Goal: Information Seeking & Learning: Learn about a topic

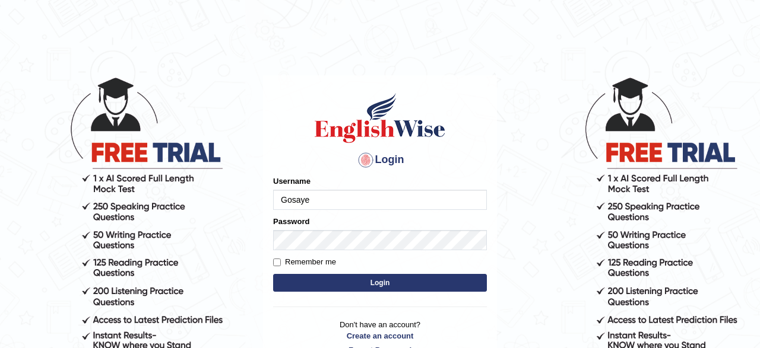
type input "Gosaye"
click at [279, 266] on input "Remember me" at bounding box center [277, 263] width 8 height 8
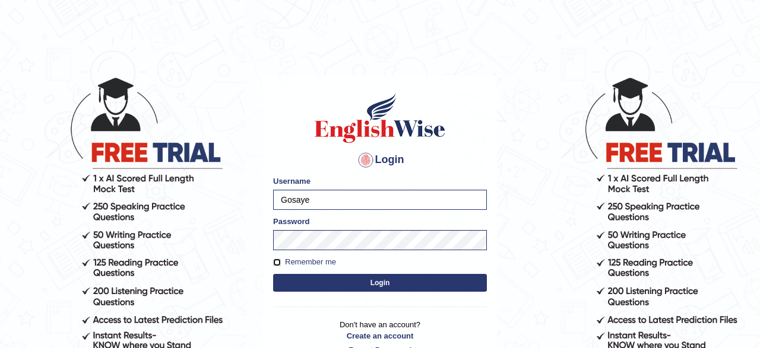
click at [277, 262] on input "Remember me" at bounding box center [277, 263] width 8 height 8
click at [278, 265] on input "Remember me" at bounding box center [277, 263] width 8 height 8
checkbox input "true"
click at [288, 281] on button "Login" at bounding box center [380, 283] width 214 height 18
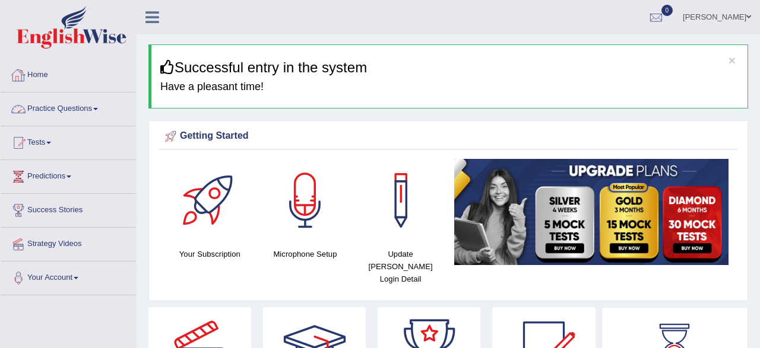
click at [79, 112] on link "Practice Questions" at bounding box center [68, 108] width 135 height 30
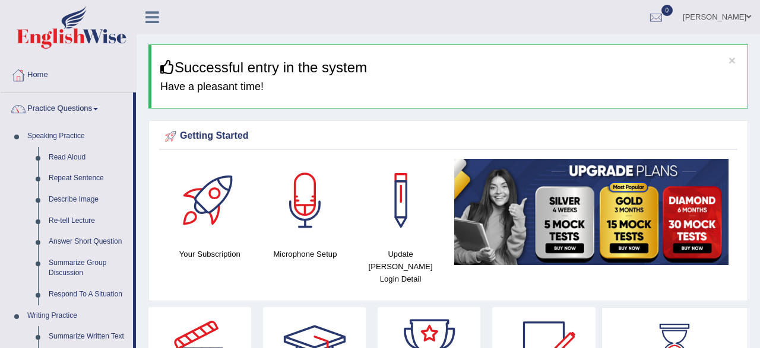
click at [584, 278] on div "Your Subscription Microphone Setup Update Pearson Login Detail" at bounding box center [448, 227] width 578 height 136
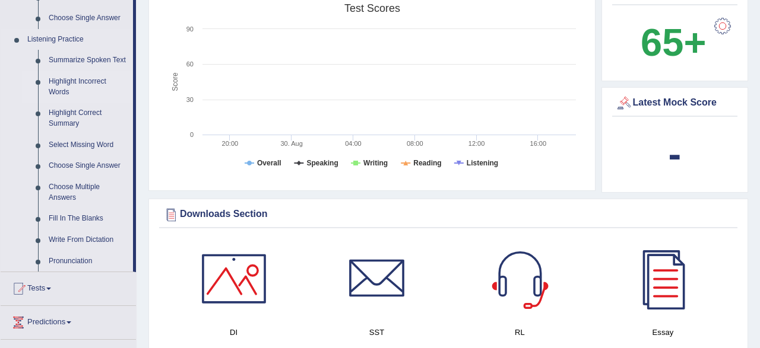
scroll to position [494, 0]
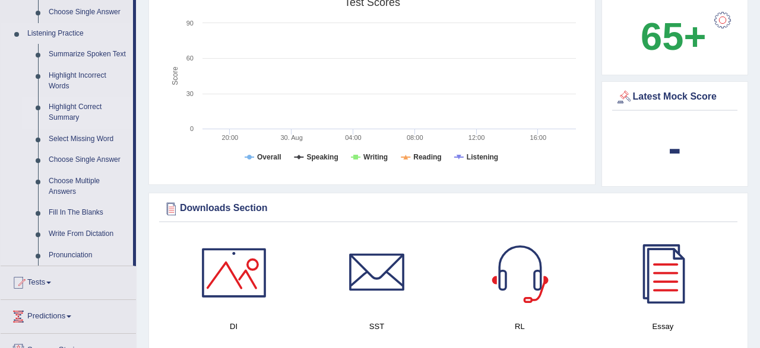
click at [71, 110] on link "Highlight Correct Summary" at bounding box center [88, 112] width 90 height 31
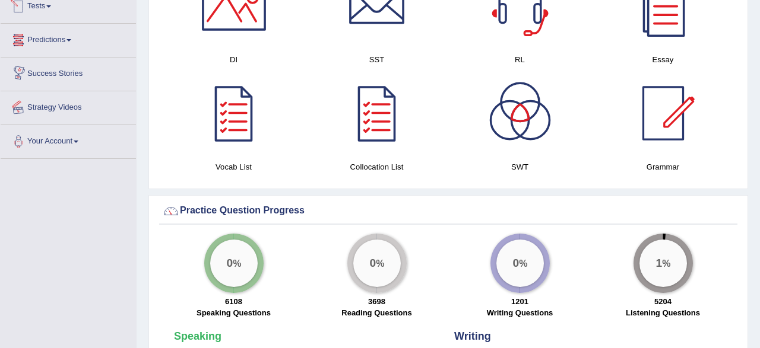
scroll to position [734, 0]
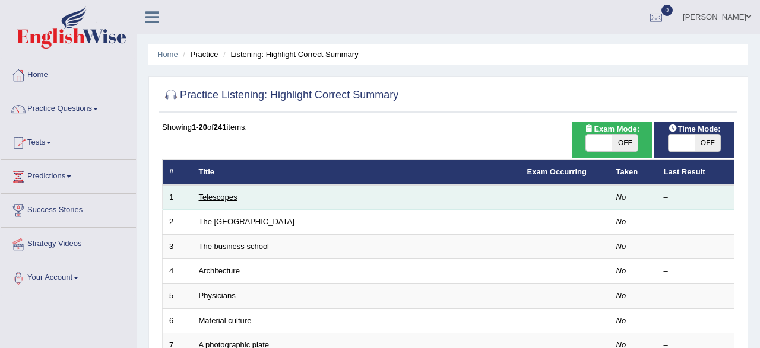
click at [206, 198] on link "Telescopes" at bounding box center [218, 197] width 39 height 9
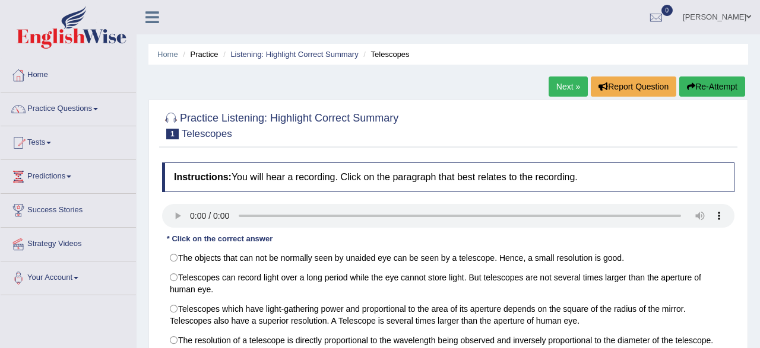
click at [739, 283] on div "Practice Listening: Highlight Correct Summary 1 Telescopes Instructions: You wi…" at bounding box center [447, 246] width 599 height 293
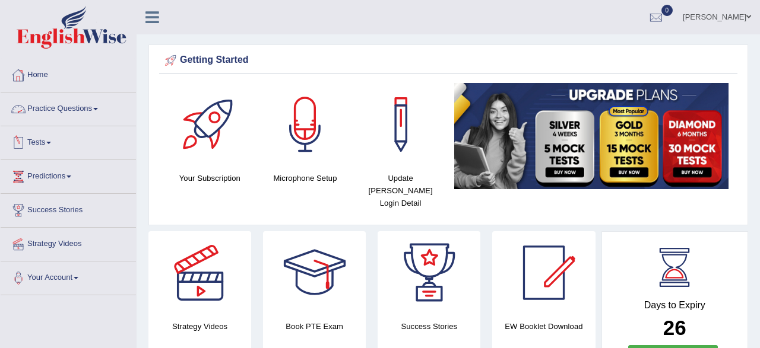
click at [81, 107] on link "Practice Questions" at bounding box center [68, 108] width 135 height 30
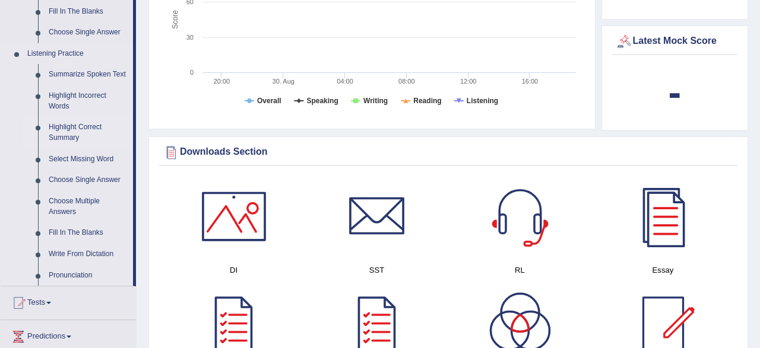
scroll to position [494, 0]
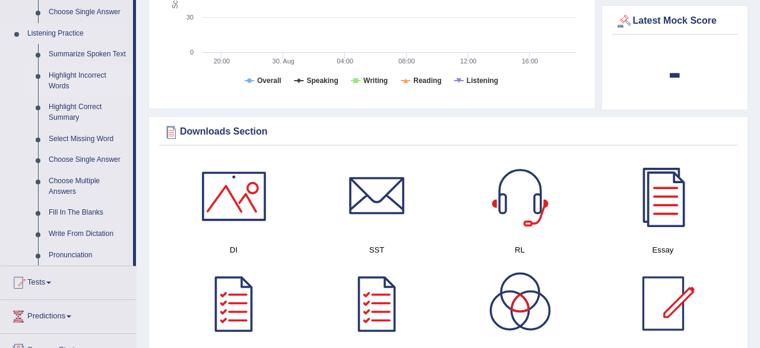
click at [92, 83] on link "Highlight Incorrect Words" at bounding box center [88, 80] width 90 height 31
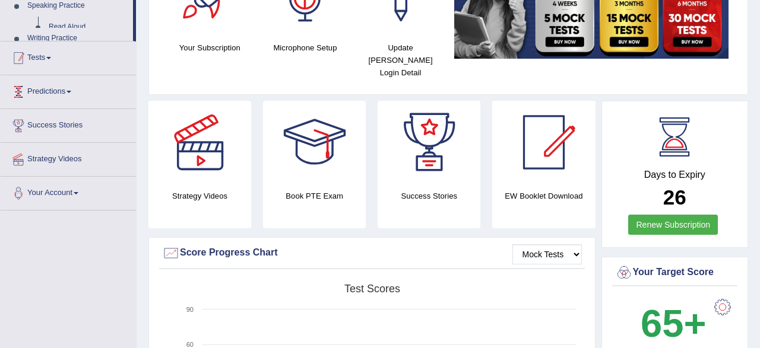
scroll to position [205, 0]
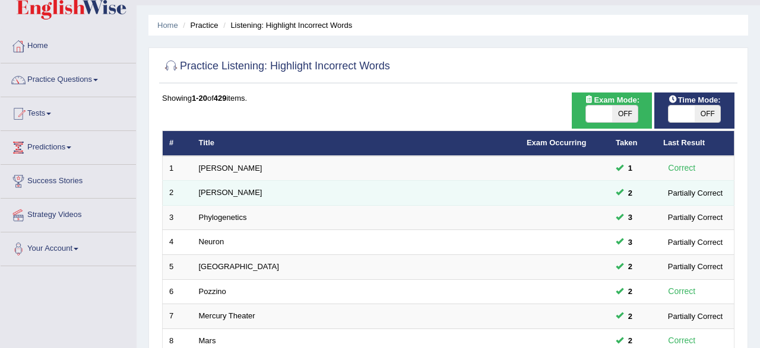
scroll to position [62, 0]
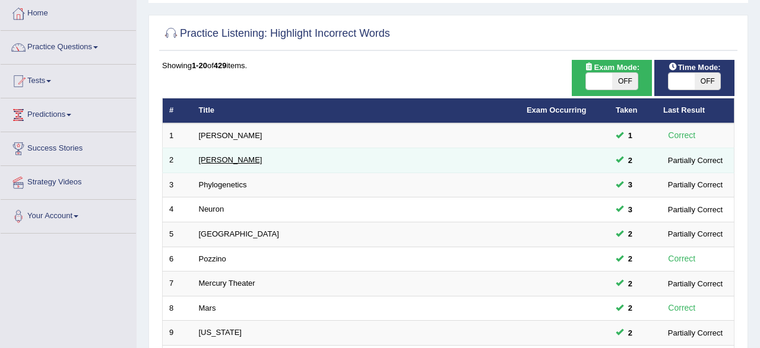
click at [205, 162] on link "[PERSON_NAME]" at bounding box center [231, 160] width 64 height 9
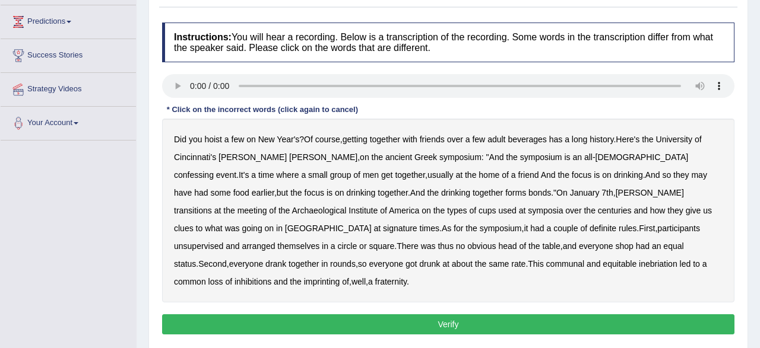
scroll to position [185, 0]
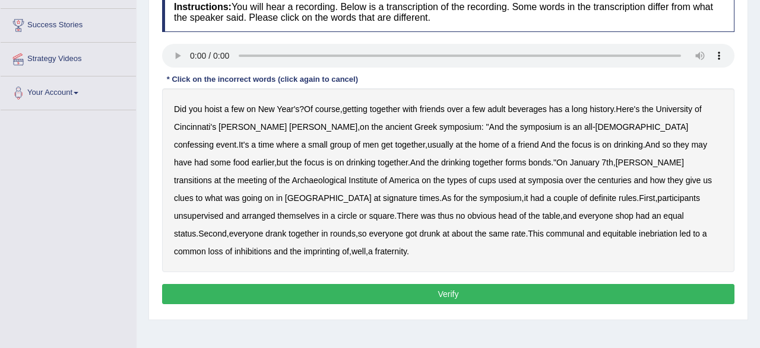
click at [214, 140] on b "confessing" at bounding box center [194, 144] width 40 height 9
click at [212, 176] on b "transitions" at bounding box center [193, 180] width 38 height 9
click at [223, 211] on b "unsupervised" at bounding box center [198, 215] width 49 height 9
click at [340, 247] on b "imprinting" at bounding box center [322, 251] width 36 height 9
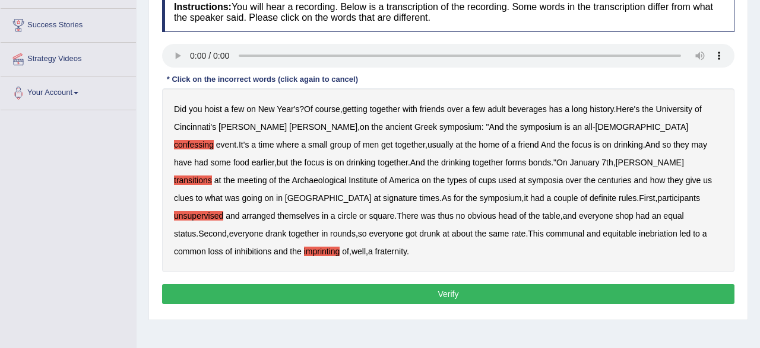
click at [466, 284] on button "Verify" at bounding box center [448, 294] width 572 height 20
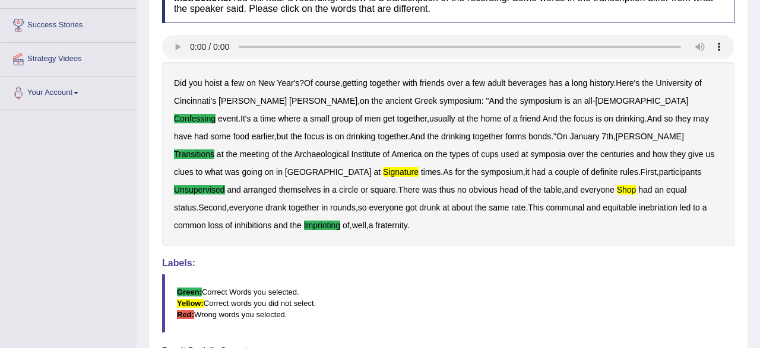
click at [106, 163] on div "Toggle navigation Home Practice Questions Speaking Practice Read Aloud Repeat S…" at bounding box center [380, 141] width 760 height 652
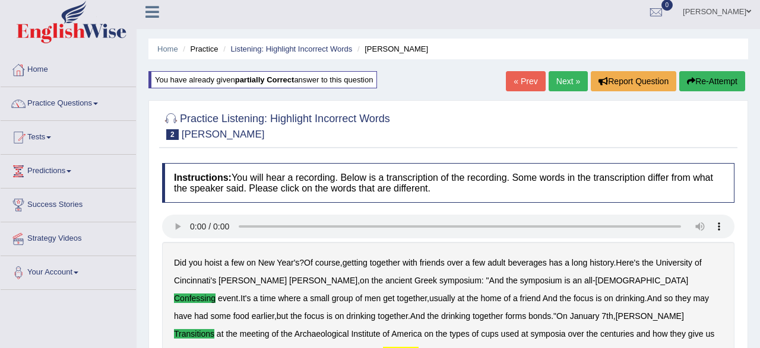
scroll to position [0, 0]
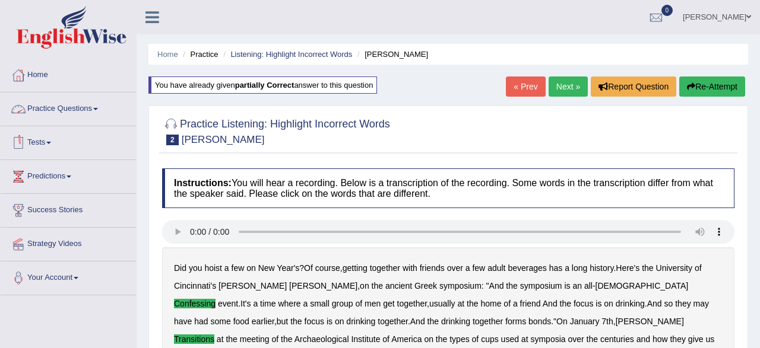
click at [78, 112] on link "Practice Questions" at bounding box center [68, 108] width 135 height 30
click at [57, 104] on link "Practice Questions" at bounding box center [68, 108] width 135 height 30
click at [64, 112] on link "Practice Questions" at bounding box center [68, 108] width 135 height 30
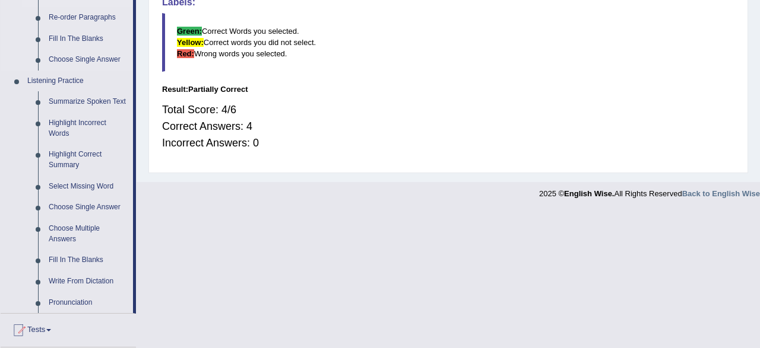
scroll to position [494, 0]
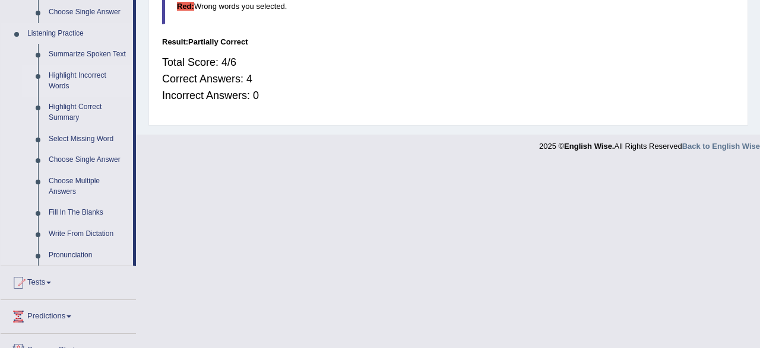
click at [61, 85] on link "Highlight Incorrect Words" at bounding box center [88, 80] width 90 height 31
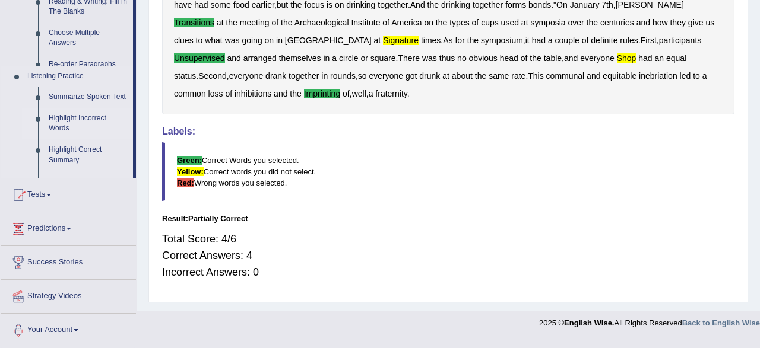
scroll to position [290, 0]
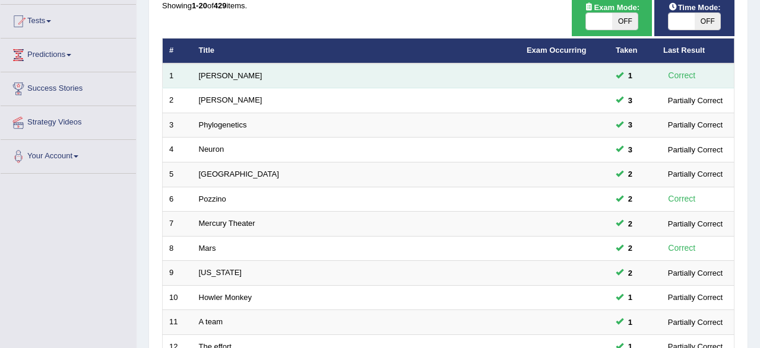
scroll to position [123, 0]
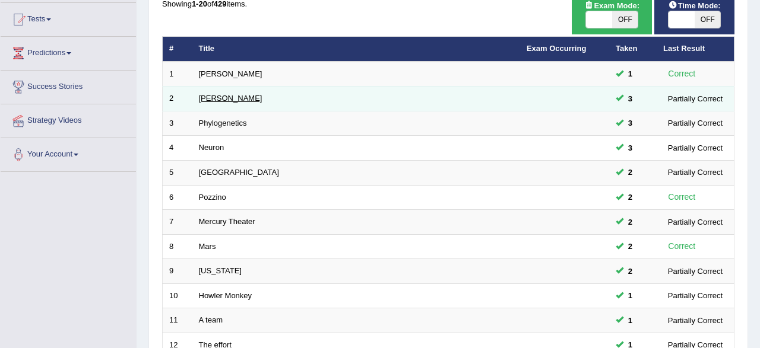
click at [217, 99] on link "[PERSON_NAME]" at bounding box center [231, 98] width 64 height 9
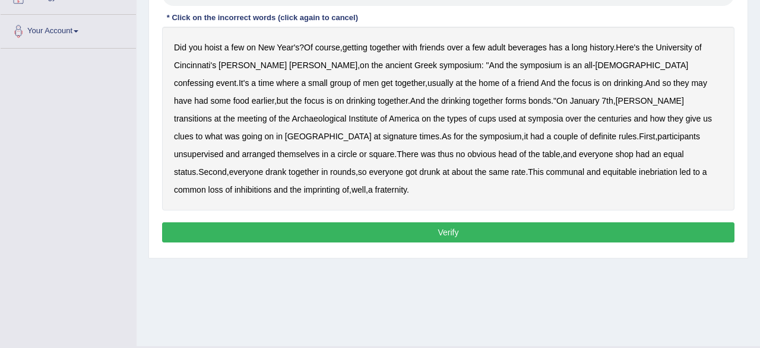
scroll to position [185, 0]
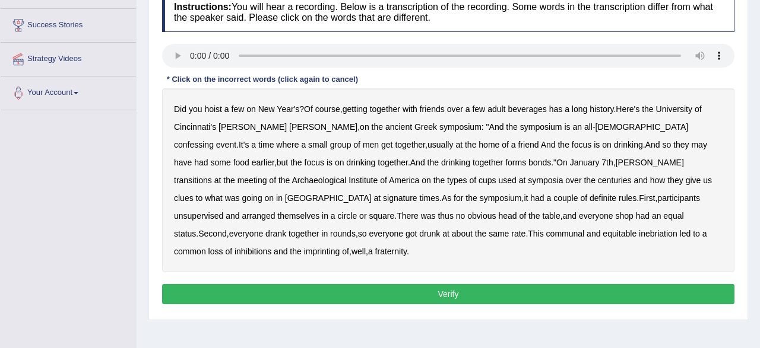
click at [214, 140] on b "confessing" at bounding box center [194, 144] width 40 height 9
click at [212, 176] on b "transitions" at bounding box center [193, 180] width 38 height 9
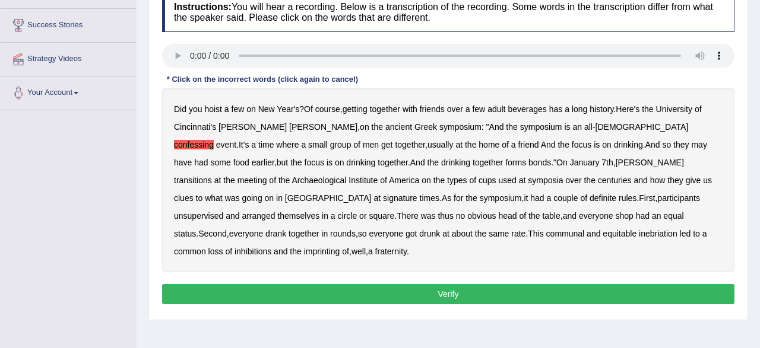
click at [212, 176] on b "transitions" at bounding box center [193, 180] width 38 height 9
click at [223, 211] on b "unsupervised" at bounding box center [198, 215] width 49 height 9
click at [340, 247] on b "imprinting" at bounding box center [322, 251] width 36 height 9
click at [417, 194] on b "signature" at bounding box center [400, 198] width 34 height 9
click at [461, 284] on button "Verify" at bounding box center [448, 294] width 572 height 20
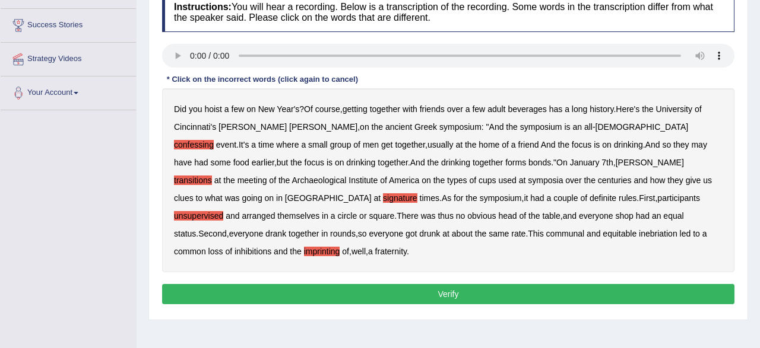
click at [461, 275] on div "Home Practice Listening: Highlight Incorrect Words Kathleen You have already gi…" at bounding box center [448, 112] width 623 height 594
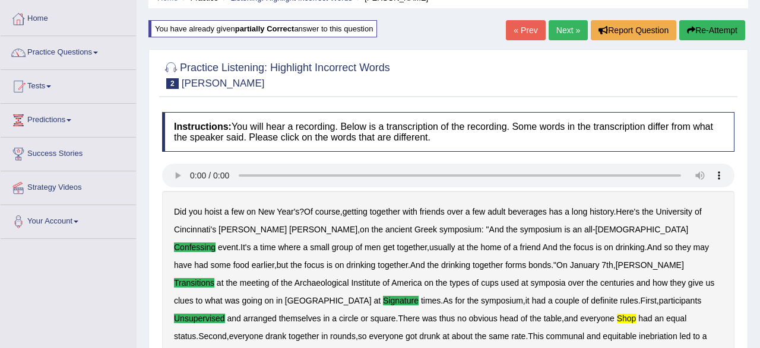
scroll to position [0, 0]
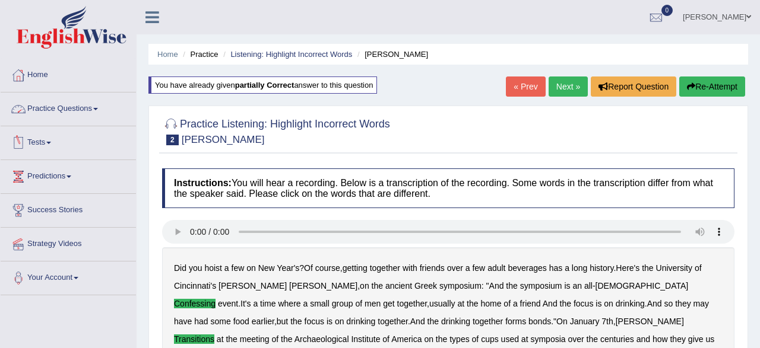
click at [50, 113] on link "Practice Questions" at bounding box center [68, 108] width 135 height 30
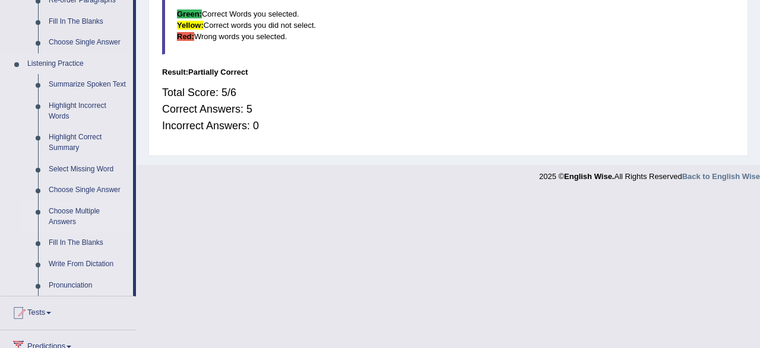
scroll to position [432, 0]
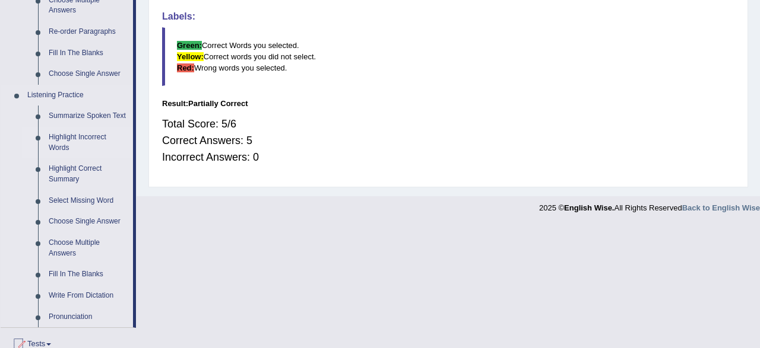
click at [61, 140] on link "Highlight Incorrect Words" at bounding box center [88, 142] width 90 height 31
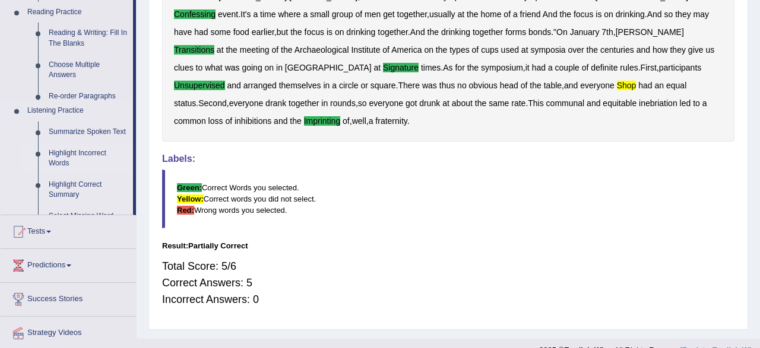
scroll to position [0, 0]
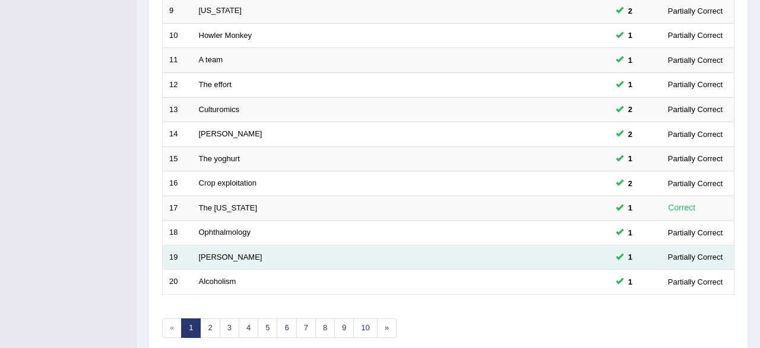
scroll to position [432, 0]
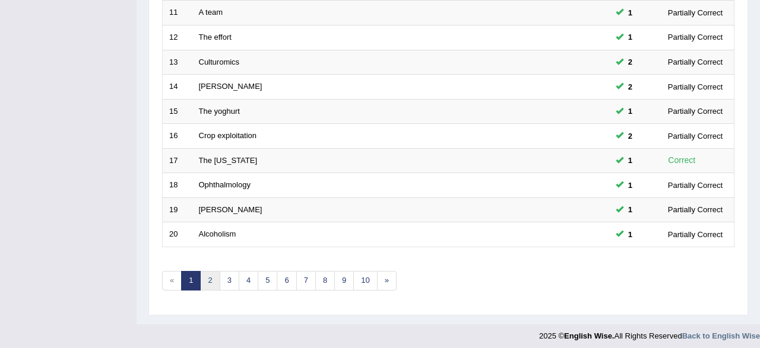
click at [205, 280] on link "2" at bounding box center [210, 281] width 20 height 20
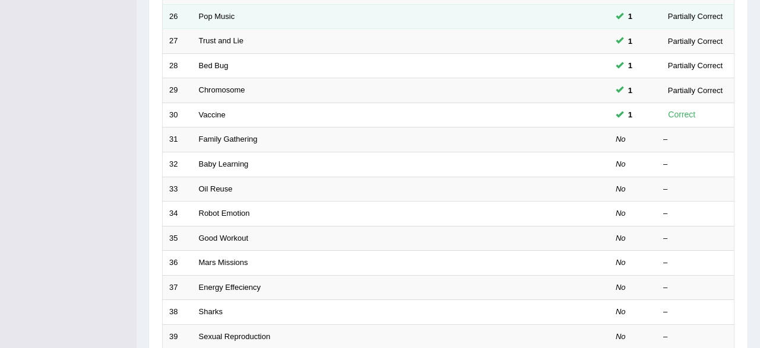
scroll to position [309, 0]
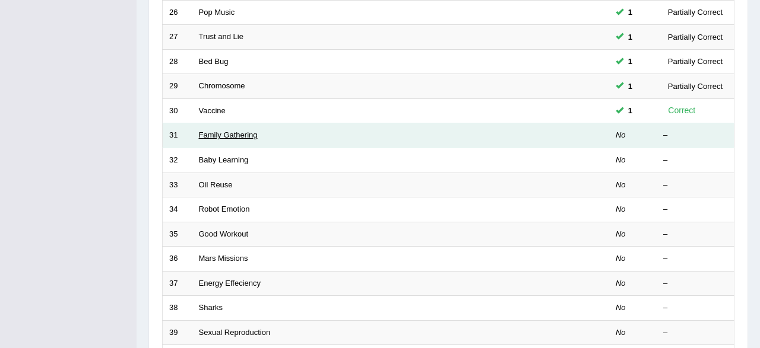
click at [221, 131] on link "Family Gathering" at bounding box center [228, 135] width 59 height 9
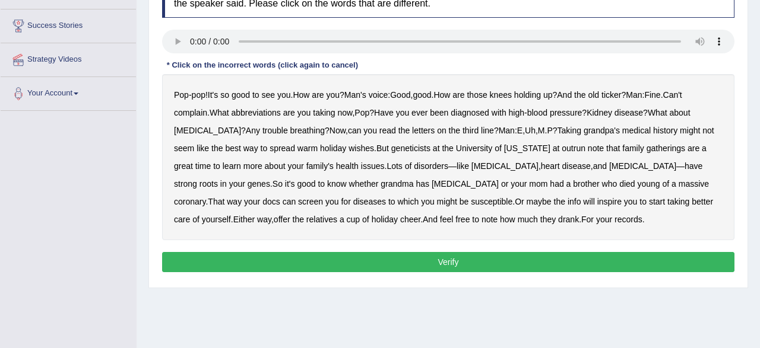
scroll to position [185, 0]
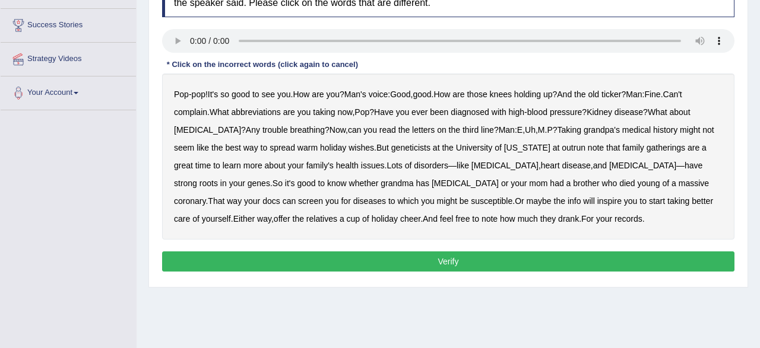
click at [394, 113] on b "Have" at bounding box center [384, 111] width 20 height 9
click at [255, 109] on b "abbreviations" at bounding box center [255, 111] width 49 height 9
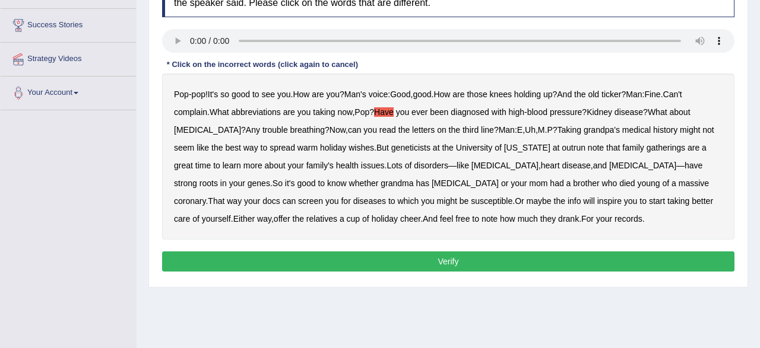
click at [255, 110] on b "abbreviations" at bounding box center [255, 111] width 49 height 9
click at [388, 113] on b "Have" at bounding box center [384, 111] width 20 height 9
click at [481, 221] on b "note" at bounding box center [489, 218] width 16 height 9
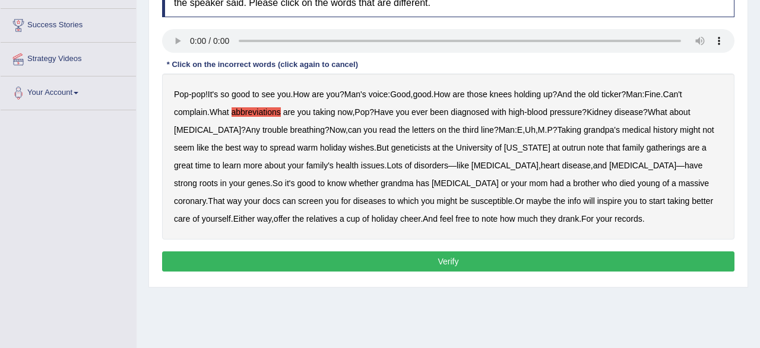
click at [481, 221] on b "note" at bounding box center [489, 218] width 16 height 9
click at [481, 219] on b "note" at bounding box center [489, 218] width 16 height 9
click at [562, 150] on b "outrun" at bounding box center [574, 147] width 24 height 9
click at [407, 255] on button "Verify" at bounding box center [448, 262] width 572 height 20
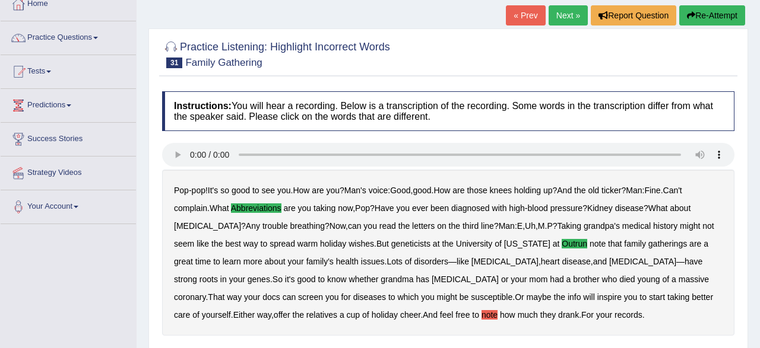
scroll to position [37, 0]
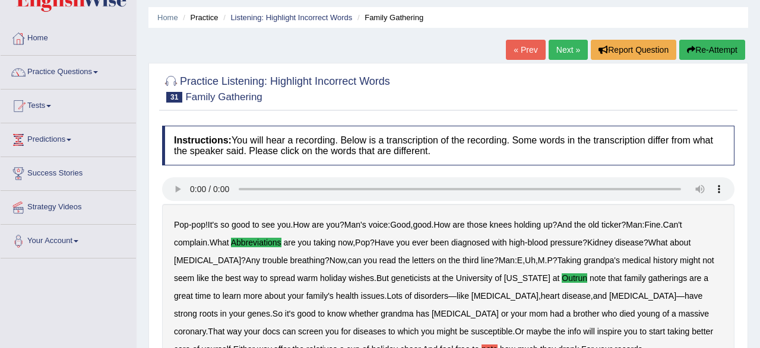
click at [715, 52] on button "Re-Attempt" at bounding box center [712, 50] width 66 height 20
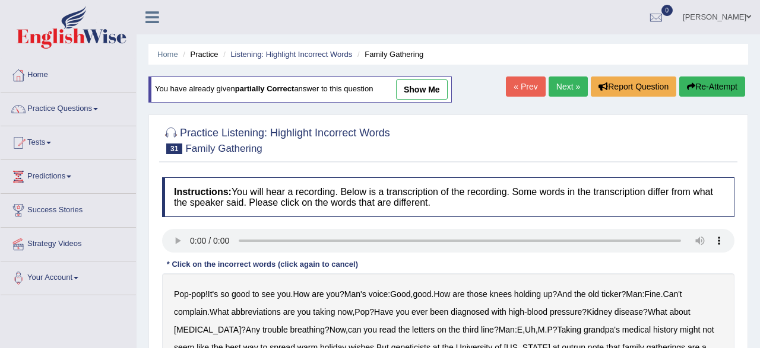
scroll to position [99, 0]
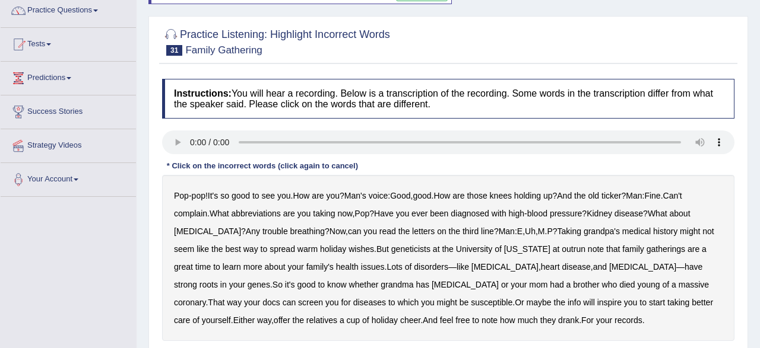
click at [264, 209] on b "abbreviations" at bounding box center [255, 213] width 49 height 9
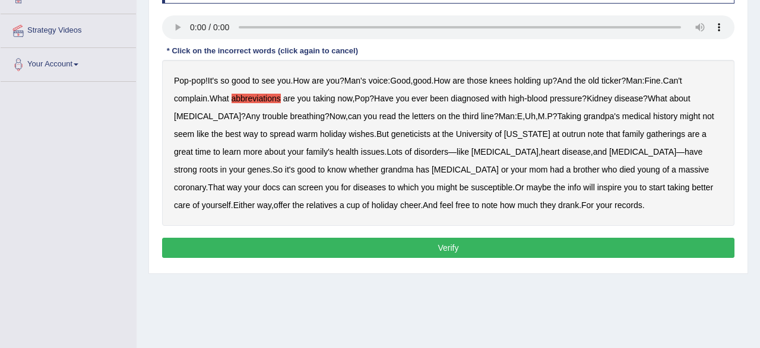
scroll to position [222, 0]
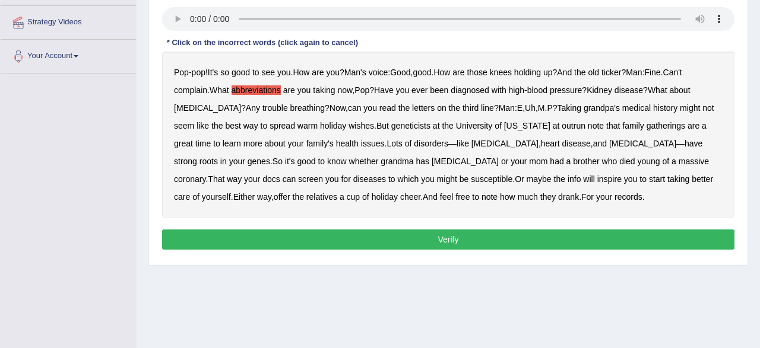
click at [406, 234] on button "Verify" at bounding box center [448, 240] width 572 height 20
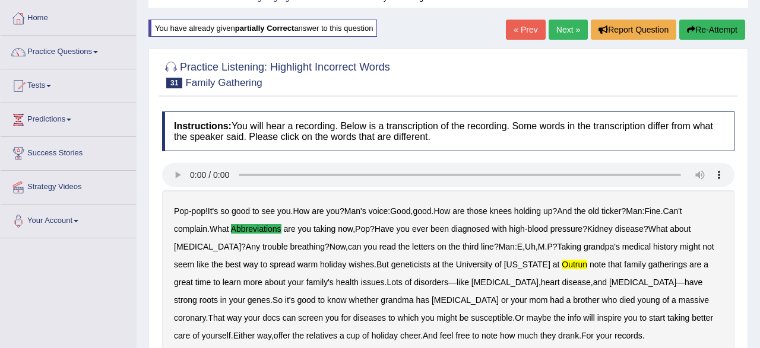
scroll to position [37, 0]
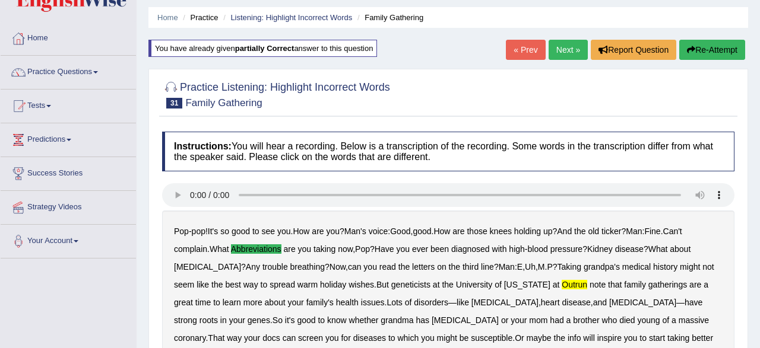
click at [557, 50] on link "Next »" at bounding box center [567, 50] width 39 height 20
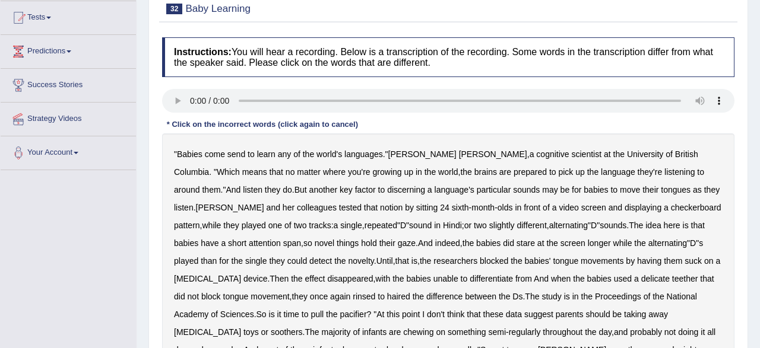
scroll to position [185, 0]
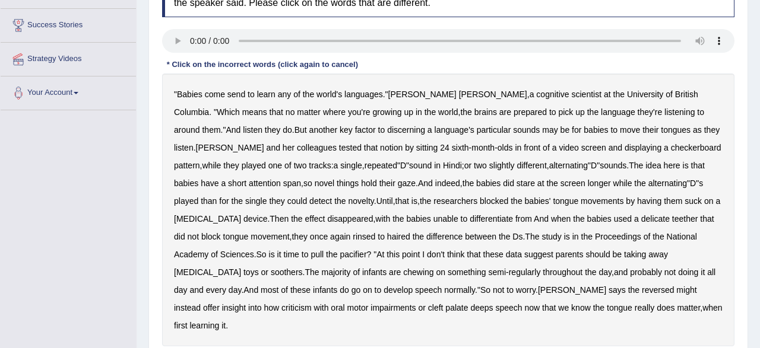
click at [240, 94] on b "send" at bounding box center [236, 94] width 18 height 9
click at [287, 202] on b "could" at bounding box center [297, 200] width 20 height 9
click at [287, 198] on b "could" at bounding box center [297, 200] width 20 height 9
click at [309, 199] on b "detect" at bounding box center [320, 200] width 23 height 9
click at [642, 288] on b "reversed" at bounding box center [658, 290] width 32 height 9
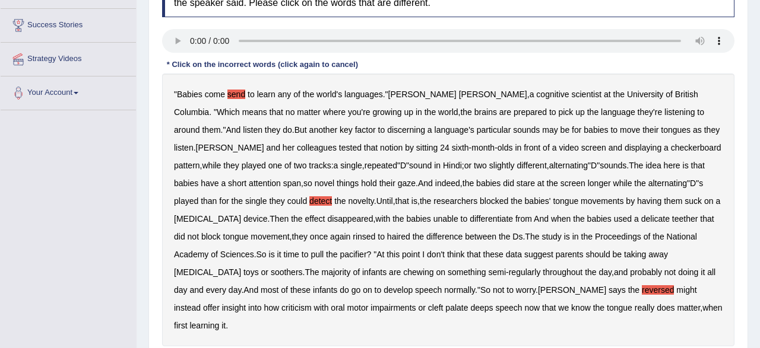
click at [470, 308] on b "deeps" at bounding box center [481, 307] width 23 height 9
click at [309, 203] on b "detect" at bounding box center [320, 200] width 23 height 9
click at [641, 218] on b "delicate" at bounding box center [655, 218] width 28 height 9
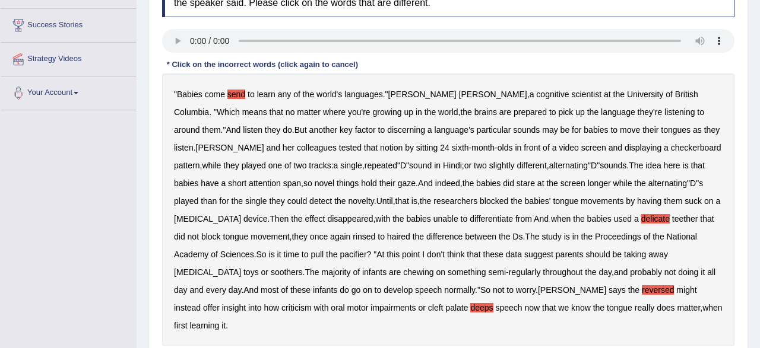
click at [275, 250] on b "is" at bounding box center [272, 254] width 6 height 9
click at [312, 303] on b "criticism" at bounding box center [296, 307] width 30 height 9
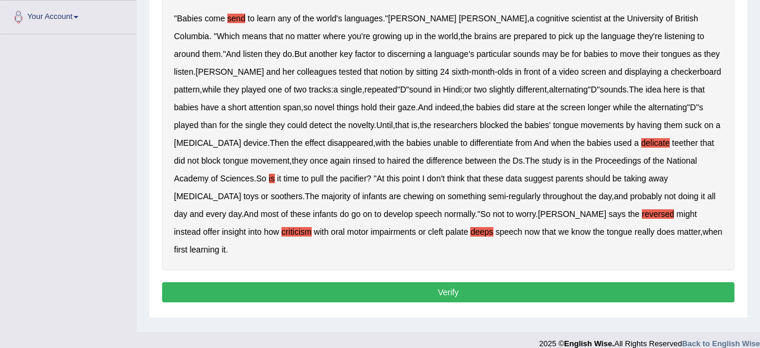
scroll to position [274, 0]
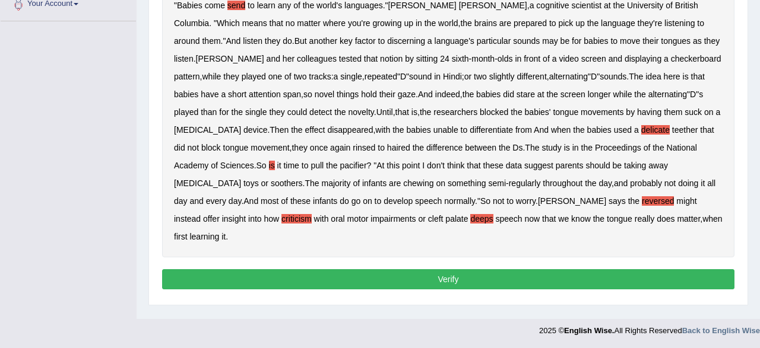
click at [423, 269] on button "Verify" at bounding box center [448, 279] width 572 height 20
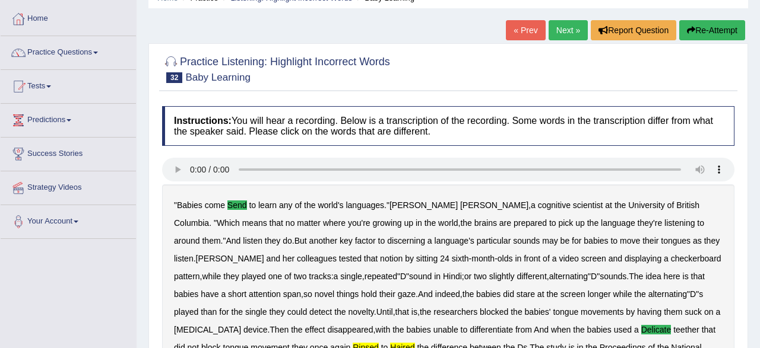
scroll to position [27, 0]
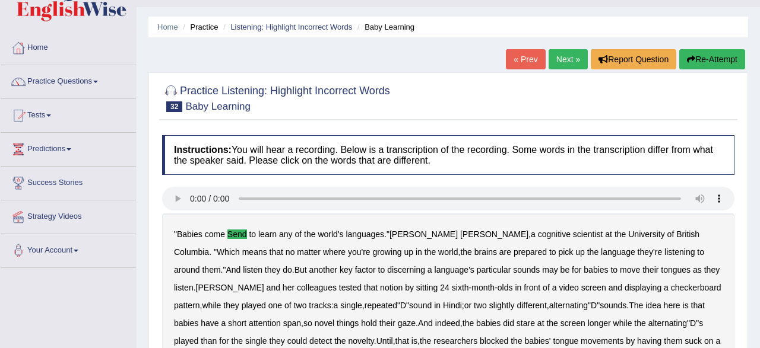
click at [558, 62] on link "Next »" at bounding box center [567, 59] width 39 height 20
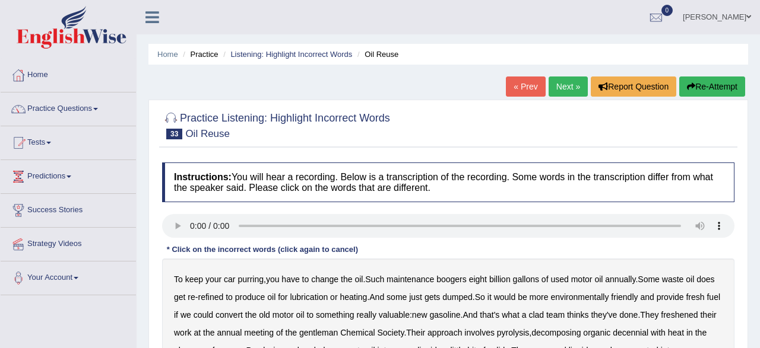
scroll to position [123, 0]
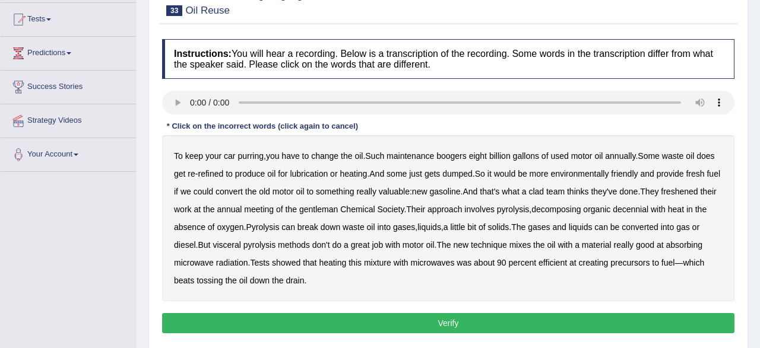
click at [455, 156] on b "boogers" at bounding box center [451, 155] width 30 height 9
click at [648, 212] on b "decennial" at bounding box center [631, 209] width 36 height 9
click at [236, 245] on b "visceral" at bounding box center [226, 244] width 28 height 9
click at [599, 245] on b "material" at bounding box center [597, 244] width 30 height 9
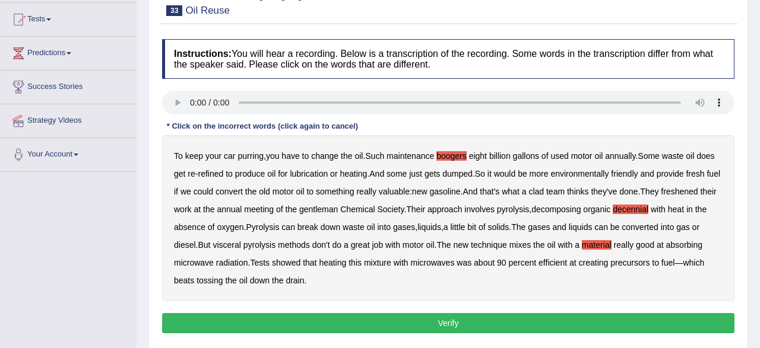
click at [599, 245] on b "material" at bounding box center [597, 244] width 30 height 9
click at [544, 193] on b "clad" at bounding box center [535, 191] width 15 height 9
click at [697, 192] on b "freshened" at bounding box center [679, 191] width 37 height 9
click at [238, 246] on b "visceral" at bounding box center [226, 244] width 28 height 9
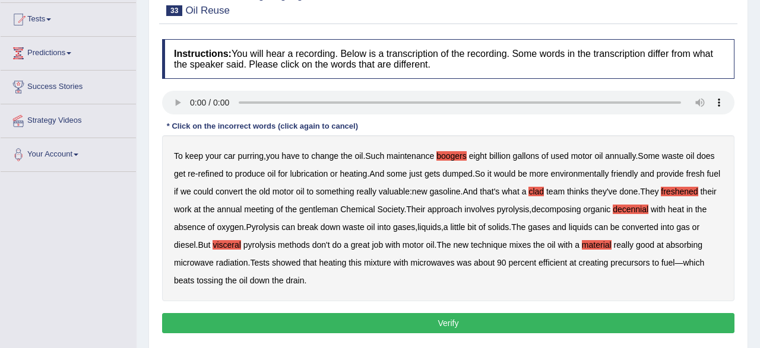
click at [297, 323] on button "Verify" at bounding box center [448, 323] width 572 height 20
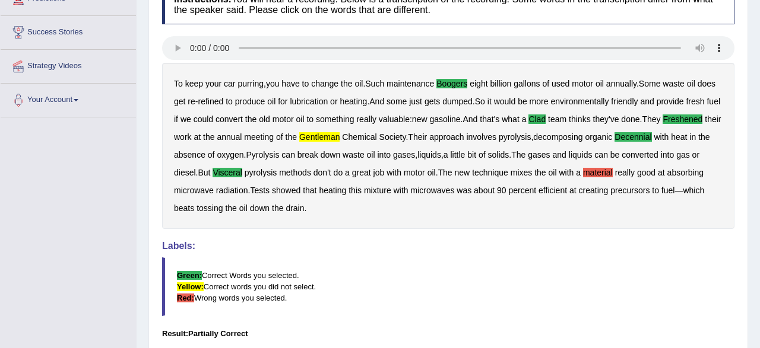
scroll to position [62, 0]
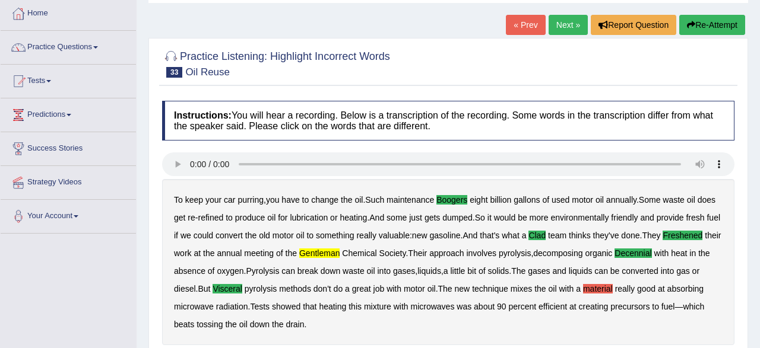
click at [726, 29] on button "Re-Attempt" at bounding box center [712, 25] width 66 height 20
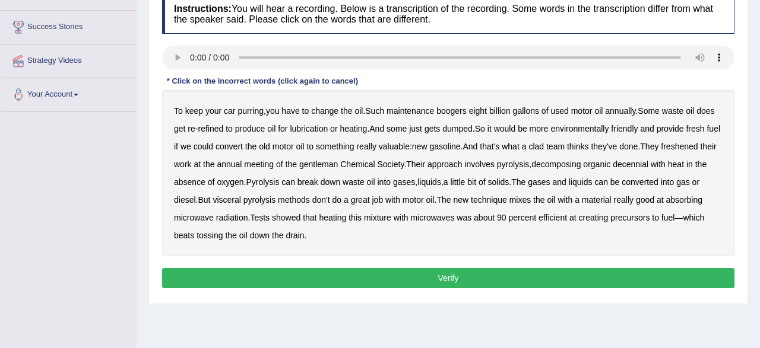
scroll to position [185, 0]
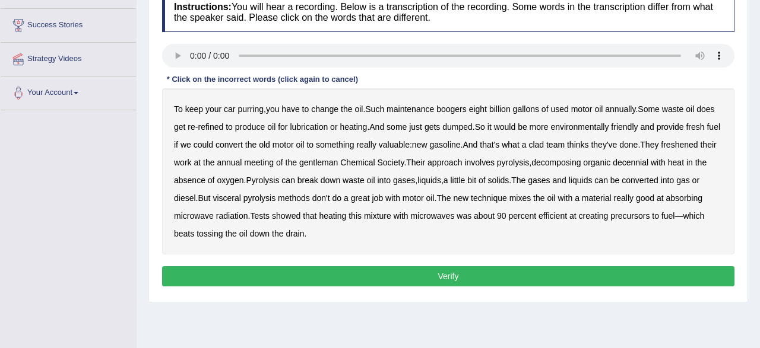
click at [456, 107] on b "boogers" at bounding box center [451, 108] width 30 height 9
click at [519, 147] on b "what" at bounding box center [511, 144] width 18 height 9
click at [544, 143] on b "clad" at bounding box center [535, 144] width 15 height 9
click at [519, 147] on b "what" at bounding box center [511, 144] width 18 height 9
click at [697, 143] on b "freshened" at bounding box center [679, 144] width 37 height 9
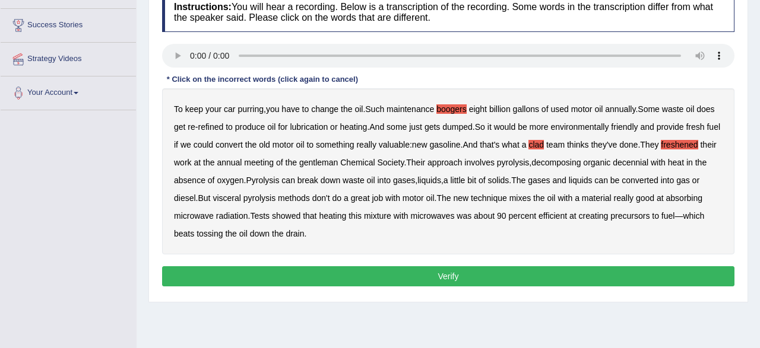
click at [329, 164] on b "gentleman" at bounding box center [318, 162] width 39 height 9
click at [648, 165] on b "decennial" at bounding box center [631, 162] width 36 height 9
click at [312, 277] on button "Verify" at bounding box center [448, 277] width 572 height 20
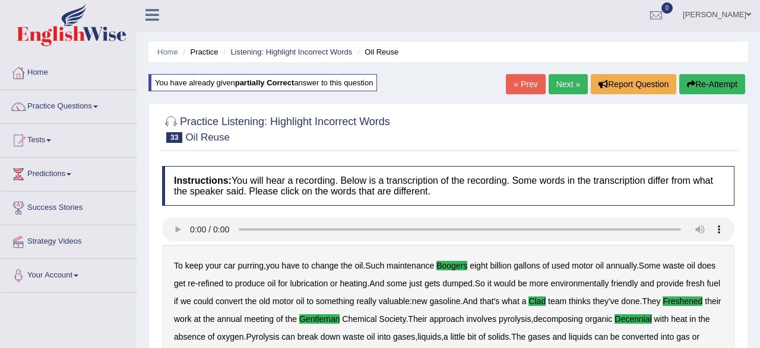
scroll to position [0, 0]
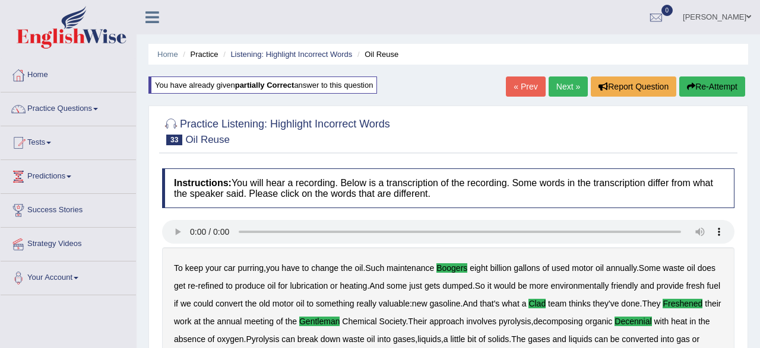
click at [568, 88] on link "Next »" at bounding box center [567, 87] width 39 height 20
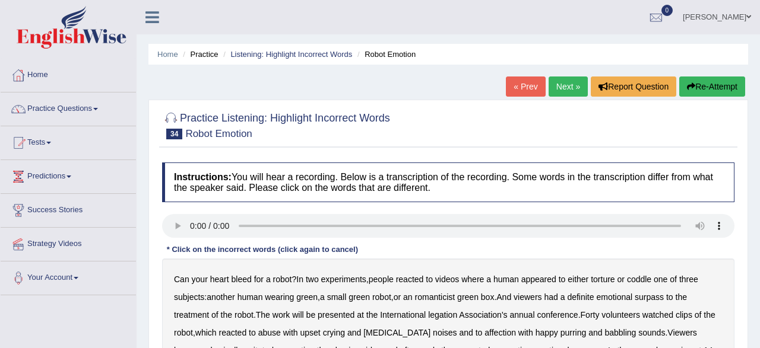
scroll to position [185, 0]
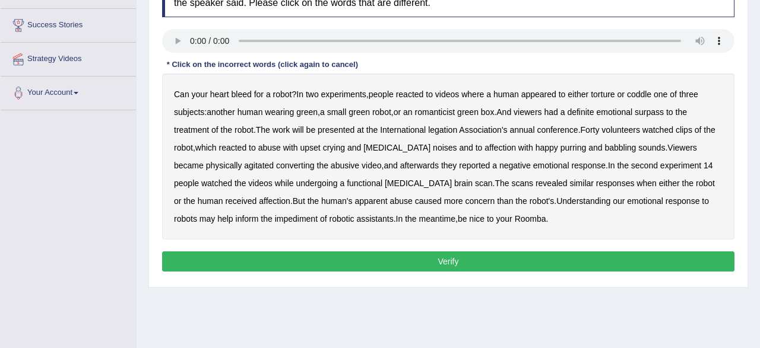
click at [661, 114] on b "surpass" at bounding box center [649, 111] width 29 height 9
click at [442, 129] on b "legation" at bounding box center [442, 129] width 29 height 9
click at [276, 165] on b "converting" at bounding box center [295, 165] width 39 height 9
click at [276, 166] on b "converting" at bounding box center [295, 165] width 39 height 9
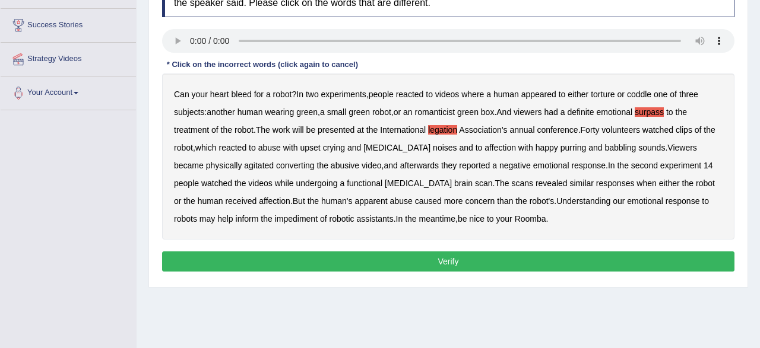
click at [276, 166] on b "converting" at bounding box center [295, 165] width 39 height 9
click at [275, 218] on b "impediment" at bounding box center [296, 218] width 43 height 9
click at [359, 261] on button "Verify" at bounding box center [448, 262] width 572 height 20
click at [359, 261] on div "Home Practice Listening: Highlight Incorrect Words Robot Emotion « Prev Next » …" at bounding box center [448, 112] width 623 height 594
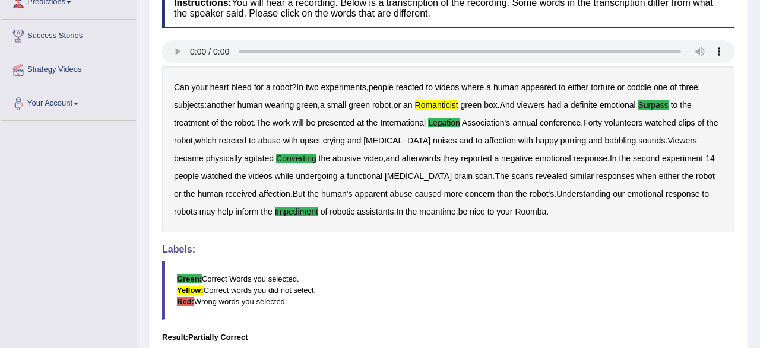
scroll to position [37, 0]
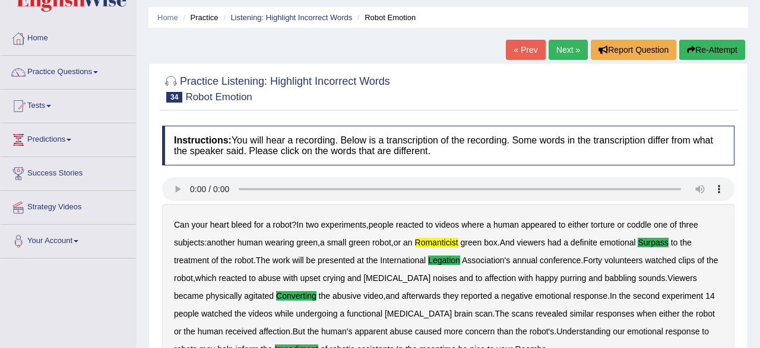
click at [567, 46] on link "Next »" at bounding box center [567, 50] width 39 height 20
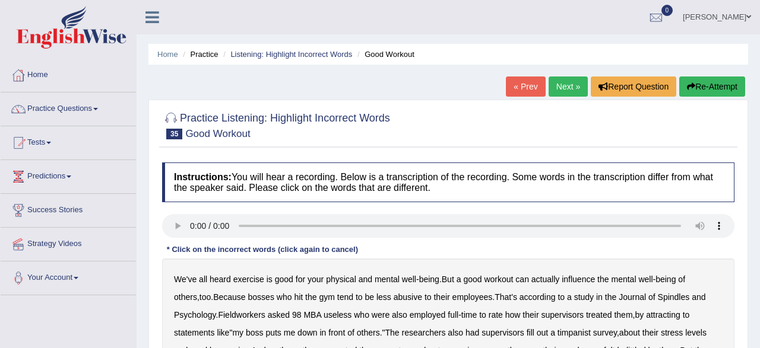
scroll to position [185, 0]
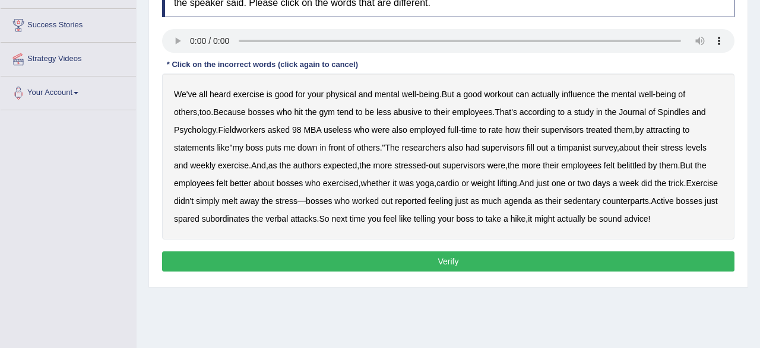
click at [661, 110] on b "Spindles" at bounding box center [674, 111] width 32 height 9
click at [677, 132] on b "attracting" at bounding box center [663, 129] width 34 height 9
click at [577, 148] on b "timpanist" at bounding box center [573, 147] width 33 height 9
click at [532, 204] on b "agenda" at bounding box center [518, 200] width 28 height 9
click at [239, 134] on b "Fieldworkers" at bounding box center [241, 129] width 47 height 9
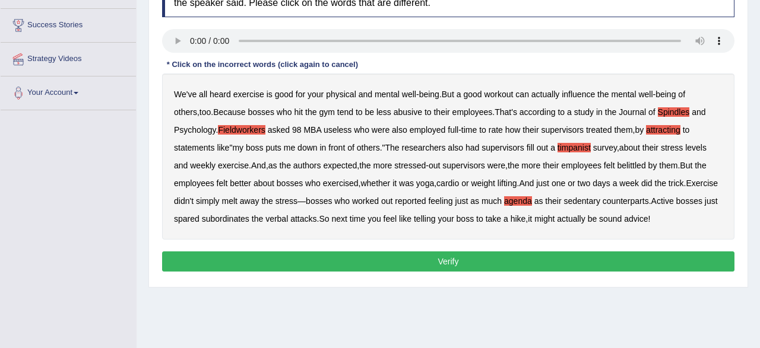
click at [318, 165] on b "authors" at bounding box center [307, 165] width 28 height 9
click at [439, 267] on button "Verify" at bounding box center [448, 262] width 572 height 20
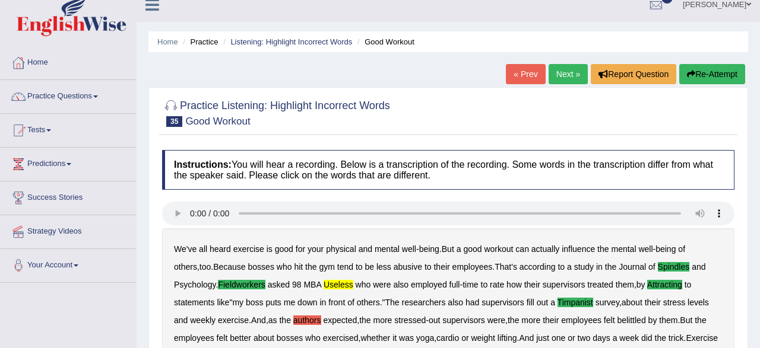
scroll to position [0, 0]
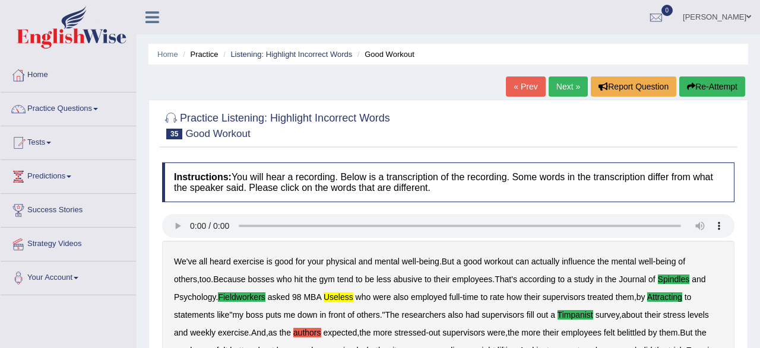
click at [702, 92] on button "Re-Attempt" at bounding box center [712, 87] width 66 height 20
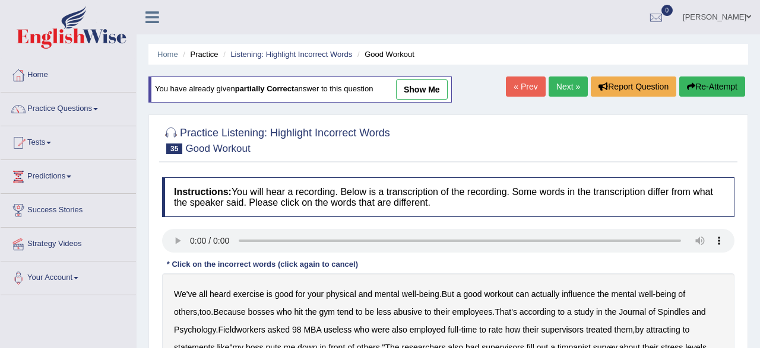
scroll to position [185, 0]
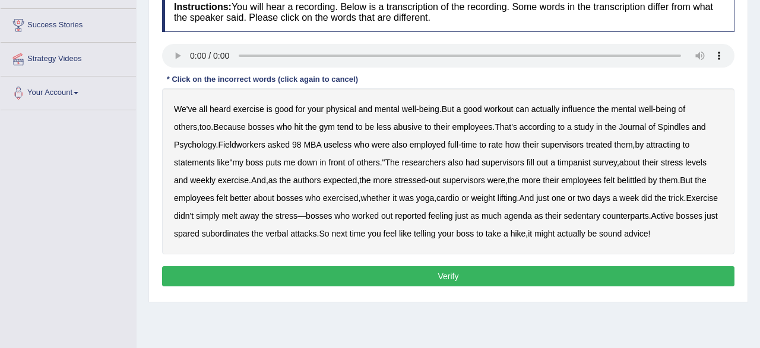
click at [658, 130] on b "Spindles" at bounding box center [674, 126] width 32 height 9
click at [242, 142] on b "Fieldworkers" at bounding box center [241, 144] width 47 height 9
click at [532, 212] on b "agenda" at bounding box center [518, 215] width 28 height 9
click at [663, 144] on b "attracting" at bounding box center [663, 144] width 34 height 9
click at [574, 164] on b "timpanist" at bounding box center [573, 162] width 33 height 9
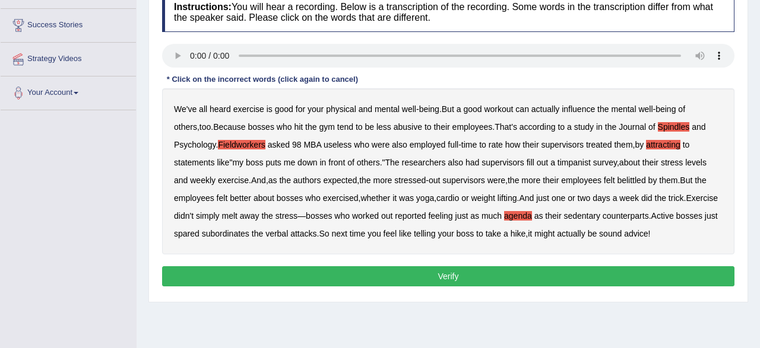
click at [574, 164] on b "timpanist" at bounding box center [573, 162] width 33 height 9
click at [576, 163] on b "timpanist" at bounding box center [573, 162] width 33 height 9
click at [403, 276] on button "Verify" at bounding box center [448, 277] width 572 height 20
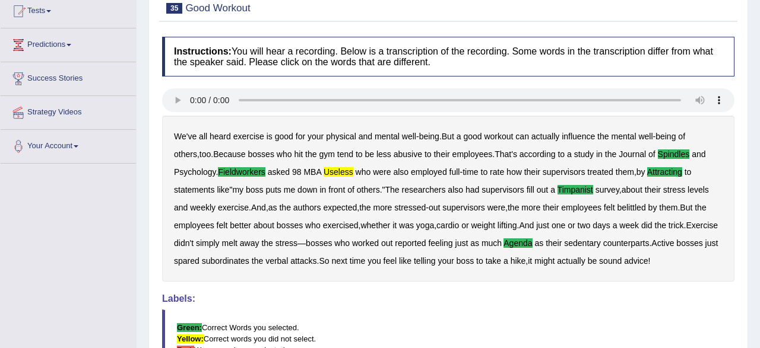
scroll to position [43, 0]
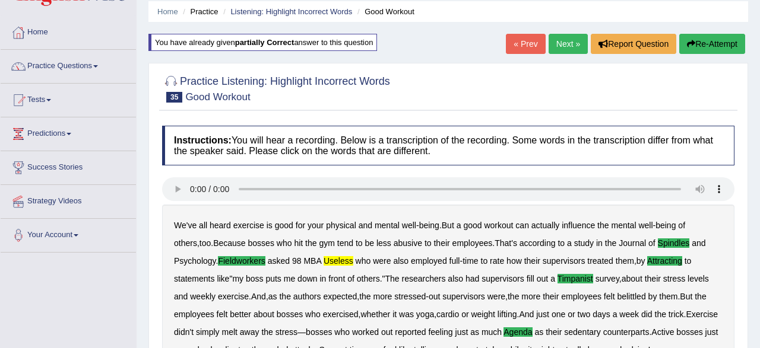
click at [560, 45] on link "Next »" at bounding box center [567, 44] width 39 height 20
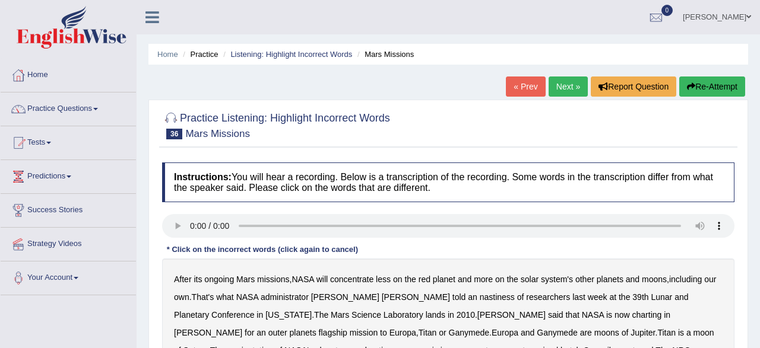
scroll to position [123, 0]
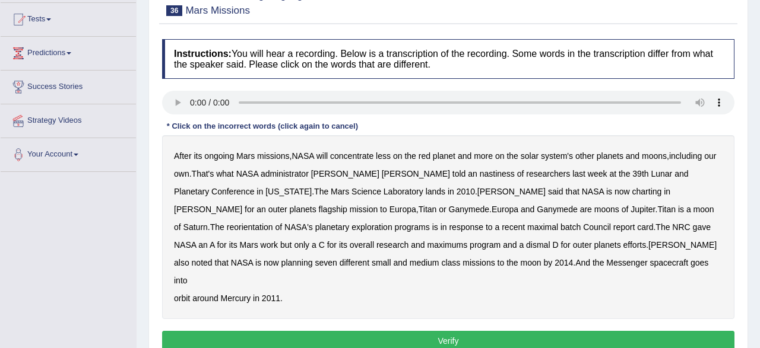
click at [480, 176] on b "nastiness" at bounding box center [497, 173] width 35 height 9
click at [632, 193] on b "charting" at bounding box center [647, 191] width 30 height 9
click at [527, 226] on b "maximal" at bounding box center [542, 227] width 31 height 9
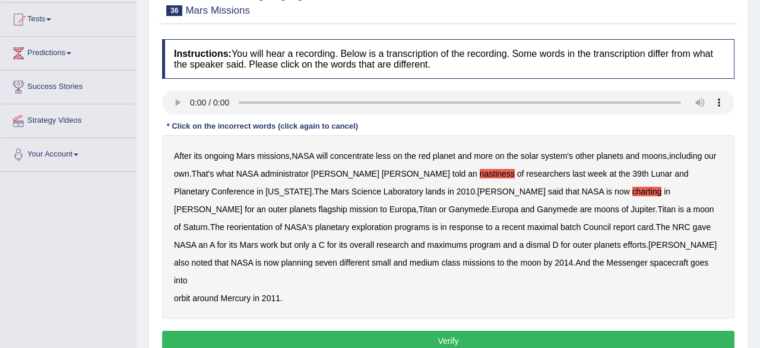
click at [527, 226] on b "maximal" at bounding box center [542, 227] width 31 height 9
click at [527, 227] on b "maximal" at bounding box center [542, 227] width 31 height 9
click at [527, 230] on b "maximal" at bounding box center [542, 227] width 31 height 9
click at [378, 205] on b "mission" at bounding box center [364, 209] width 28 height 9
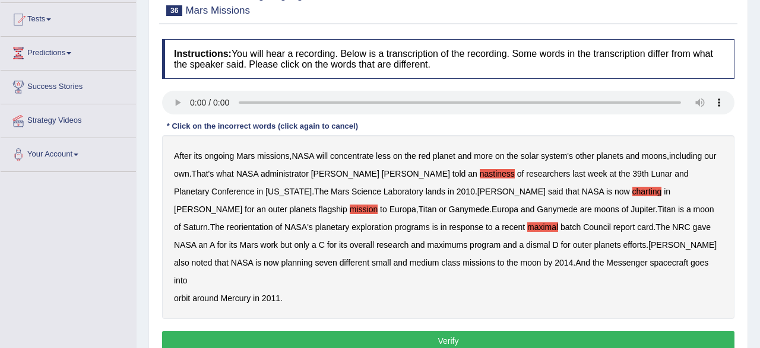
click at [560, 226] on b "batch" at bounding box center [570, 227] width 20 height 9
click at [378, 205] on b "mission" at bounding box center [364, 209] width 28 height 9
click at [382, 331] on button "Verify" at bounding box center [448, 341] width 572 height 20
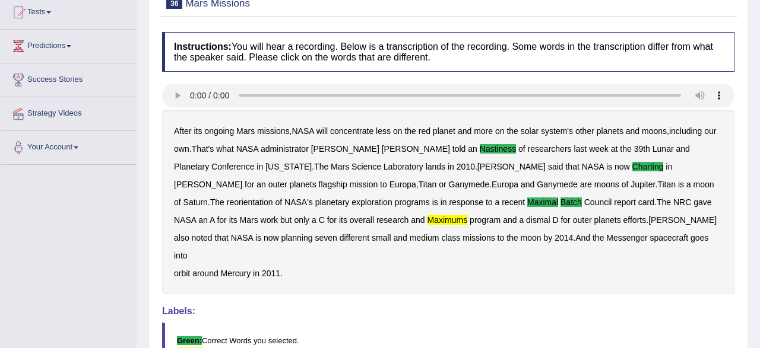
scroll to position [37, 0]
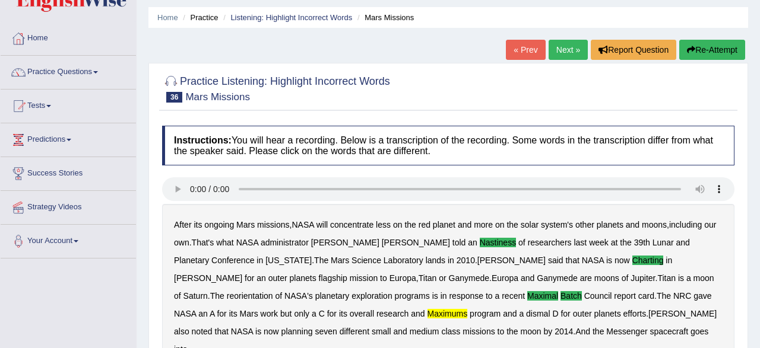
click at [562, 47] on link "Next »" at bounding box center [567, 50] width 39 height 20
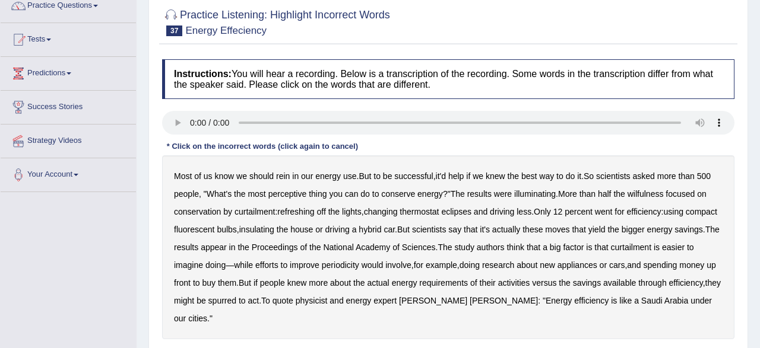
scroll to position [123, 0]
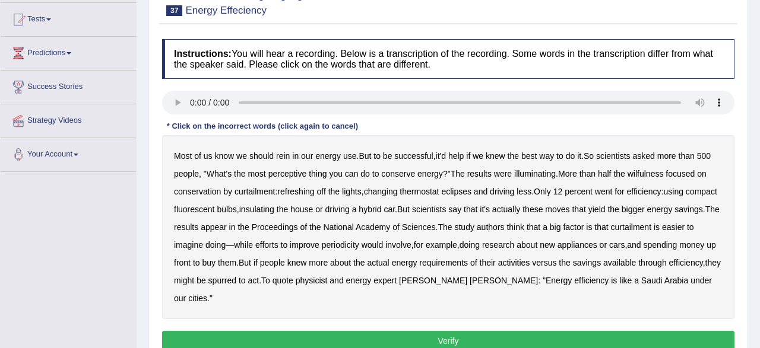
click at [297, 171] on b "perceptive" at bounding box center [287, 173] width 39 height 9
click at [660, 176] on b "wilfulness" at bounding box center [645, 173] width 36 height 9
click at [296, 193] on b "refreshing" at bounding box center [295, 191] width 37 height 9
click at [359, 244] on b "periodicity" at bounding box center [340, 244] width 37 height 9
click at [437, 334] on button "Verify" at bounding box center [448, 341] width 572 height 20
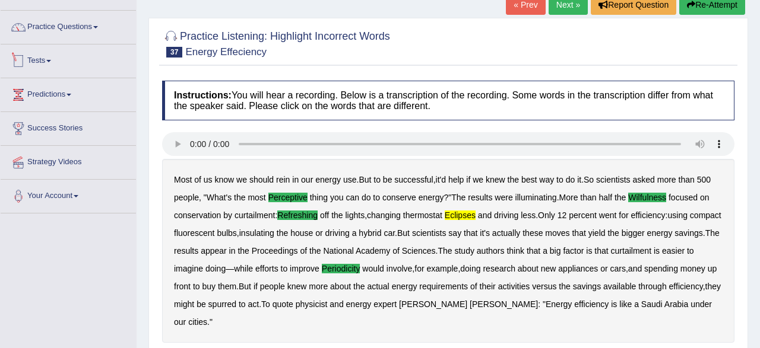
scroll to position [62, 0]
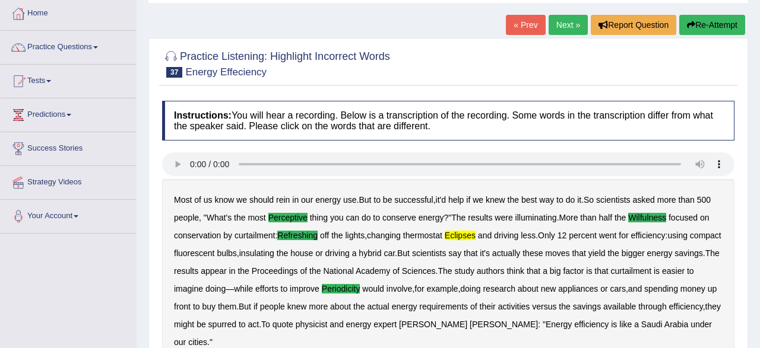
click at [567, 23] on link "Next »" at bounding box center [567, 25] width 39 height 20
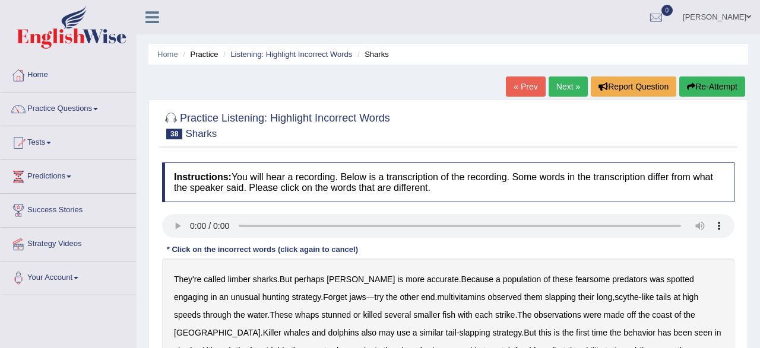
scroll to position [123, 0]
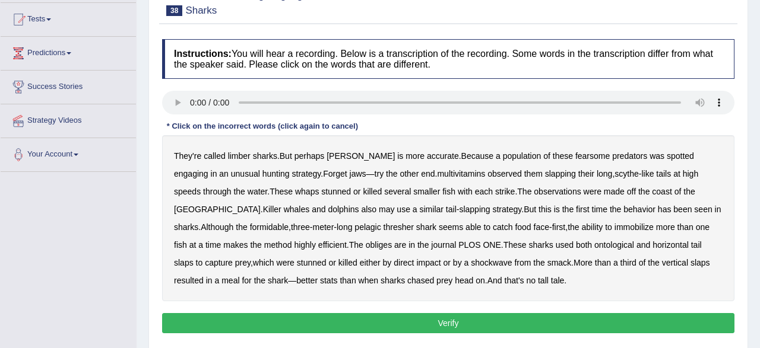
click at [239, 158] on b "limber" at bounding box center [239, 155] width 23 height 9
click at [323, 173] on b "Forget" at bounding box center [335, 173] width 24 height 9
click at [437, 175] on b "multivitamins" at bounding box center [461, 173] width 48 height 9
click at [366, 248] on b "obliges" at bounding box center [379, 244] width 26 height 9
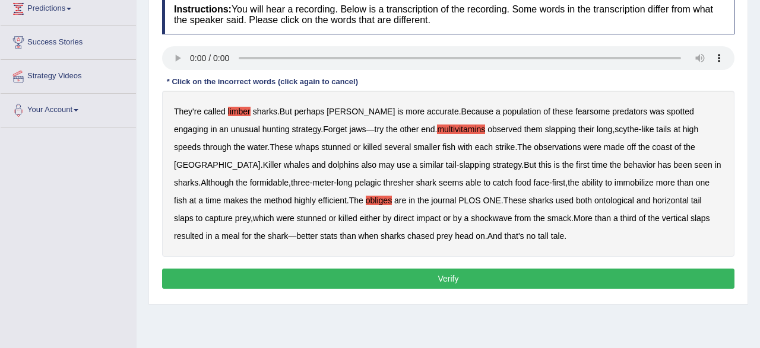
scroll to position [185, 0]
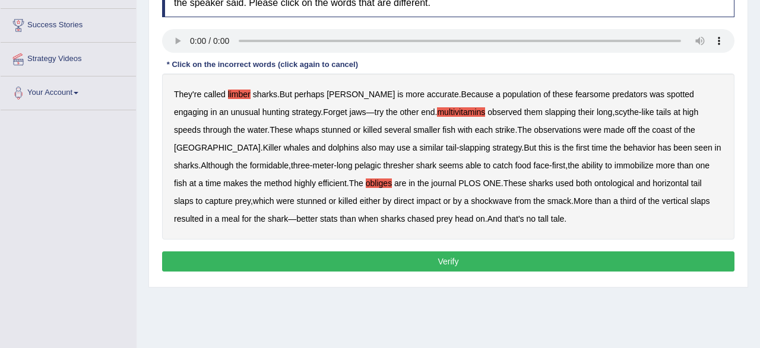
click at [420, 267] on button "Verify" at bounding box center [448, 262] width 572 height 20
click at [420, 267] on div "Home Practice Listening: Highlight Incorrect Words Sharks « Prev Next » Report …" at bounding box center [448, 112] width 623 height 594
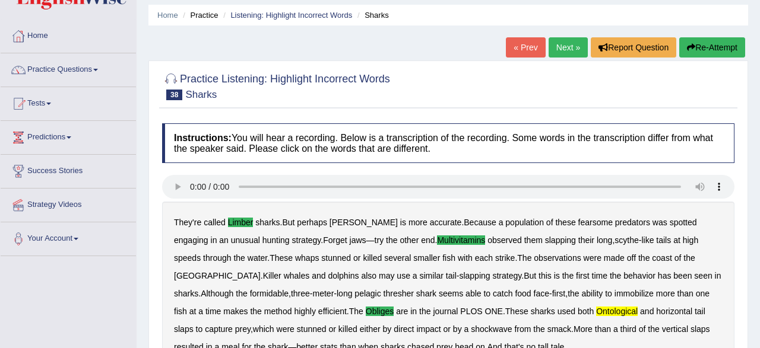
scroll to position [0, 0]
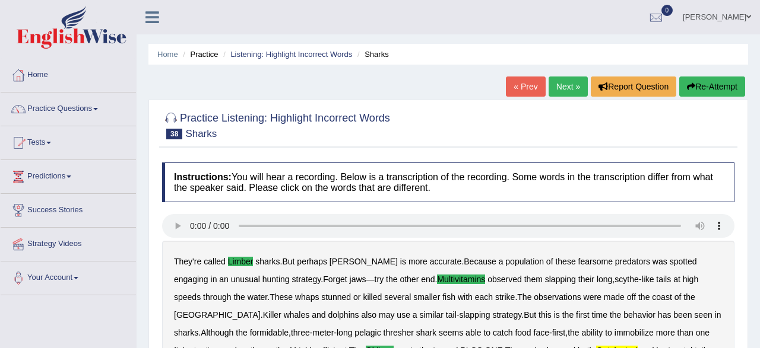
click at [562, 90] on link "Next »" at bounding box center [567, 87] width 39 height 20
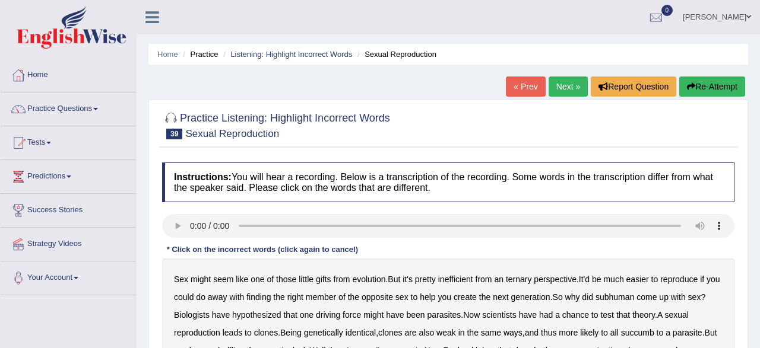
scroll to position [123, 0]
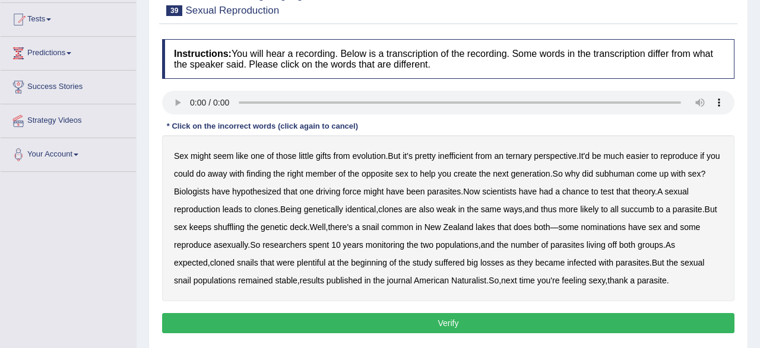
click at [516, 156] on b "ternary" at bounding box center [519, 155] width 26 height 9
click at [634, 177] on b "subhuman" at bounding box center [614, 173] width 39 height 9
click at [617, 228] on b "nominations" at bounding box center [603, 227] width 45 height 9
click at [639, 209] on b "succumb" at bounding box center [637, 209] width 33 height 9
click at [237, 266] on b "snails" at bounding box center [247, 262] width 21 height 9
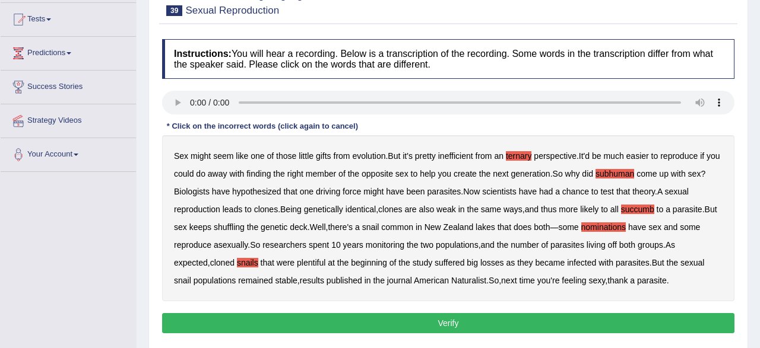
click at [245, 229] on b "shuffling" at bounding box center [229, 227] width 31 height 9
click at [237, 261] on b "snails" at bounding box center [247, 262] width 21 height 9
click at [503, 325] on button "Verify" at bounding box center [448, 323] width 572 height 20
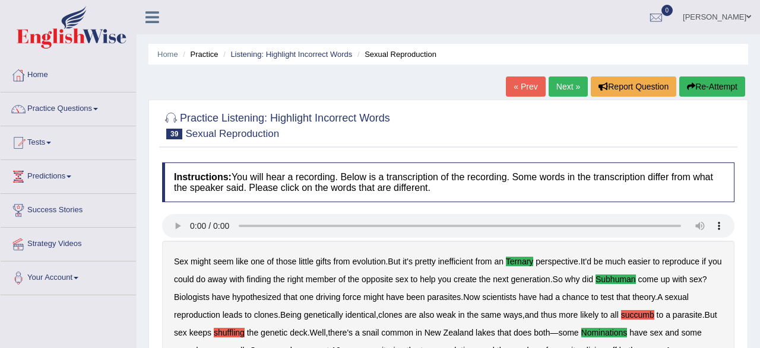
scroll to position [0, 0]
click at [565, 80] on link "Next »" at bounding box center [567, 87] width 39 height 20
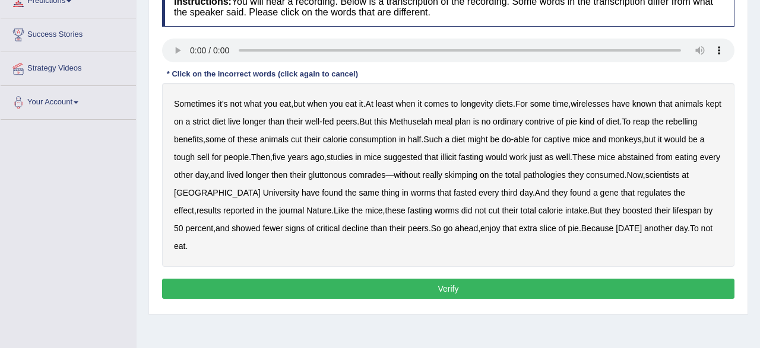
scroll to position [185, 0]
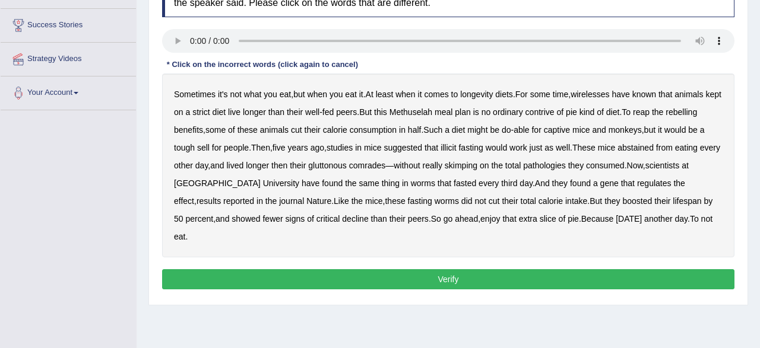
click at [599, 92] on b "wirelesses" at bounding box center [589, 94] width 39 height 9
click at [554, 113] on b "contrive" at bounding box center [539, 111] width 29 height 9
click at [456, 149] on b "illicit" at bounding box center [447, 147] width 15 height 9
click at [316, 221] on b "critical" at bounding box center [328, 218] width 24 height 9
click at [556, 167] on b "pathologies" at bounding box center [544, 165] width 43 height 9
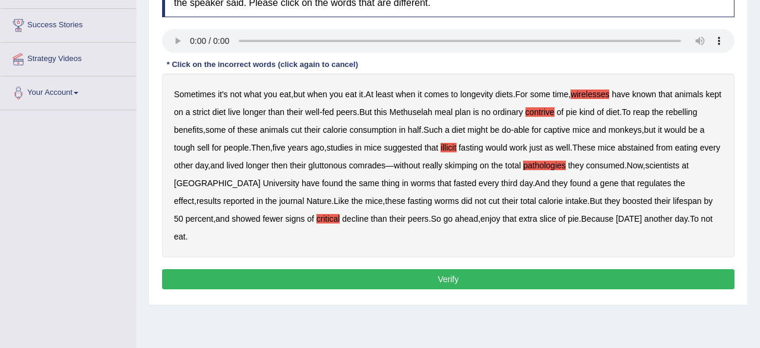
click at [398, 269] on button "Verify" at bounding box center [448, 279] width 572 height 20
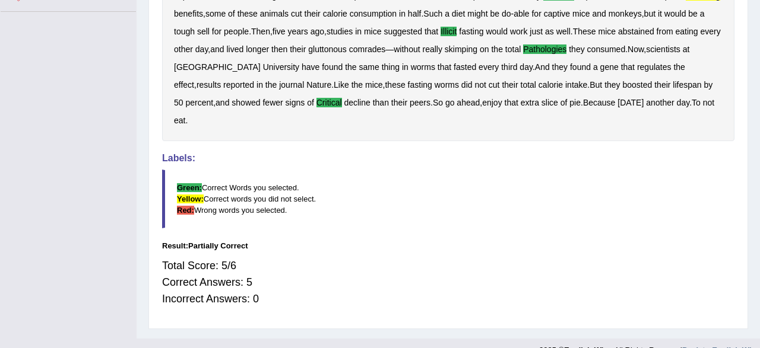
scroll to position [37, 0]
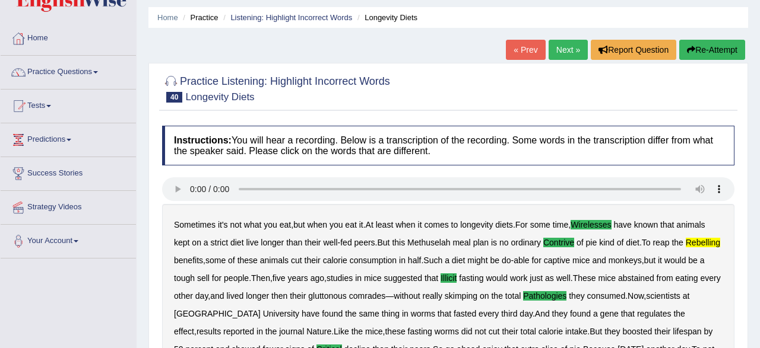
click at [522, 55] on link "« Prev" at bounding box center [525, 50] width 39 height 20
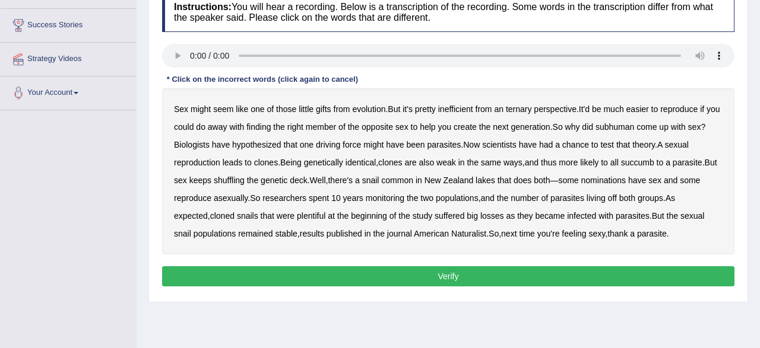
scroll to position [185, 0]
click at [518, 107] on b "ternary" at bounding box center [519, 108] width 26 height 9
click at [632, 126] on b "subhuman" at bounding box center [614, 126] width 39 height 9
click at [637, 161] on b "succumb" at bounding box center [637, 162] width 33 height 9
click at [398, 280] on button "Verify" at bounding box center [448, 277] width 572 height 20
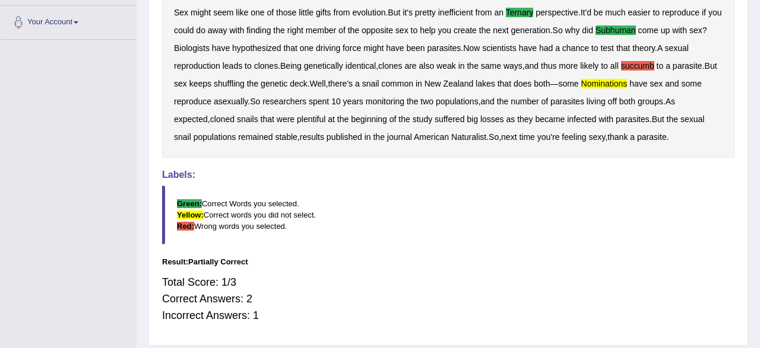
scroll to position [43, 0]
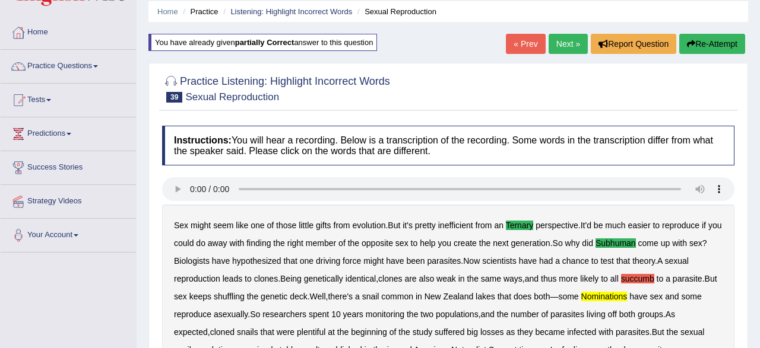
click at [529, 49] on link "« Prev" at bounding box center [525, 44] width 39 height 20
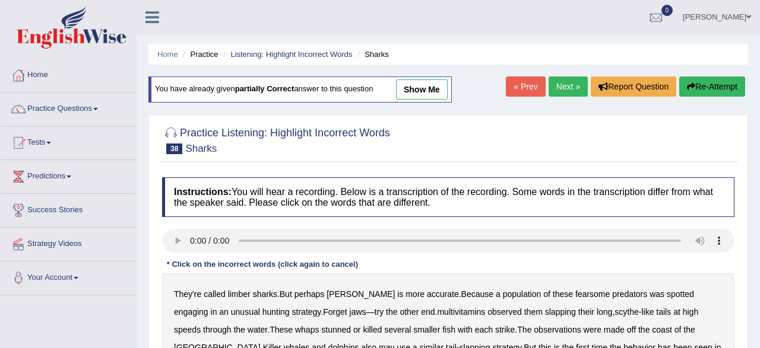
click at [558, 88] on link "Next »" at bounding box center [567, 87] width 39 height 20
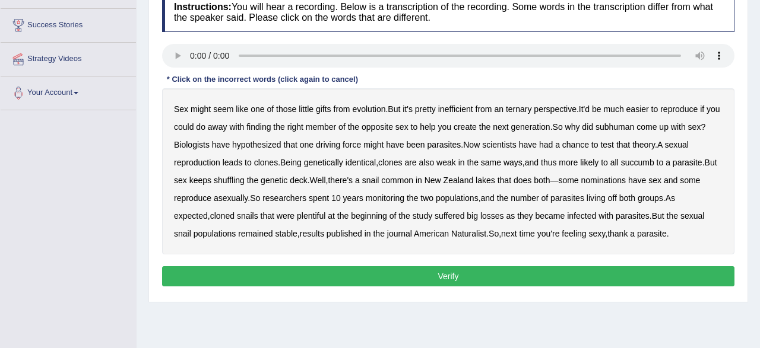
scroll to position [185, 0]
click at [532, 106] on b "ternary" at bounding box center [519, 108] width 26 height 9
click at [622, 126] on b "subhuman" at bounding box center [614, 126] width 39 height 9
click at [620, 180] on b "nominations" at bounding box center [603, 180] width 45 height 9
click at [415, 268] on button "Verify" at bounding box center [448, 277] width 572 height 20
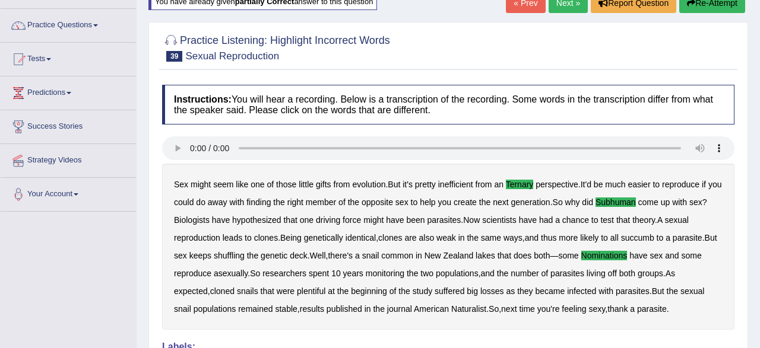
scroll to position [0, 0]
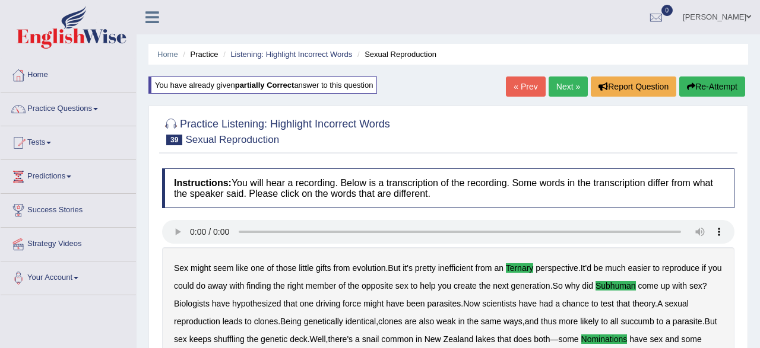
click at [568, 85] on link "Next »" at bounding box center [567, 87] width 39 height 20
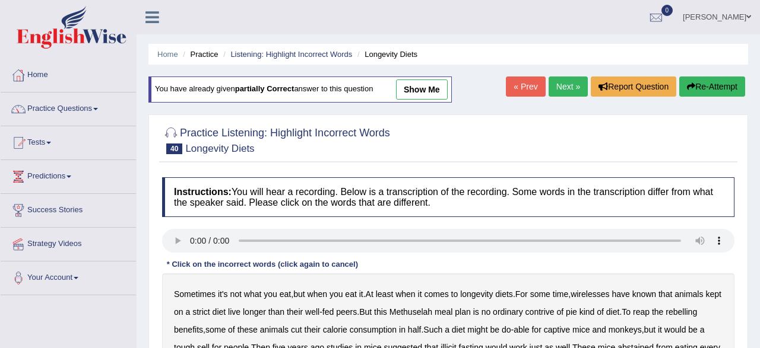
click at [568, 85] on link "Next »" at bounding box center [567, 87] width 39 height 20
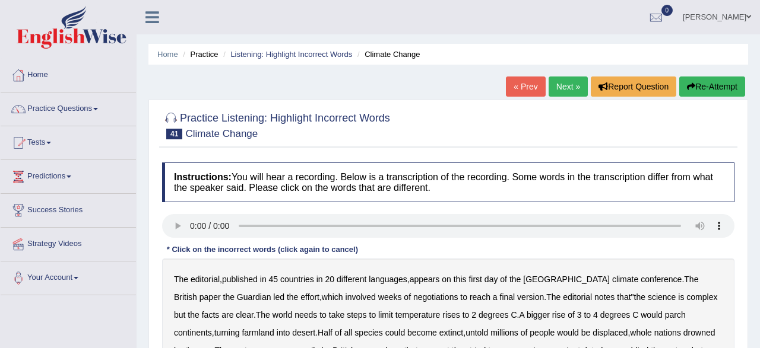
click at [52, 106] on link "Practice Questions" at bounding box center [68, 108] width 135 height 30
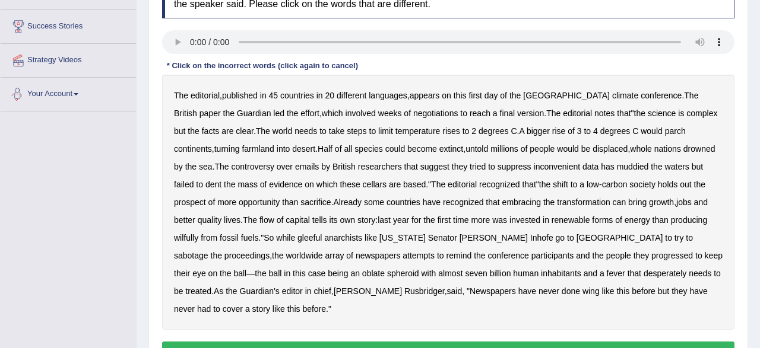
scroll to position [62, 0]
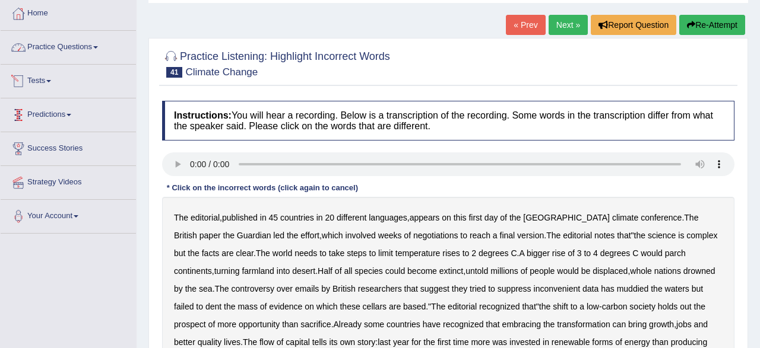
click at [81, 55] on link "Practice Questions" at bounding box center [68, 46] width 135 height 30
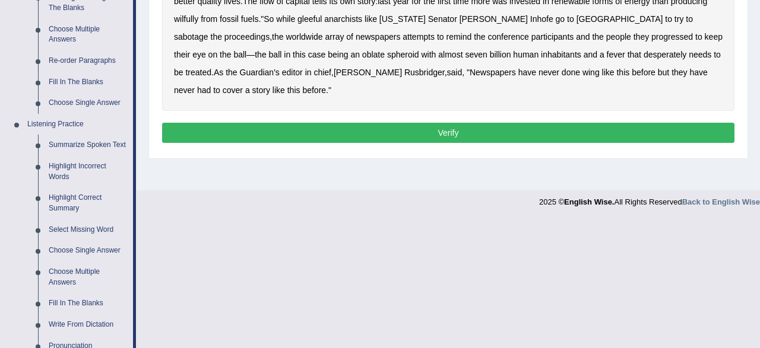
scroll to position [494, 0]
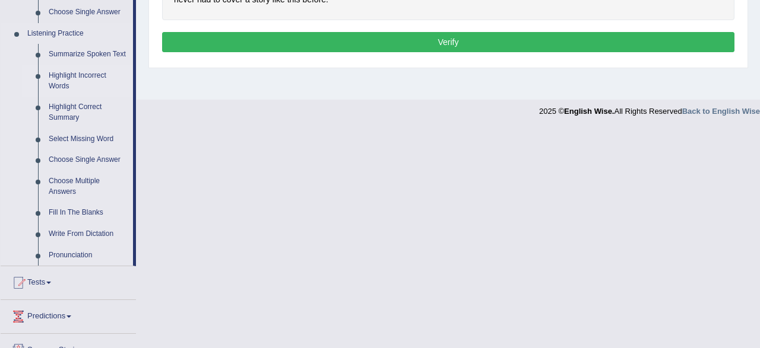
click at [69, 83] on link "Highlight Incorrect Words" at bounding box center [88, 80] width 90 height 31
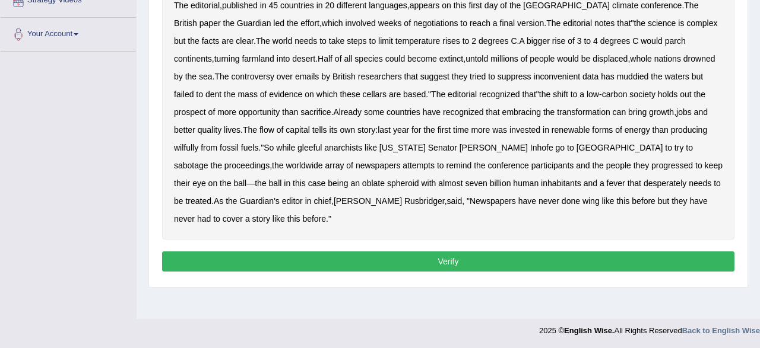
scroll to position [140, 0]
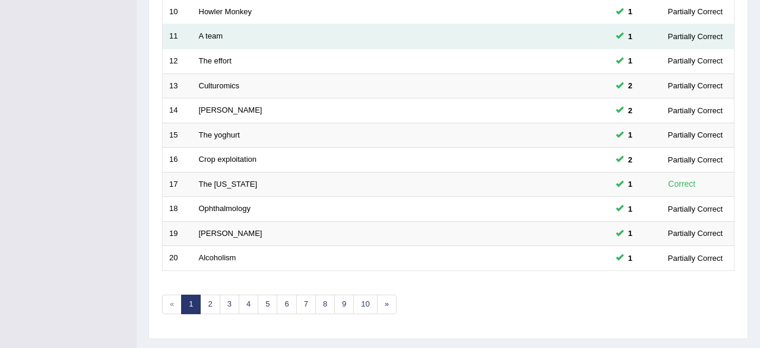
scroll to position [432, 0]
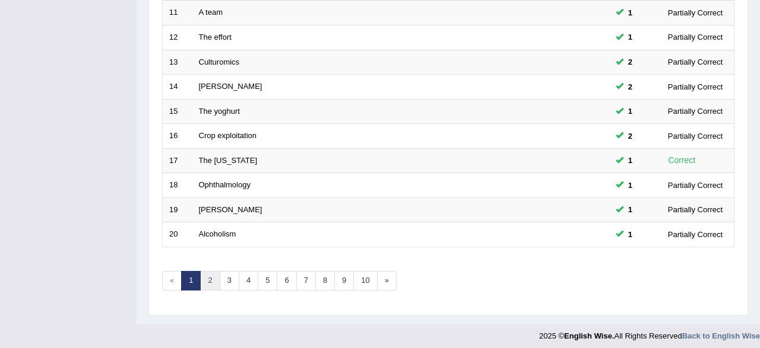
click at [211, 272] on link "2" at bounding box center [210, 281] width 20 height 20
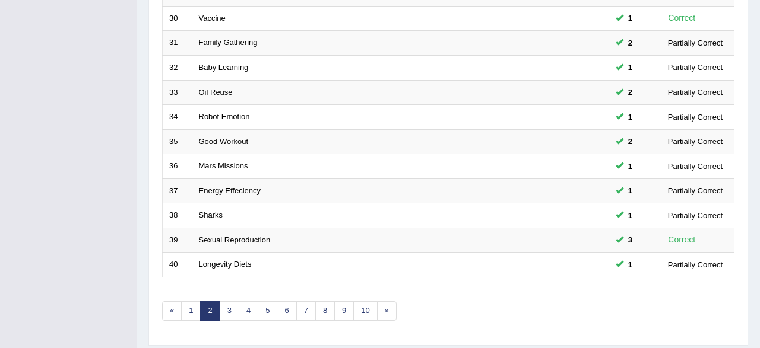
scroll to position [432, 0]
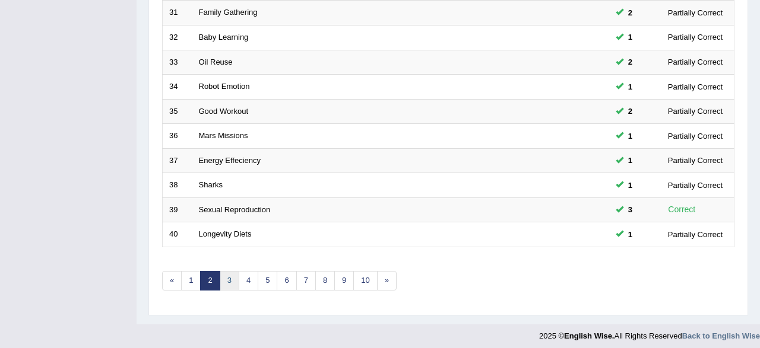
click at [229, 277] on link "3" at bounding box center [230, 281] width 20 height 20
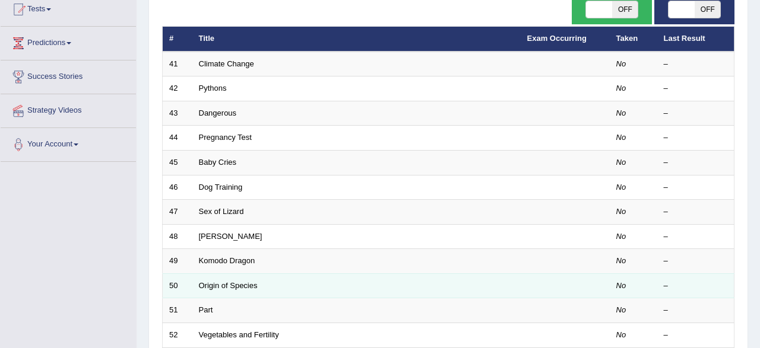
scroll to position [123, 0]
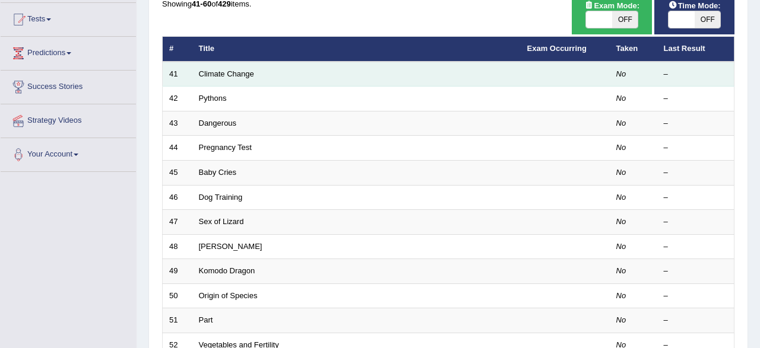
click at [245, 78] on td "Climate Change" at bounding box center [356, 74] width 328 height 25
click at [220, 74] on link "Climate Change" at bounding box center [226, 73] width 55 height 9
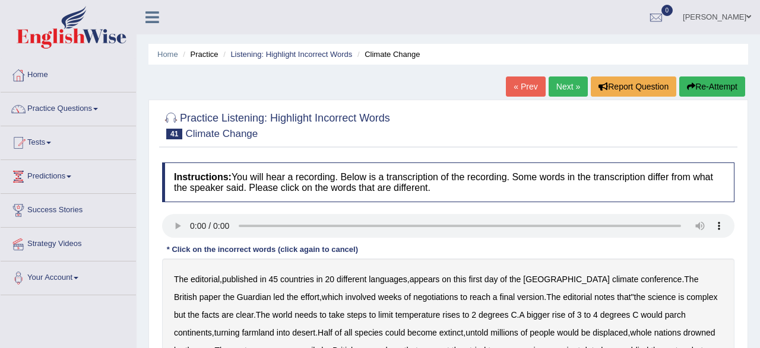
scroll to position [185, 0]
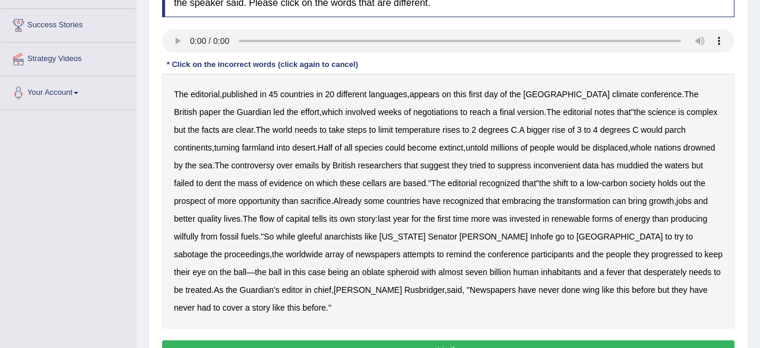
click at [363, 183] on b "cellars" at bounding box center [375, 183] width 24 height 9
click at [509, 221] on b "invested" at bounding box center [524, 218] width 31 height 9
click at [651, 256] on b "progressed" at bounding box center [672, 254] width 42 height 9
click at [242, 143] on b "farmland" at bounding box center [258, 147] width 32 height 9
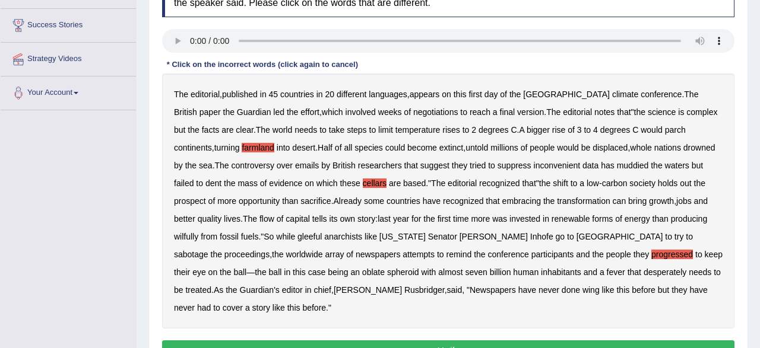
click at [242, 145] on b "farmland" at bounding box center [258, 147] width 32 height 9
click at [198, 232] on b "wilfully" at bounding box center [186, 236] width 24 height 9
click at [487, 341] on button "Verify" at bounding box center [448, 351] width 572 height 20
click at [487, 334] on div "Home Practice Listening: Highlight Incorrect Words Climate Change « Prev Next »…" at bounding box center [448, 112] width 623 height 594
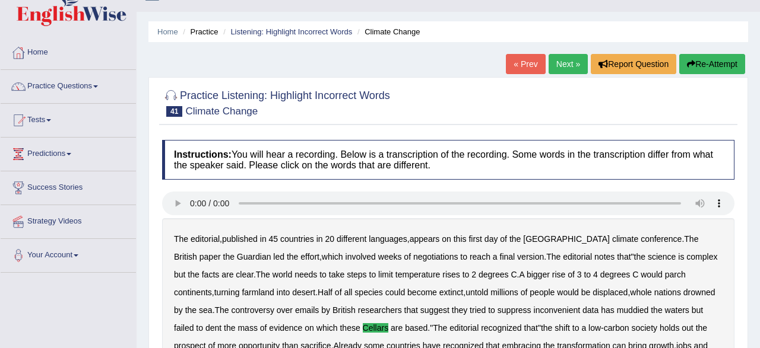
scroll to position [0, 0]
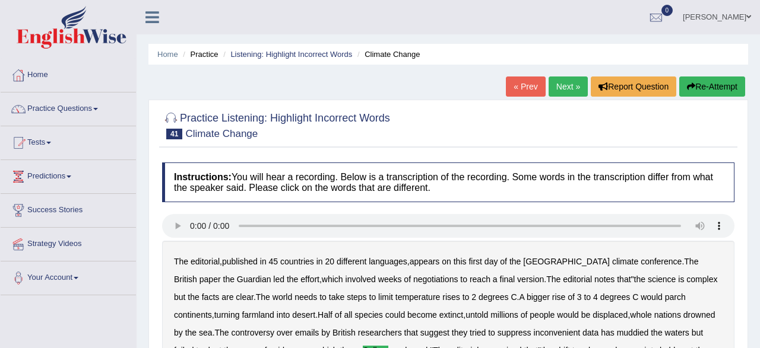
click at [567, 88] on link "Next »" at bounding box center [567, 87] width 39 height 20
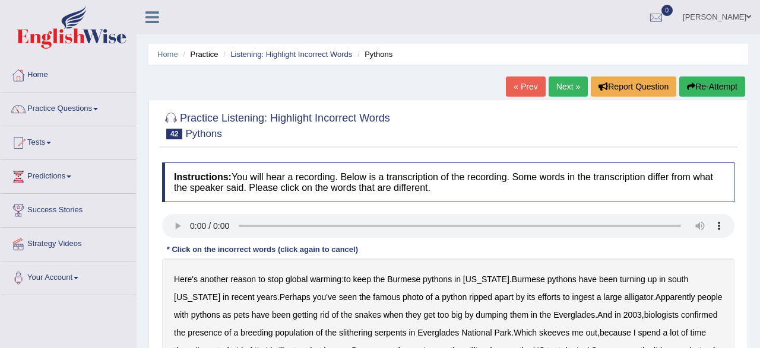
scroll to position [185, 0]
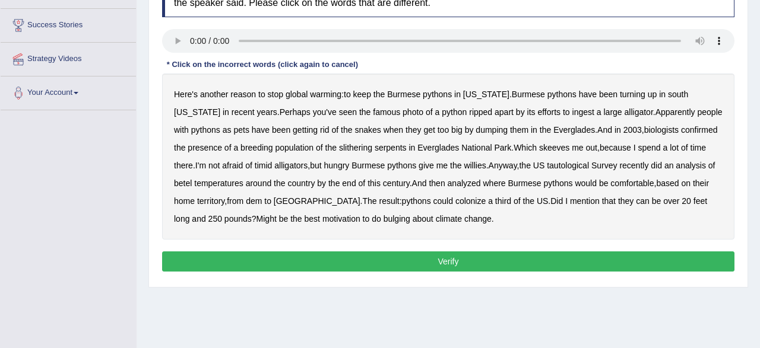
click at [547, 164] on b "tautological" at bounding box center [568, 165] width 42 height 9
click at [246, 202] on b "dem" at bounding box center [254, 200] width 16 height 9
click at [246, 201] on b "dem" at bounding box center [254, 200] width 16 height 9
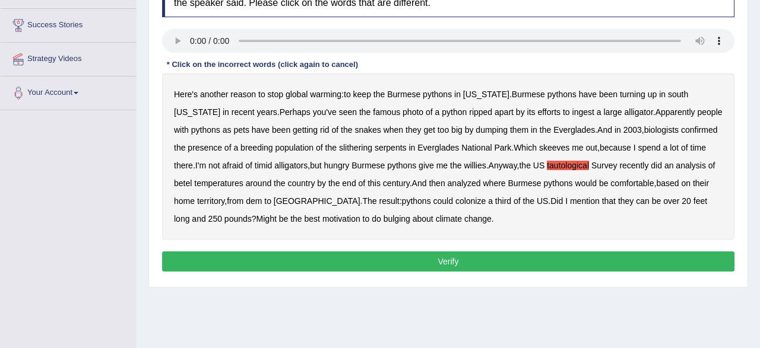
click at [246, 201] on b "dem" at bounding box center [254, 200] width 16 height 9
click at [383, 220] on b "bulging" at bounding box center [396, 218] width 27 height 9
click at [204, 254] on button "Verify" at bounding box center [448, 262] width 572 height 20
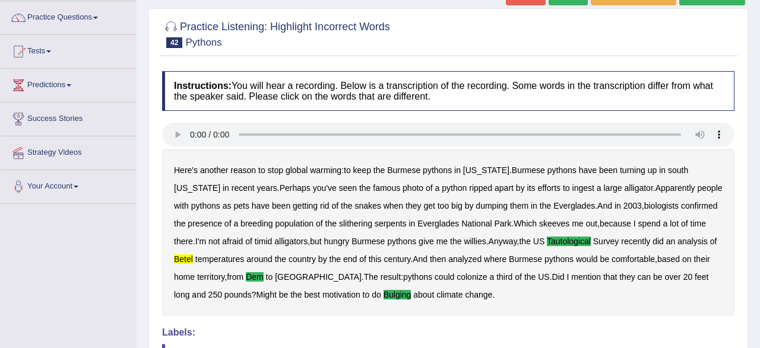
scroll to position [37, 0]
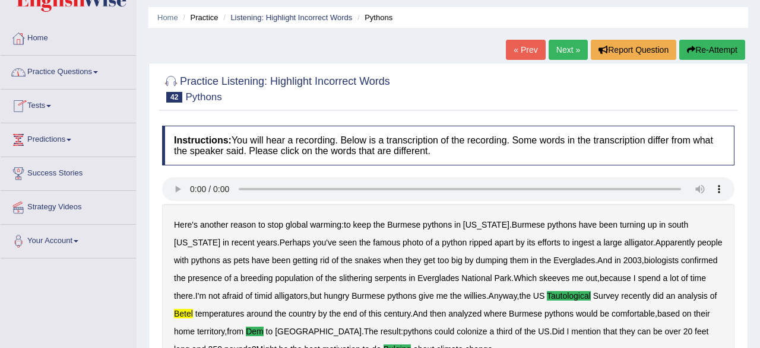
click at [62, 70] on link "Practice Questions" at bounding box center [68, 71] width 135 height 30
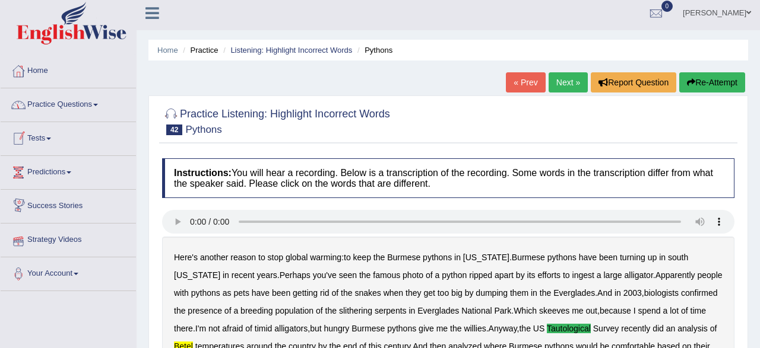
scroll to position [0, 0]
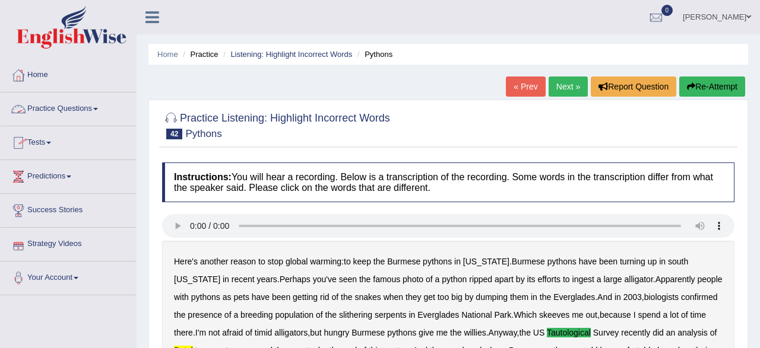
click at [52, 103] on link "Practice Questions" at bounding box center [68, 108] width 135 height 30
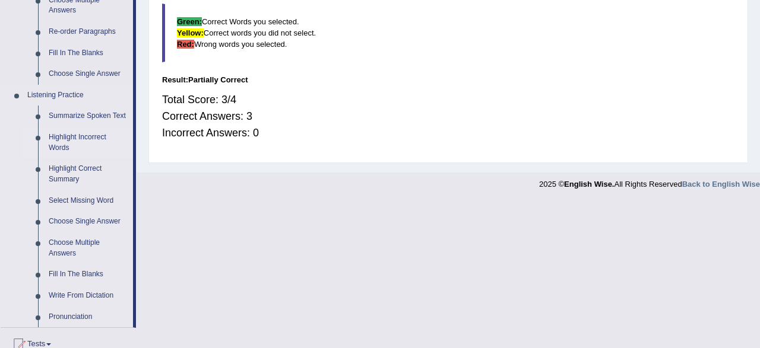
scroll to position [494, 0]
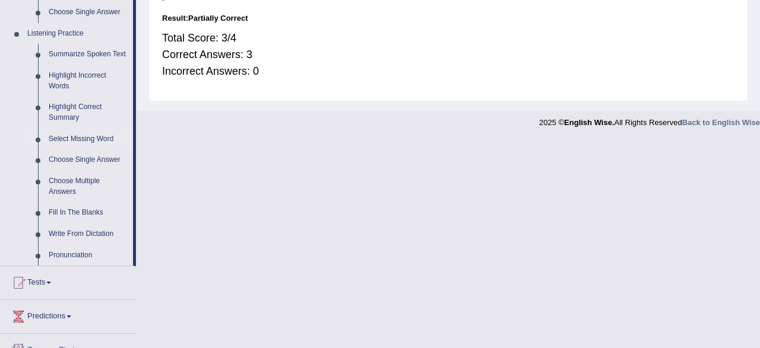
click at [84, 142] on link "Select Missing Word" at bounding box center [88, 139] width 90 height 21
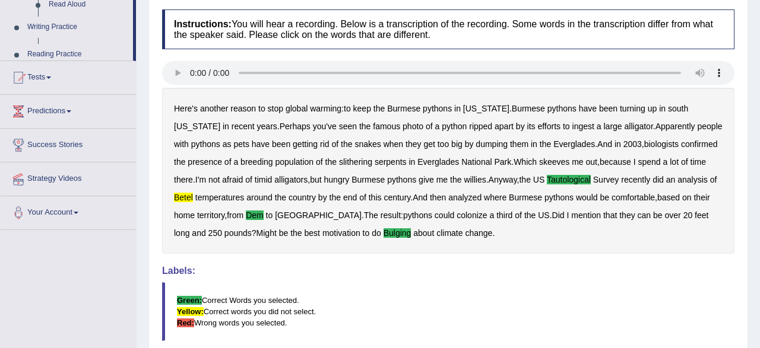
scroll to position [0, 0]
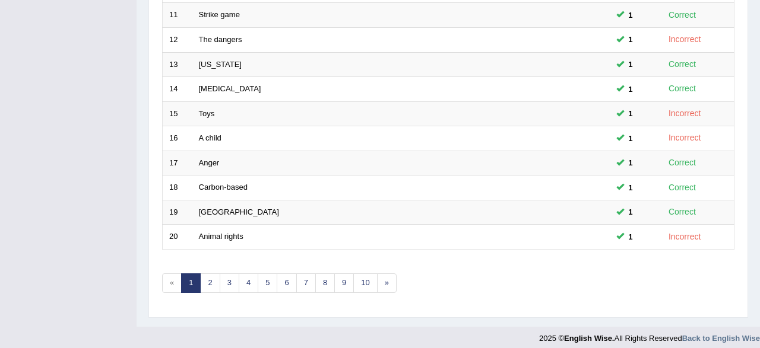
scroll to position [432, 0]
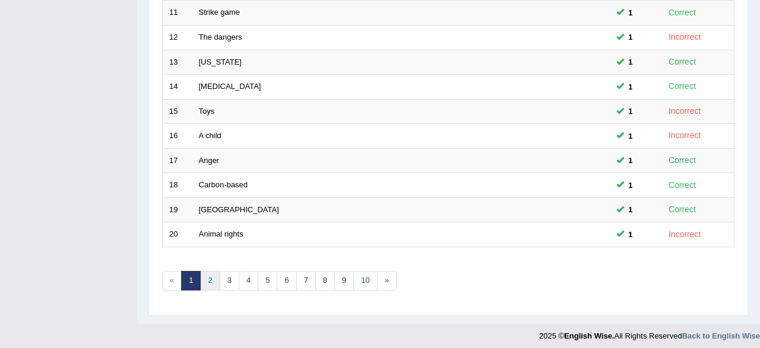
click at [212, 277] on link "2" at bounding box center [210, 281] width 20 height 20
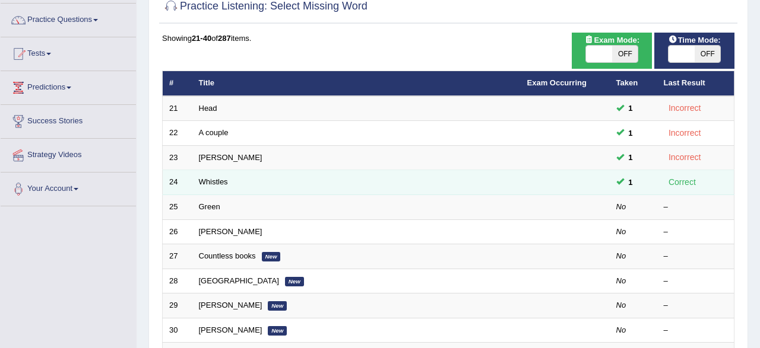
scroll to position [123, 0]
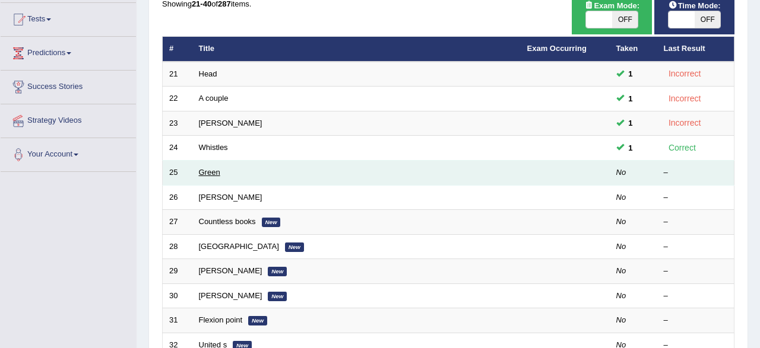
click at [211, 173] on link "Green" at bounding box center [209, 172] width 21 height 9
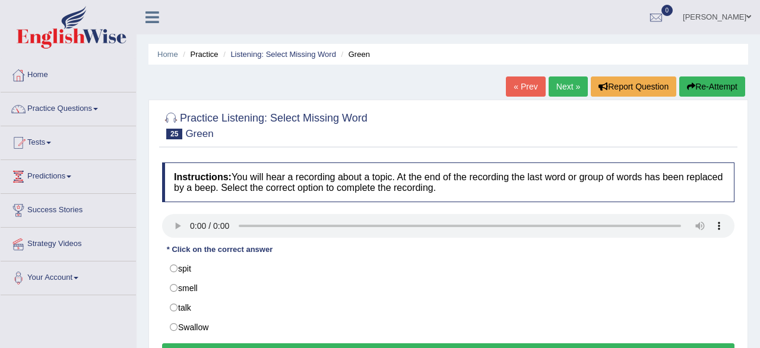
scroll to position [123, 0]
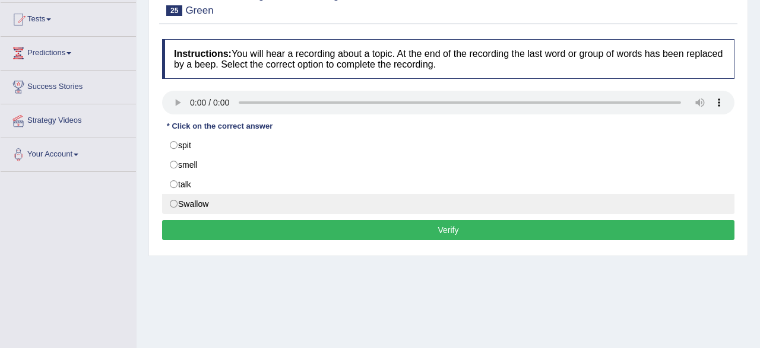
click at [192, 200] on label "Swallow" at bounding box center [448, 204] width 572 height 20
radio input "true"
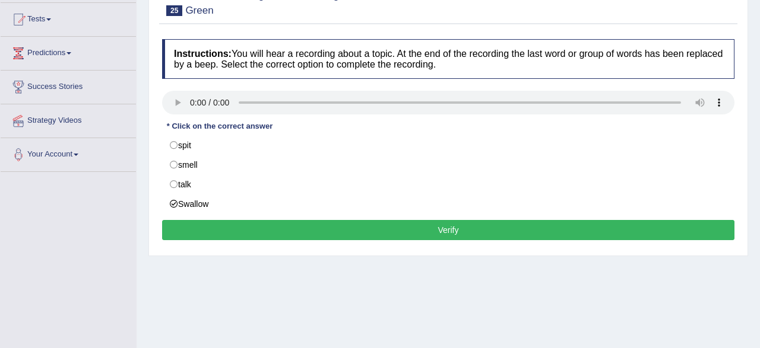
click at [243, 232] on button "Verify" at bounding box center [448, 230] width 572 height 20
click at [243, 232] on div "Home Practice Listening: Select Missing Word Green « Prev Next » Report Questio…" at bounding box center [448, 174] width 623 height 594
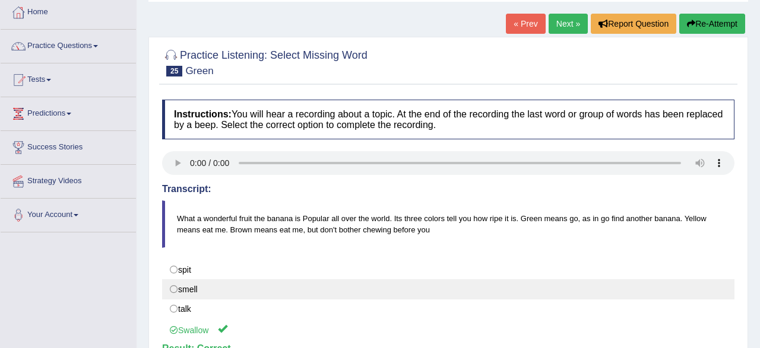
scroll to position [62, 0]
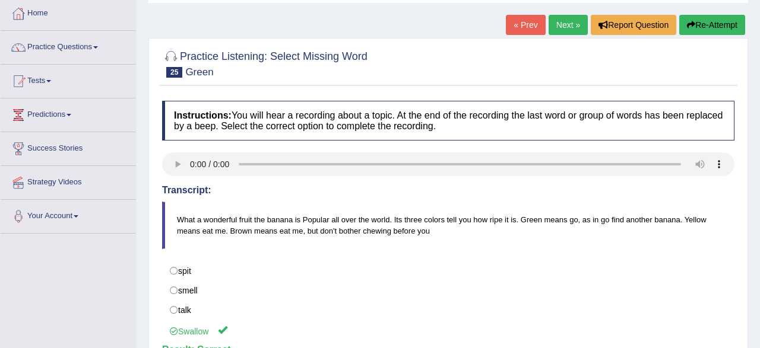
click at [566, 28] on link "Next »" at bounding box center [567, 25] width 39 height 20
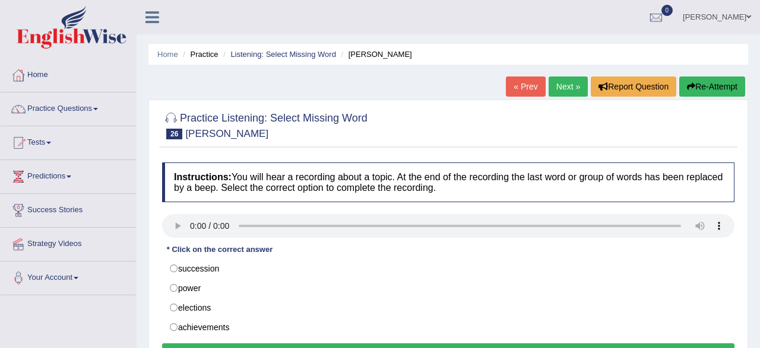
scroll to position [123, 0]
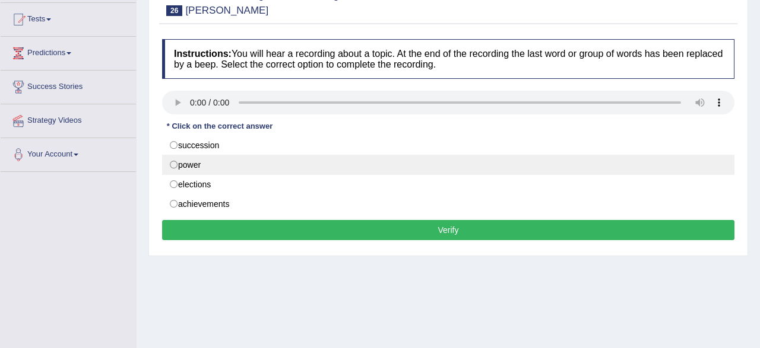
click at [181, 169] on label "power" at bounding box center [448, 165] width 572 height 20
radio input "true"
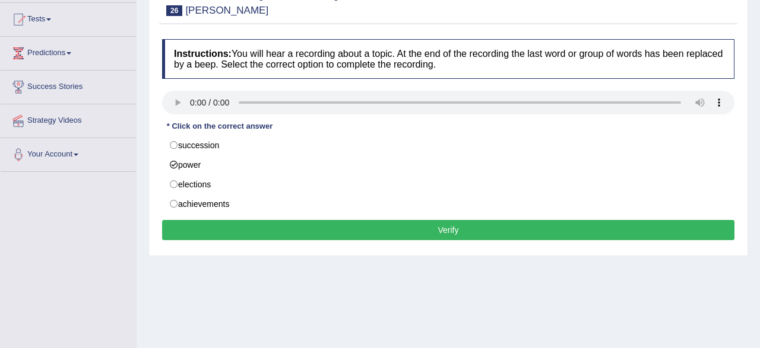
click at [208, 230] on button "Verify" at bounding box center [448, 230] width 572 height 20
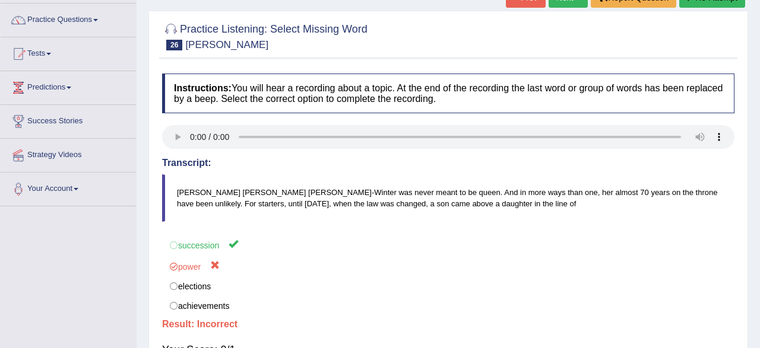
scroll to position [0, 0]
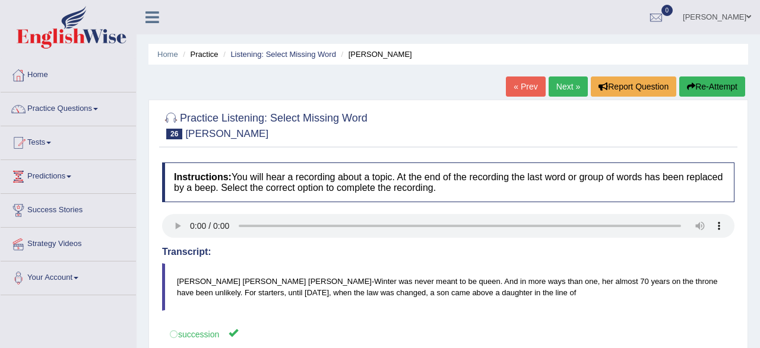
click at [557, 90] on link "Next »" at bounding box center [567, 87] width 39 height 20
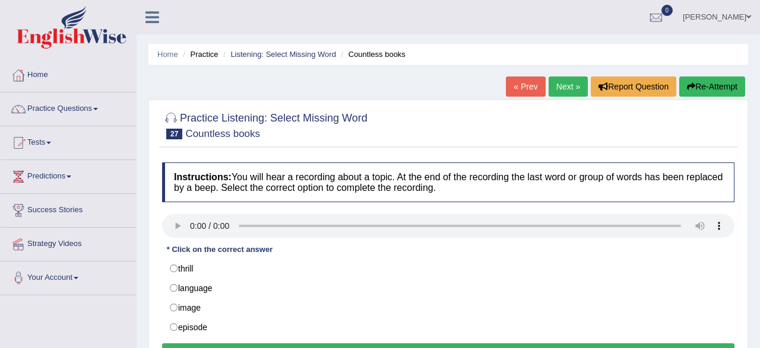
scroll to position [123, 0]
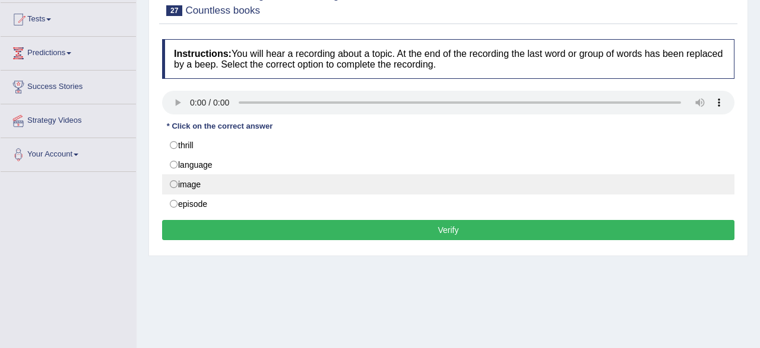
click at [219, 187] on label "image" at bounding box center [448, 185] width 572 height 20
radio input "true"
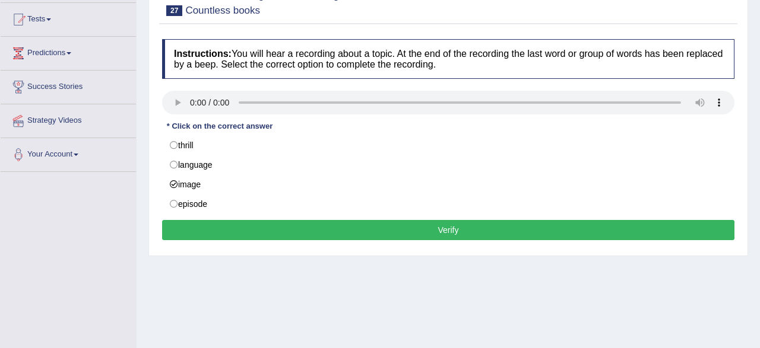
click at [278, 230] on button "Verify" at bounding box center [448, 230] width 572 height 20
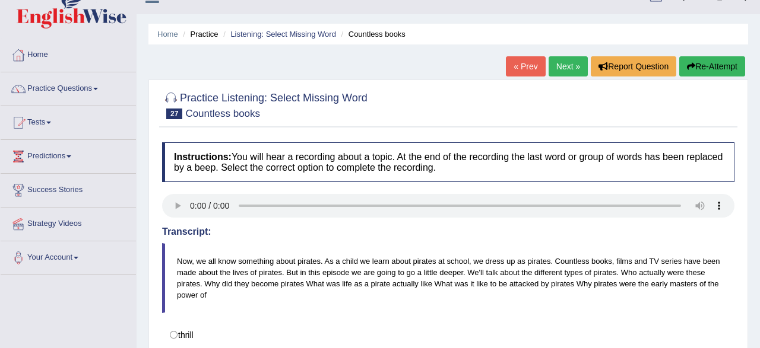
scroll to position [0, 0]
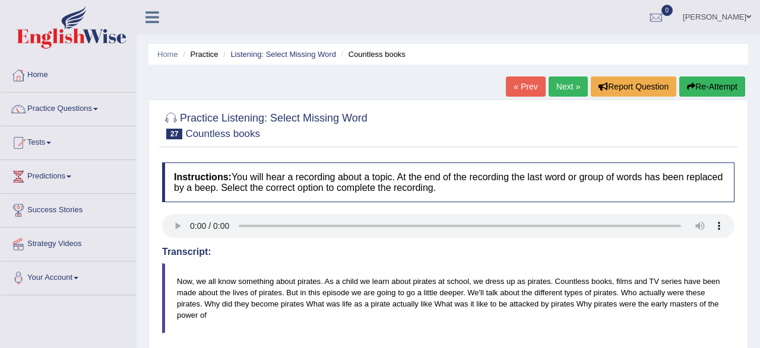
click at [523, 93] on link "« Prev" at bounding box center [525, 87] width 39 height 20
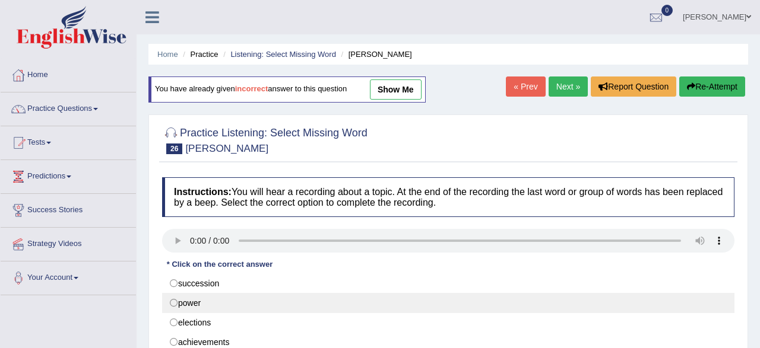
scroll to position [185, 0]
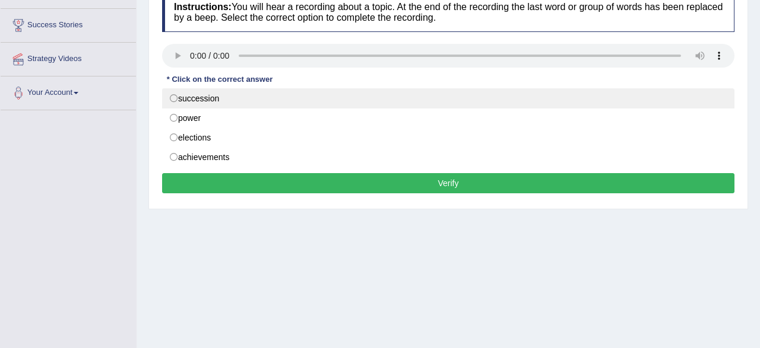
click at [243, 106] on label "succession" at bounding box center [448, 98] width 572 height 20
radio input "true"
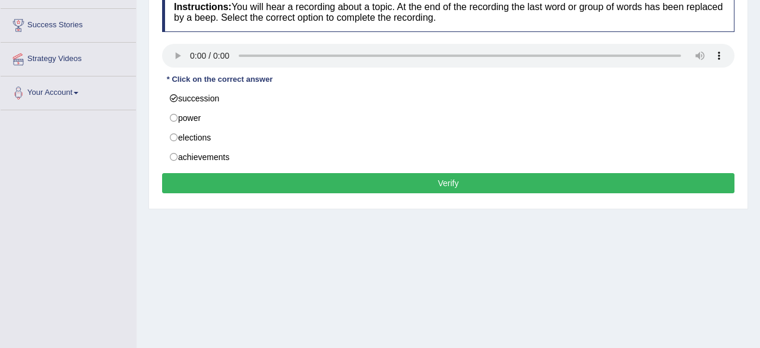
click at [273, 185] on button "Verify" at bounding box center [448, 183] width 572 height 20
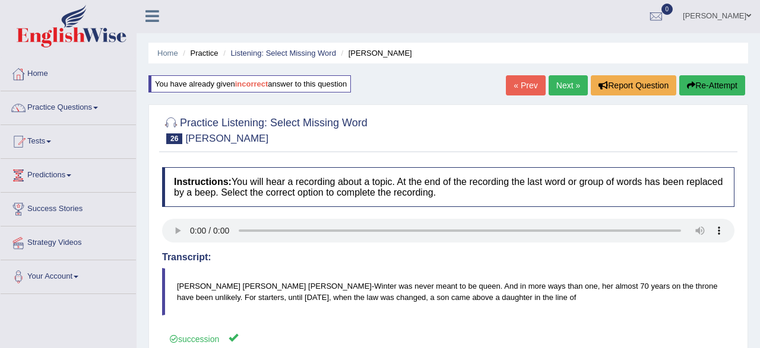
scroll to position [0, 0]
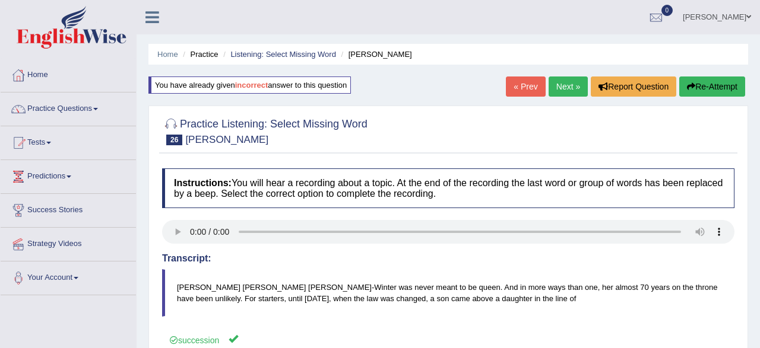
click at [565, 88] on link "Next »" at bounding box center [567, 87] width 39 height 20
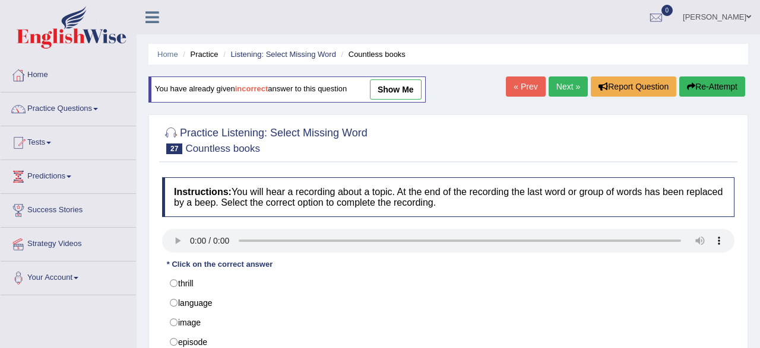
scroll to position [185, 0]
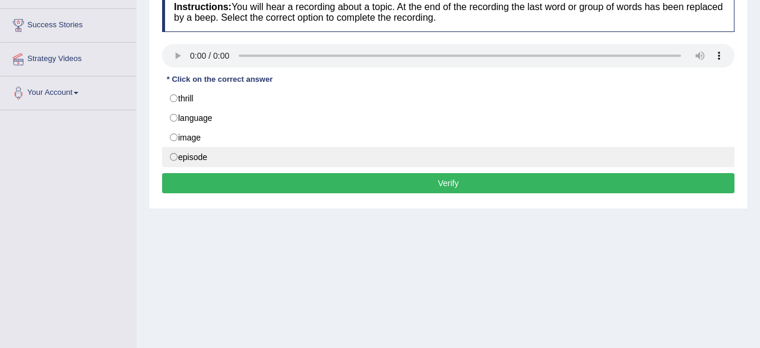
click at [207, 154] on label "episode" at bounding box center [448, 157] width 572 height 20
radio input "true"
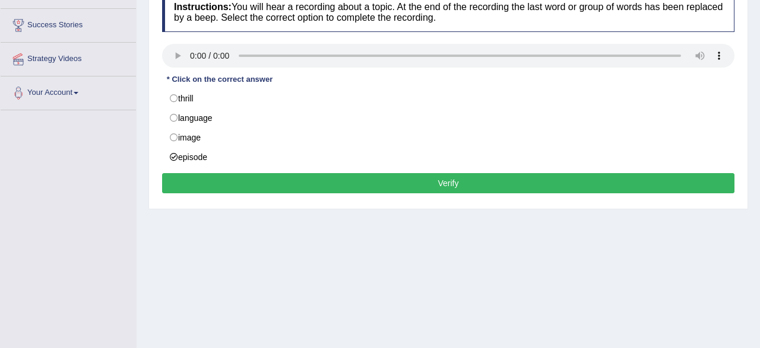
click at [225, 180] on button "Verify" at bounding box center [448, 183] width 572 height 20
click at [225, 180] on div "Home Practice Listening: Select Missing Word Countless books You have already g…" at bounding box center [448, 112] width 623 height 594
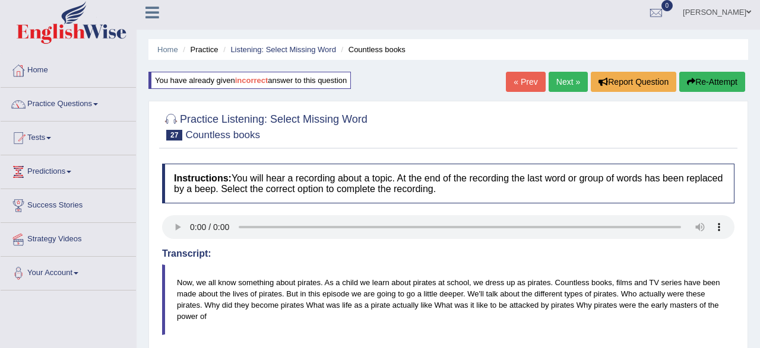
scroll to position [0, 0]
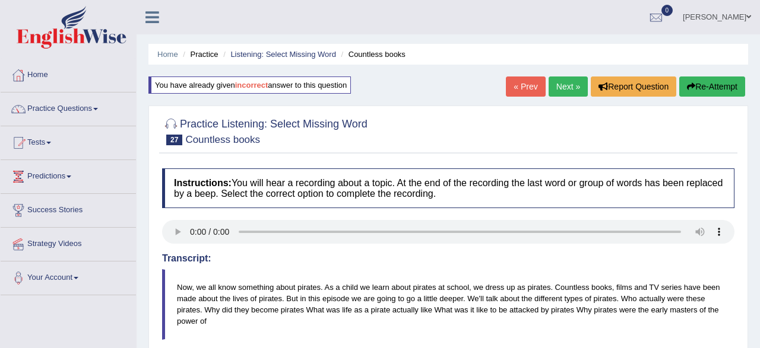
click at [553, 88] on link "Next »" at bounding box center [567, 87] width 39 height 20
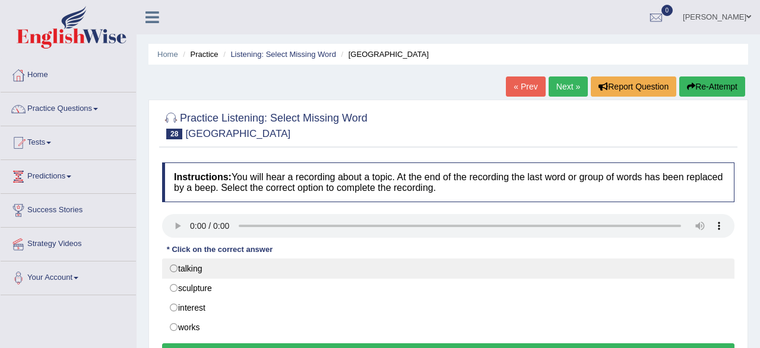
scroll to position [123, 0]
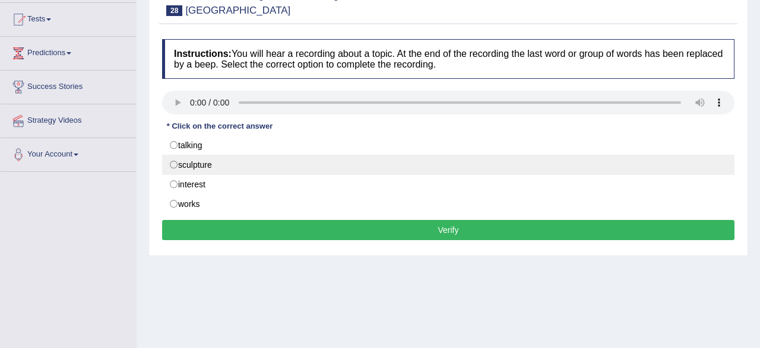
click at [186, 168] on label "sculpture" at bounding box center [448, 165] width 572 height 20
radio input "true"
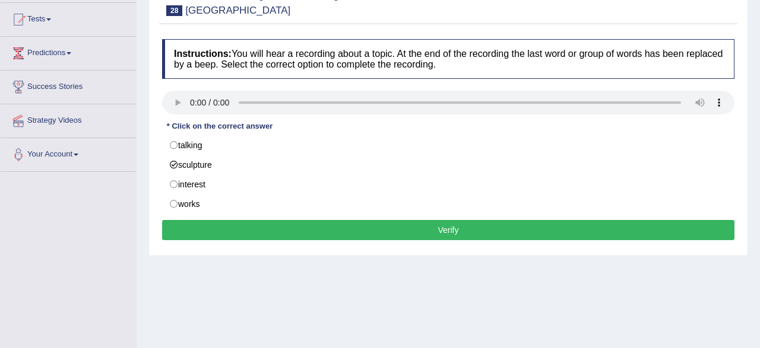
click at [231, 227] on button "Verify" at bounding box center [448, 230] width 572 height 20
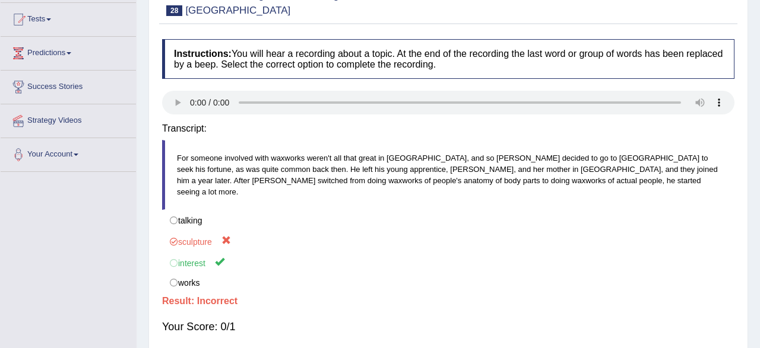
click at [231, 227] on div "Home Practice Listening: Select Missing Word Bern « Prev Next » Report Question…" at bounding box center [448, 174] width 623 height 594
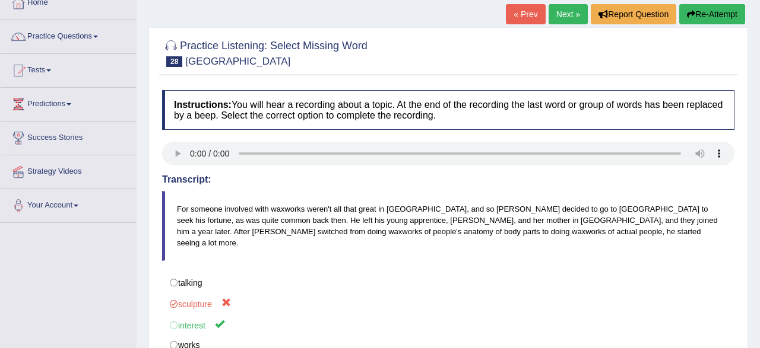
scroll to position [62, 0]
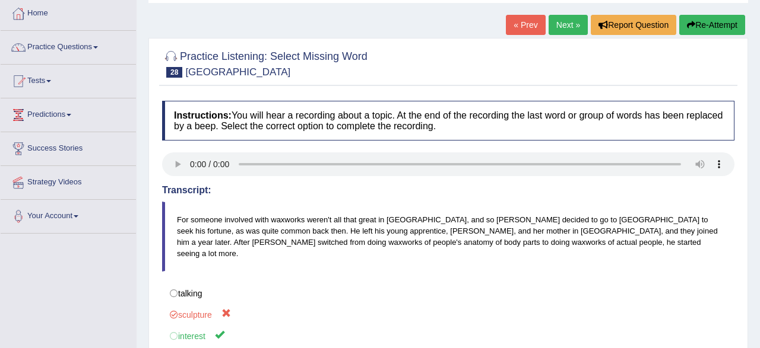
click at [563, 28] on link "Next »" at bounding box center [567, 25] width 39 height 20
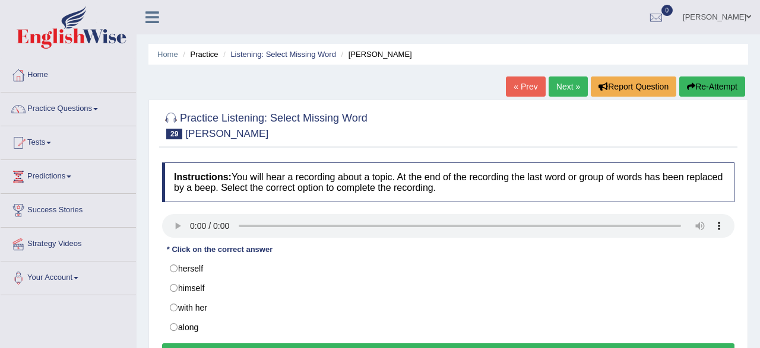
click at [516, 90] on link "« Prev" at bounding box center [525, 87] width 39 height 20
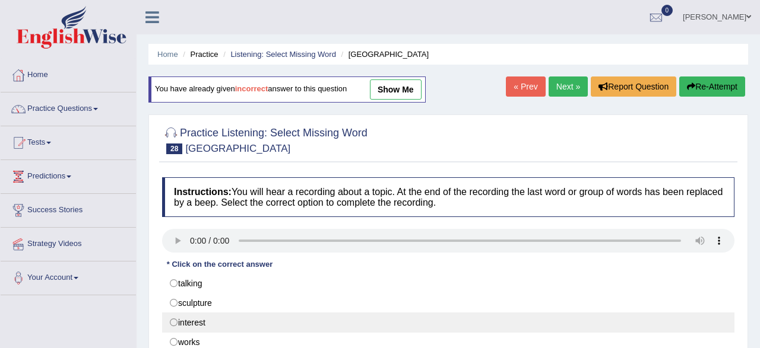
scroll to position [185, 0]
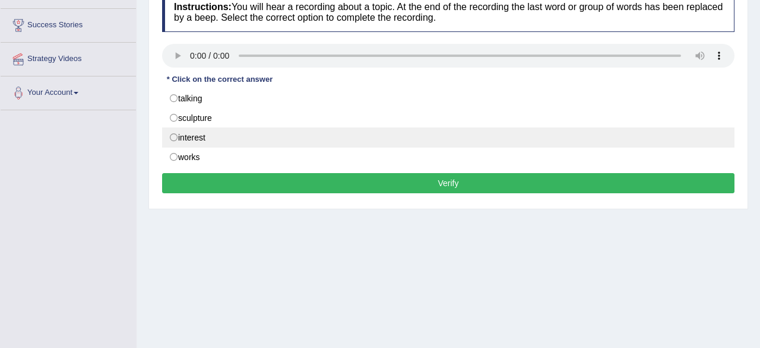
click at [239, 144] on label "interest" at bounding box center [448, 138] width 572 height 20
radio input "true"
click at [239, 144] on label "interest" at bounding box center [448, 138] width 572 height 20
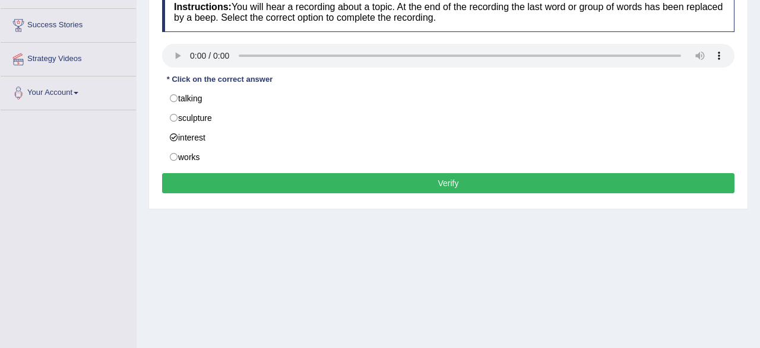
click at [254, 180] on button "Verify" at bounding box center [448, 183] width 572 height 20
click at [254, 180] on div "Home Practice Listening: Select Missing Word Bern You have already given incorr…" at bounding box center [448, 112] width 623 height 594
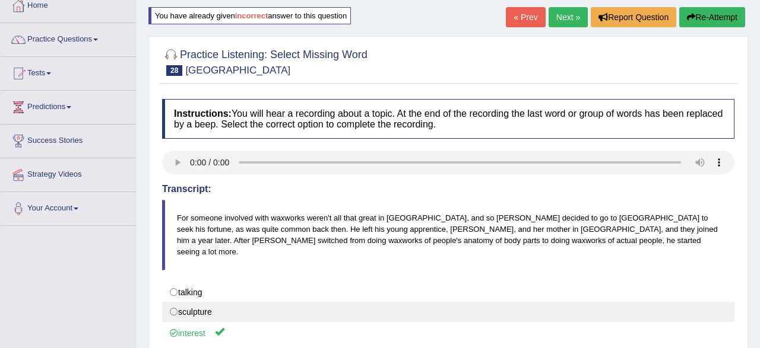
scroll to position [0, 0]
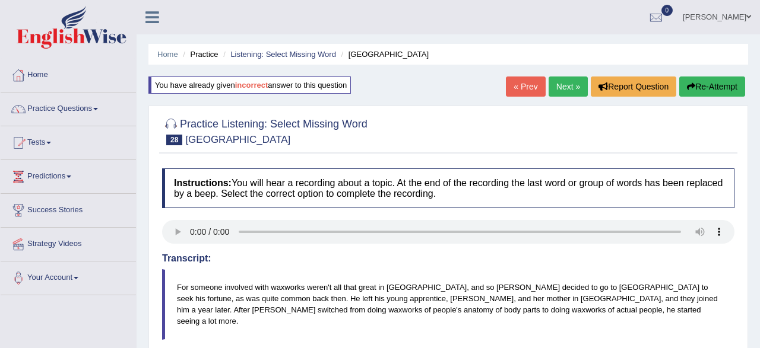
click at [572, 88] on link "Next »" at bounding box center [567, 87] width 39 height 20
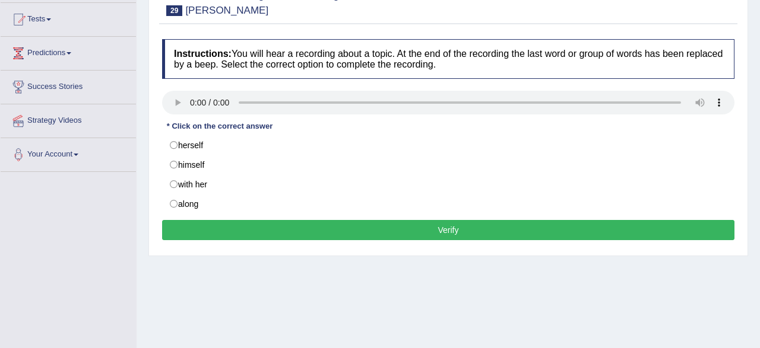
scroll to position [123, 0]
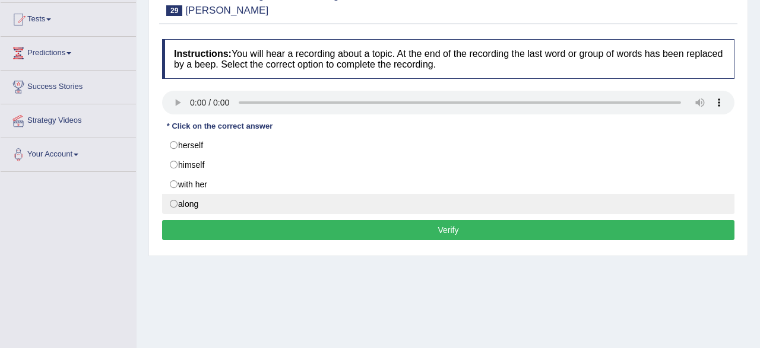
click at [183, 205] on label "along" at bounding box center [448, 204] width 572 height 20
radio input "true"
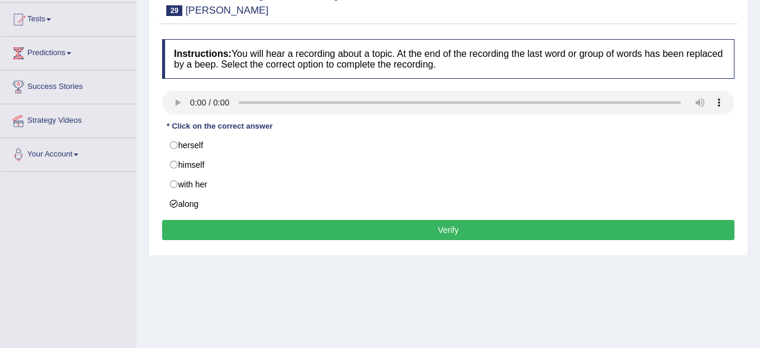
click at [201, 225] on button "Verify" at bounding box center [448, 230] width 572 height 20
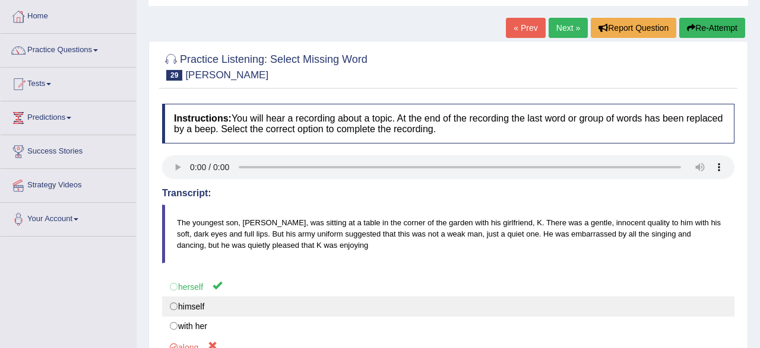
scroll to position [0, 0]
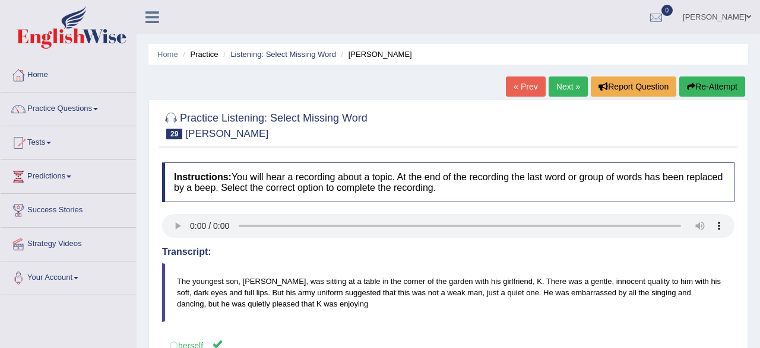
click at [532, 89] on link "« Prev" at bounding box center [525, 87] width 39 height 20
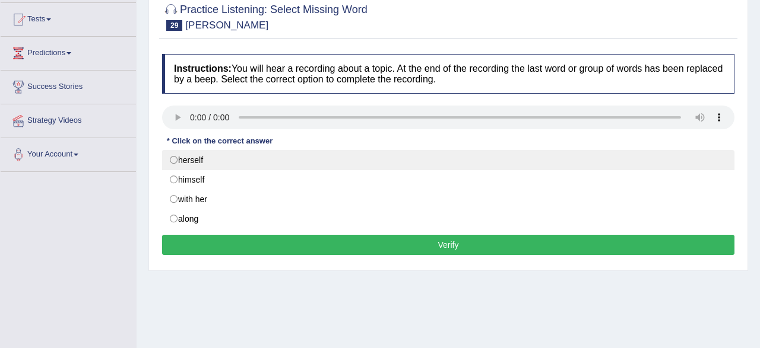
scroll to position [123, 0]
click at [210, 163] on label "herself" at bounding box center [448, 160] width 572 height 20
radio input "true"
click at [210, 163] on label "herself" at bounding box center [448, 160] width 572 height 20
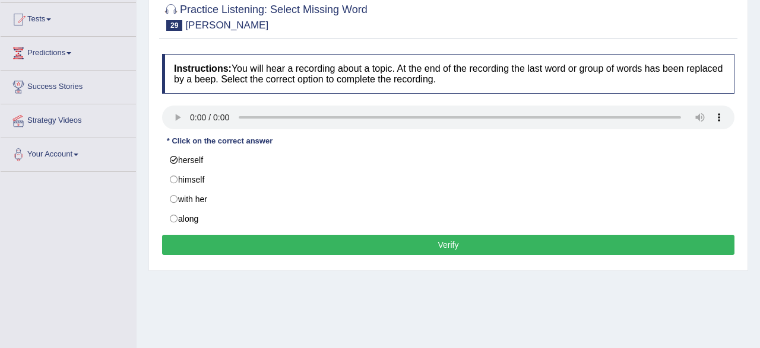
click at [268, 245] on button "Verify" at bounding box center [448, 245] width 572 height 20
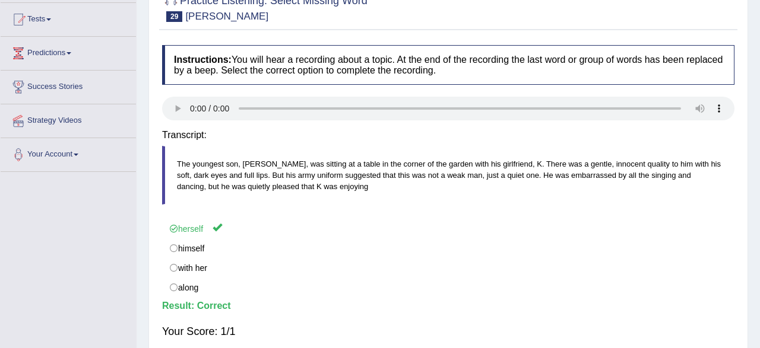
click at [268, 245] on div "Home Practice Listening: Select Missing Word Michael You have already given inc…" at bounding box center [448, 174] width 623 height 594
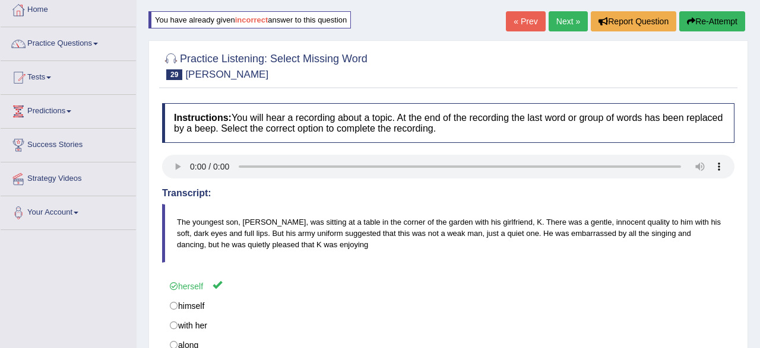
scroll to position [0, 0]
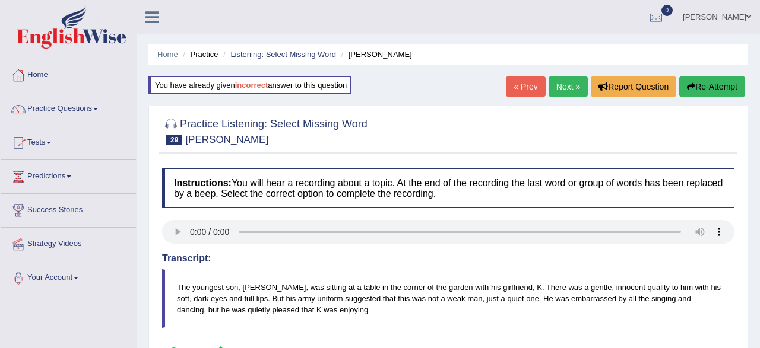
click at [560, 91] on link "Next »" at bounding box center [567, 87] width 39 height 20
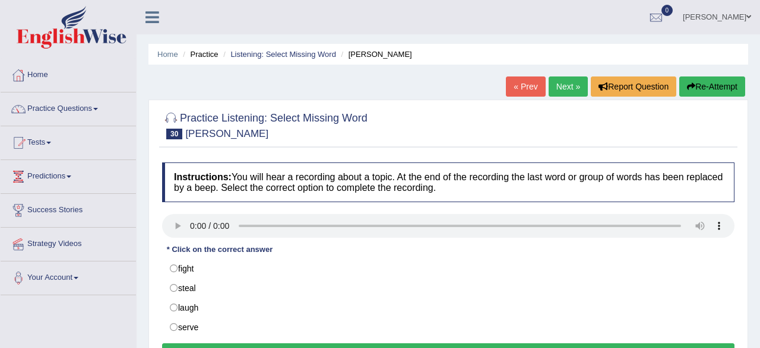
scroll to position [123, 0]
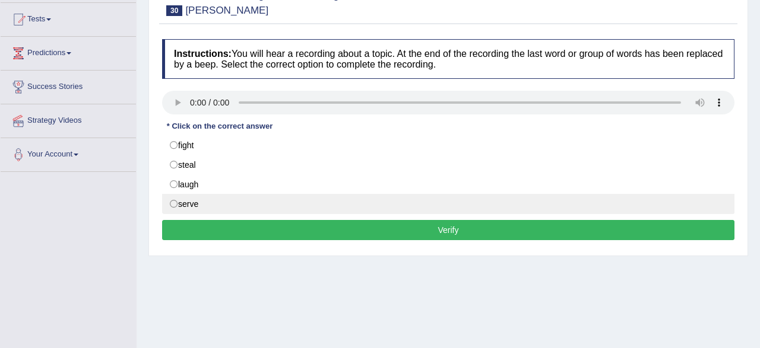
click at [185, 211] on label "serve" at bounding box center [448, 204] width 572 height 20
radio input "true"
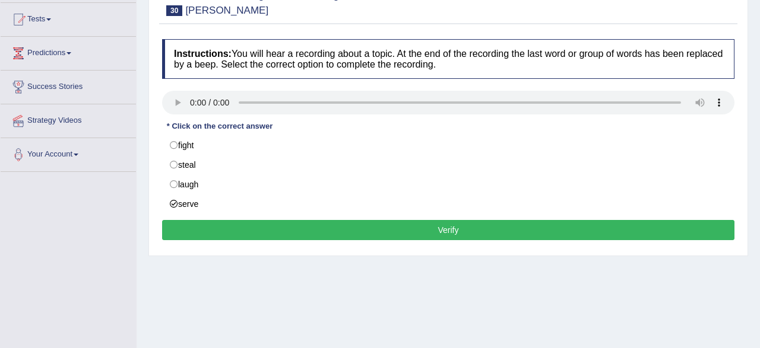
click at [212, 235] on button "Verify" at bounding box center [448, 230] width 572 height 20
click at [212, 235] on div "Home Practice Listening: Select Missing Word Blackwell « Prev Next » Report Que…" at bounding box center [448, 174] width 623 height 594
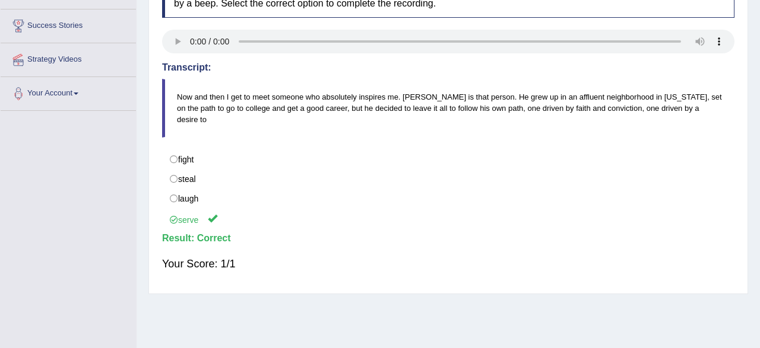
scroll to position [89, 0]
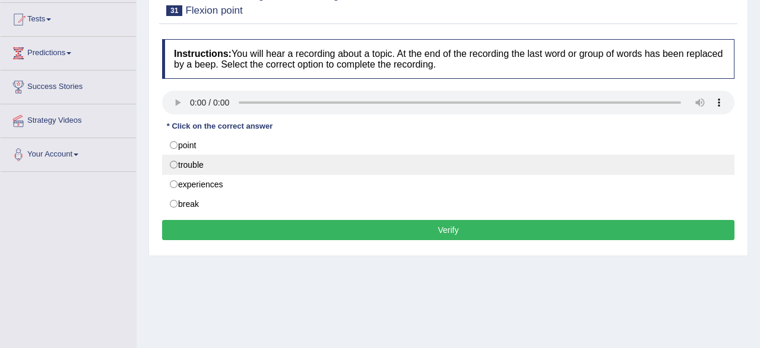
scroll to position [123, 0]
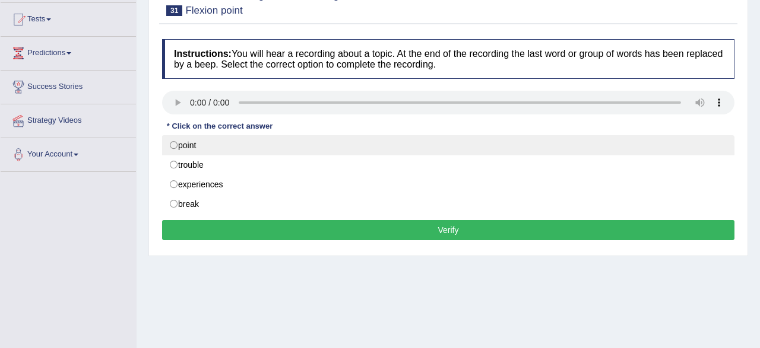
click at [179, 147] on label "point" at bounding box center [448, 145] width 572 height 20
radio input "true"
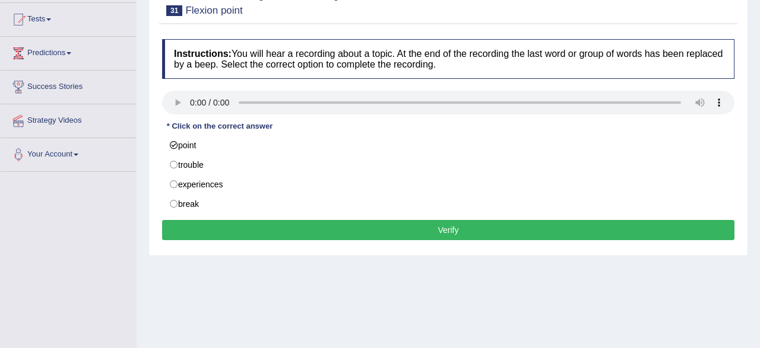
click at [210, 229] on button "Verify" at bounding box center [448, 230] width 572 height 20
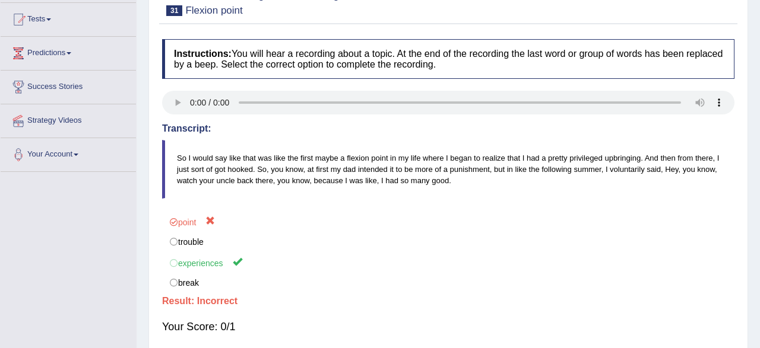
scroll to position [62, 0]
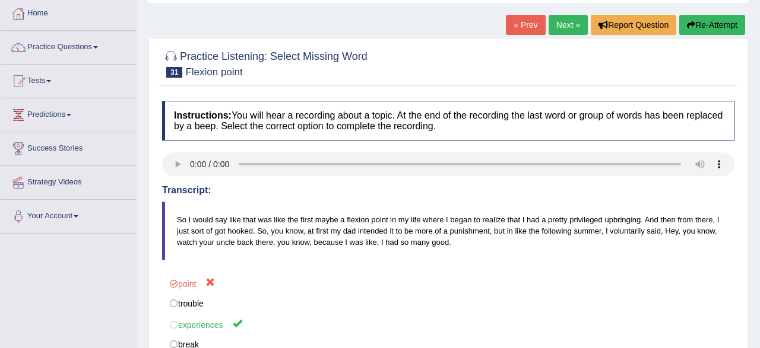
click at [518, 22] on link "« Prev" at bounding box center [525, 25] width 39 height 20
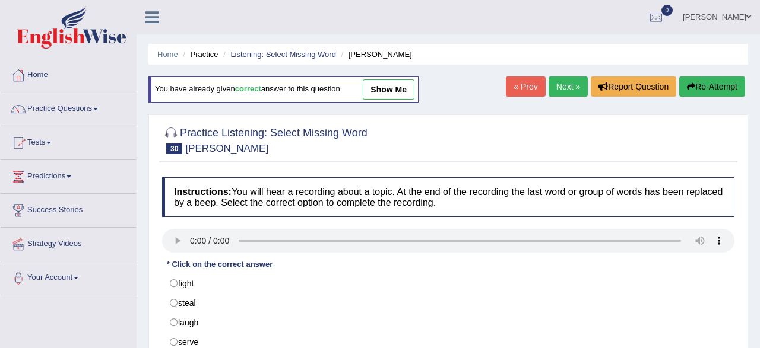
click at [556, 83] on link "Next »" at bounding box center [567, 87] width 39 height 20
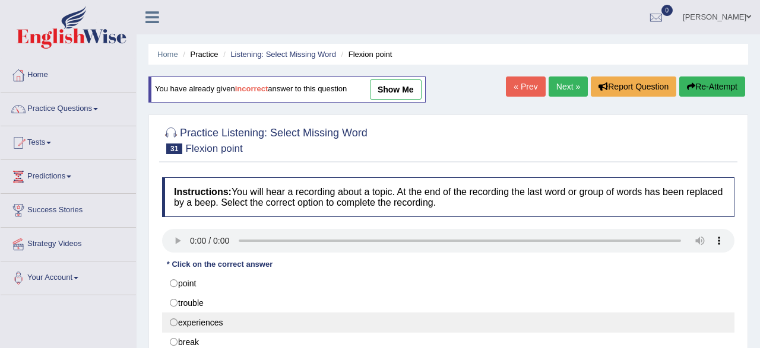
scroll to position [185, 0]
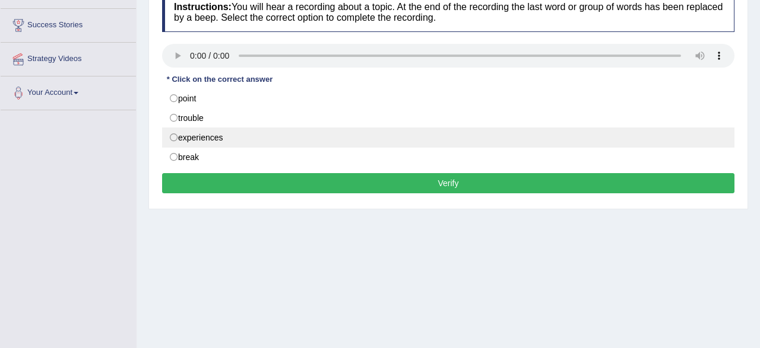
click at [284, 137] on label "experiences" at bounding box center [448, 138] width 572 height 20
radio input "true"
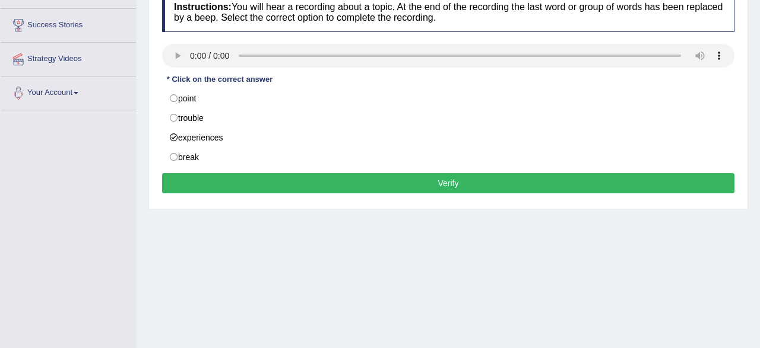
click at [322, 186] on button "Verify" at bounding box center [448, 183] width 572 height 20
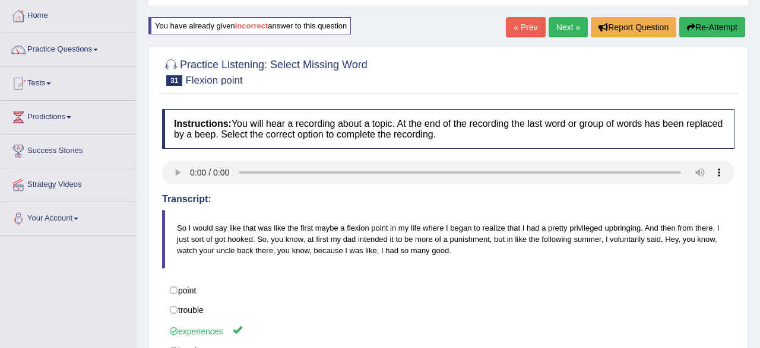
scroll to position [0, 0]
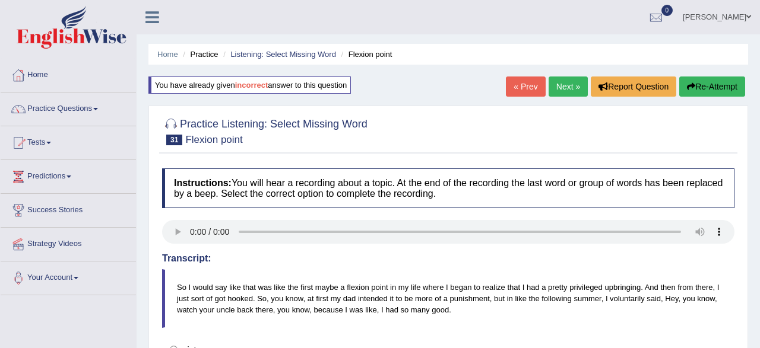
click at [556, 86] on link "Next »" at bounding box center [567, 87] width 39 height 20
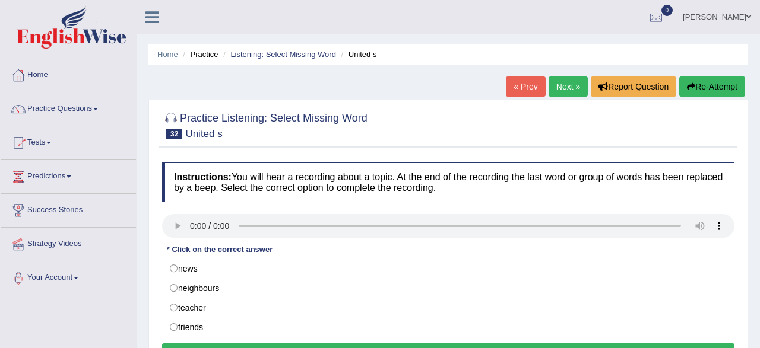
scroll to position [123, 0]
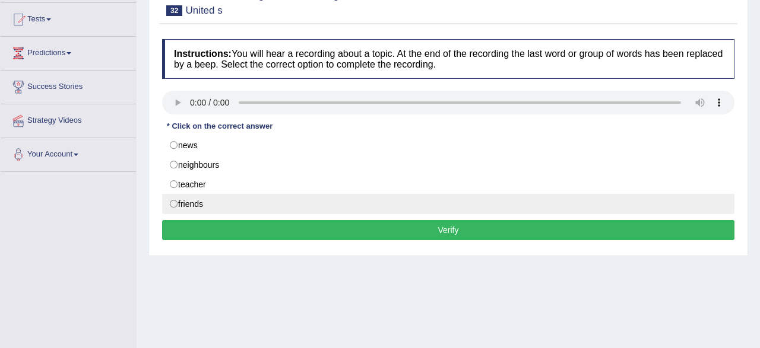
click at [197, 207] on label "friends" at bounding box center [448, 204] width 572 height 20
radio input "true"
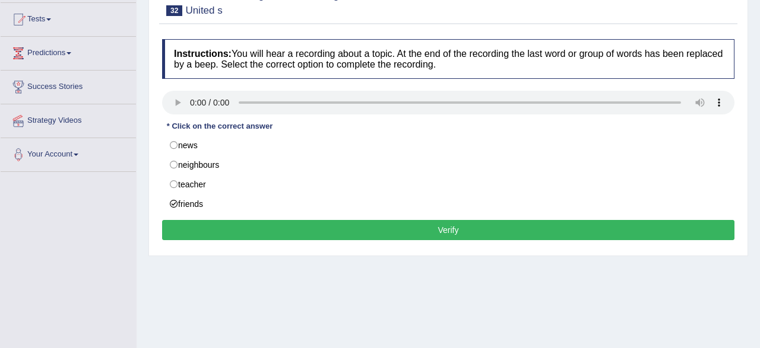
click at [232, 229] on button "Verify" at bounding box center [448, 230] width 572 height 20
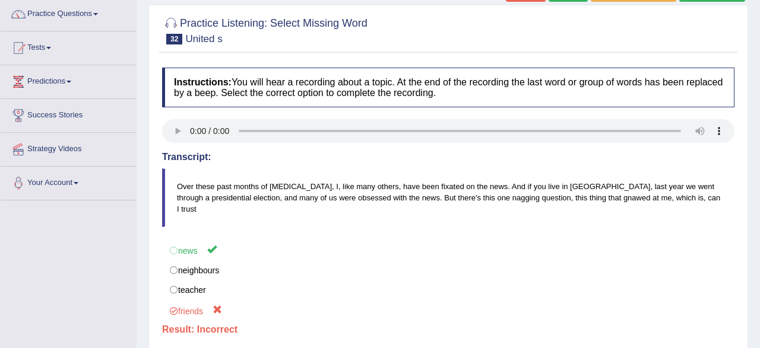
scroll to position [62, 0]
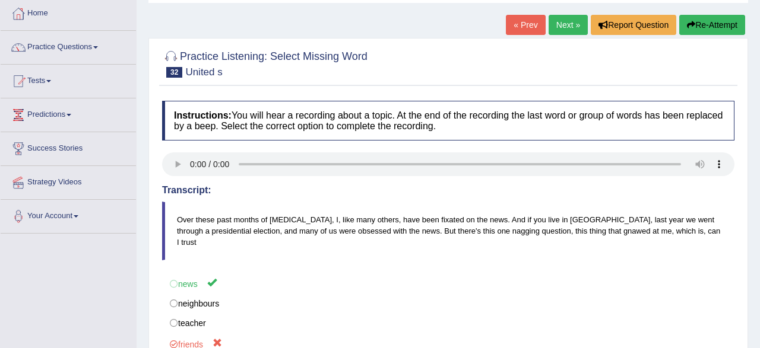
click at [520, 23] on link "« Prev" at bounding box center [525, 25] width 39 height 20
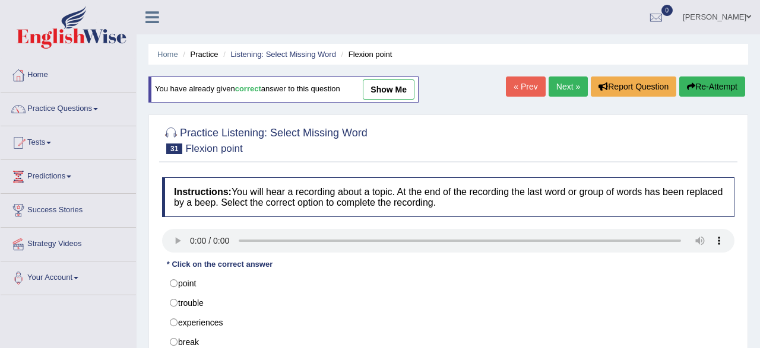
click at [557, 93] on link "Next »" at bounding box center [567, 87] width 39 height 20
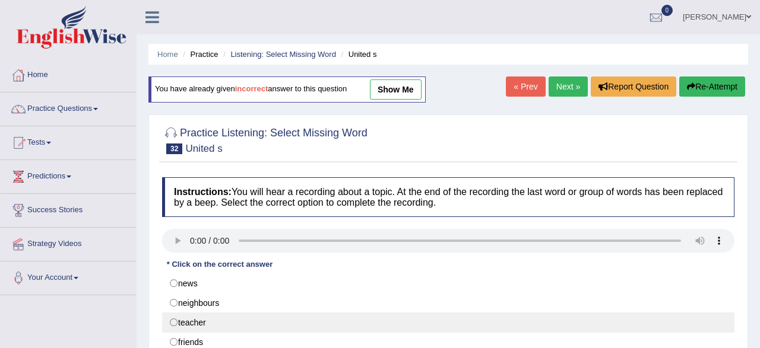
scroll to position [123, 0]
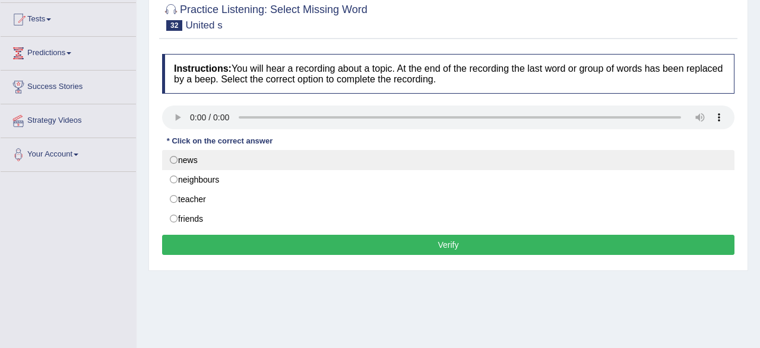
drag, startPoint x: 189, startPoint y: 162, endPoint x: 211, endPoint y: 187, distance: 33.6
click at [189, 162] on label "news" at bounding box center [448, 160] width 572 height 20
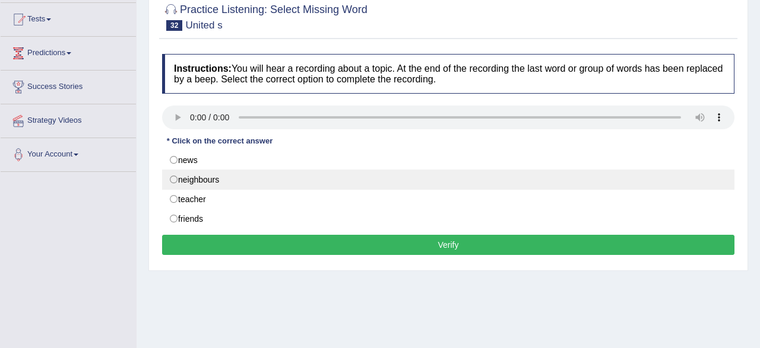
radio input "true"
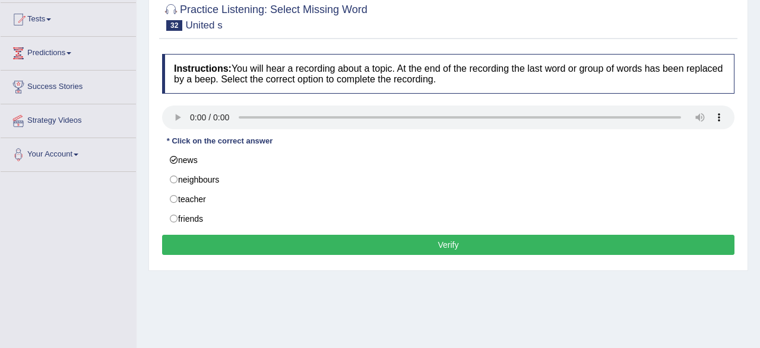
click at [256, 239] on button "Verify" at bounding box center [448, 245] width 572 height 20
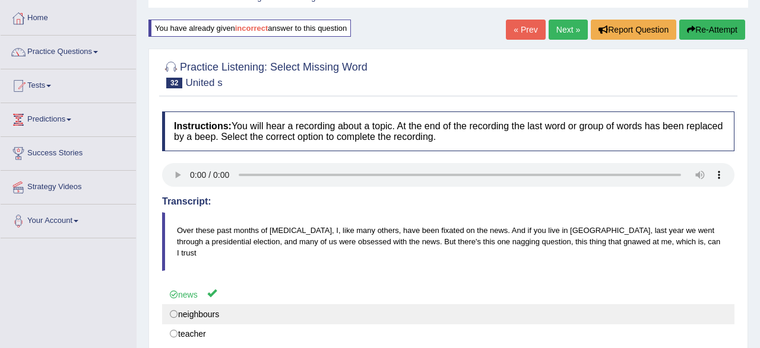
scroll to position [0, 0]
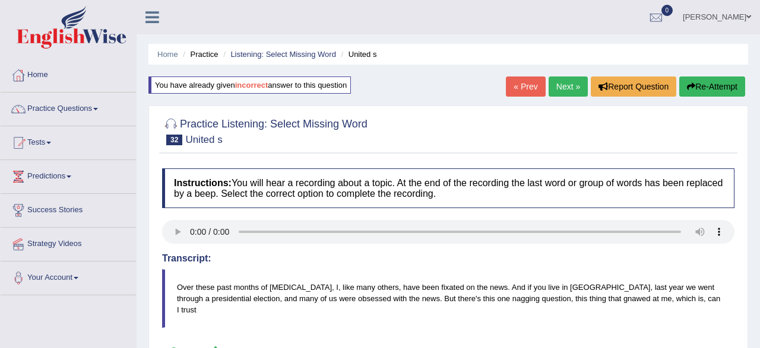
click at [550, 88] on link "Next »" at bounding box center [567, 87] width 39 height 20
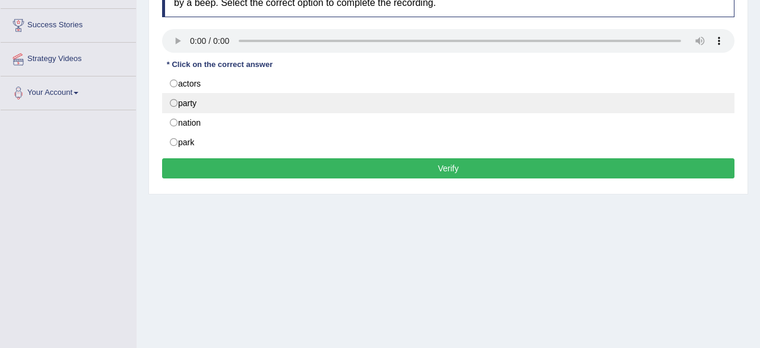
scroll to position [185, 0]
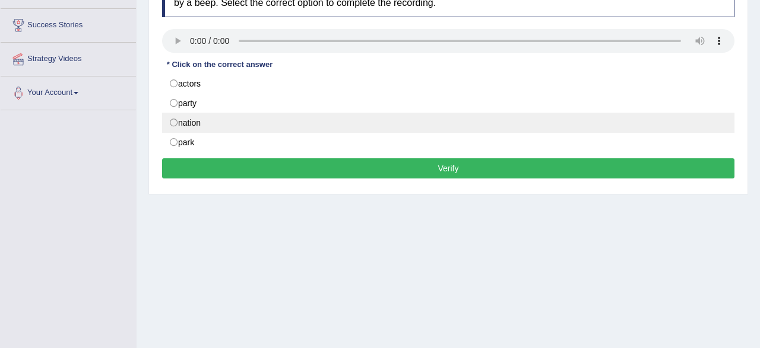
click at [198, 125] on label "nation" at bounding box center [448, 123] width 572 height 20
radio input "true"
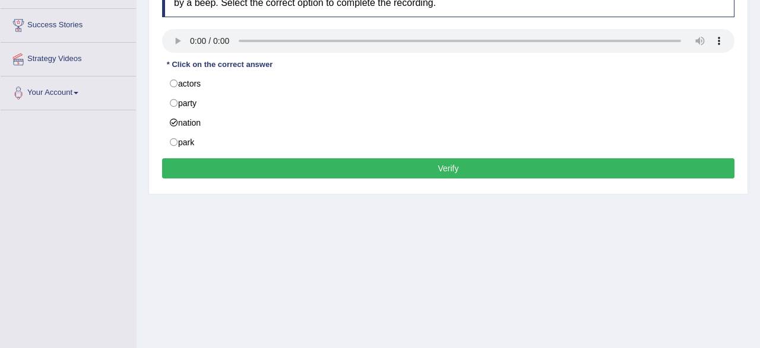
click at [195, 168] on button "Verify" at bounding box center [448, 168] width 572 height 20
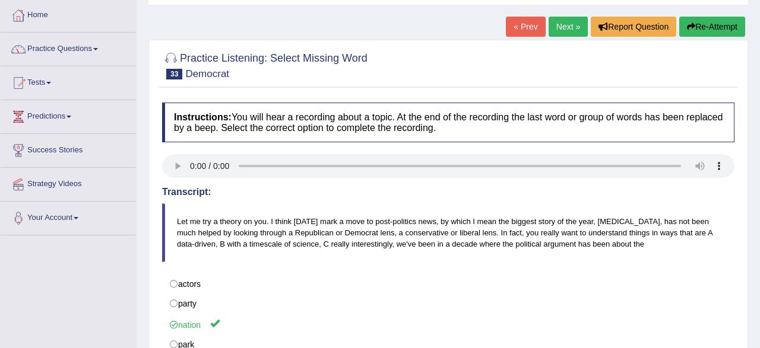
scroll to position [0, 0]
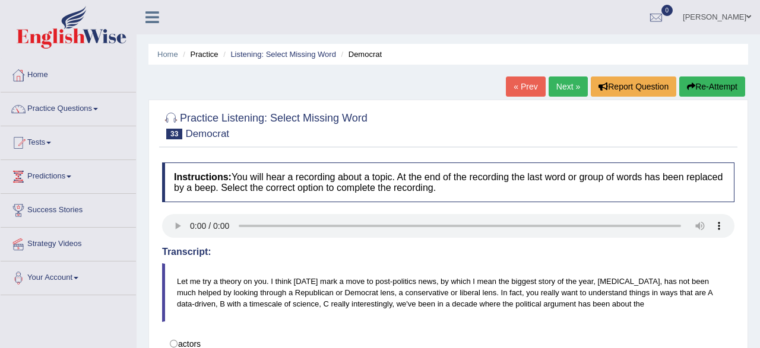
click at [557, 94] on link "Next »" at bounding box center [567, 87] width 39 height 20
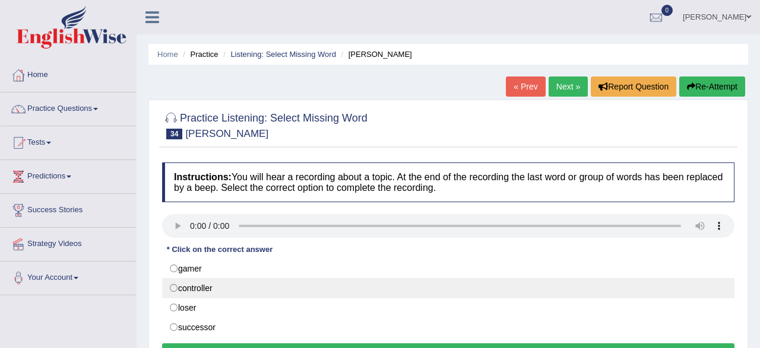
scroll to position [123, 0]
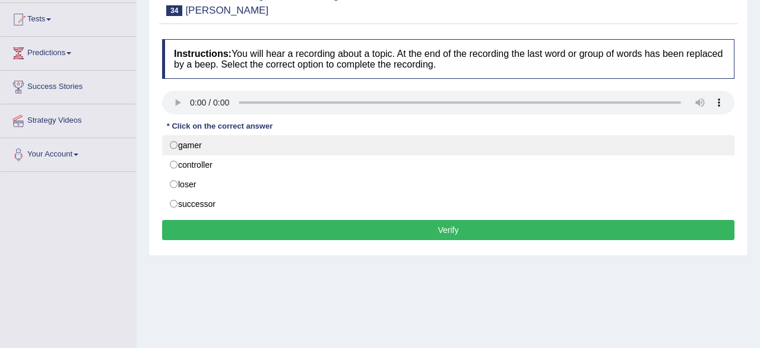
click at [191, 145] on label "gamer" at bounding box center [448, 145] width 572 height 20
radio input "true"
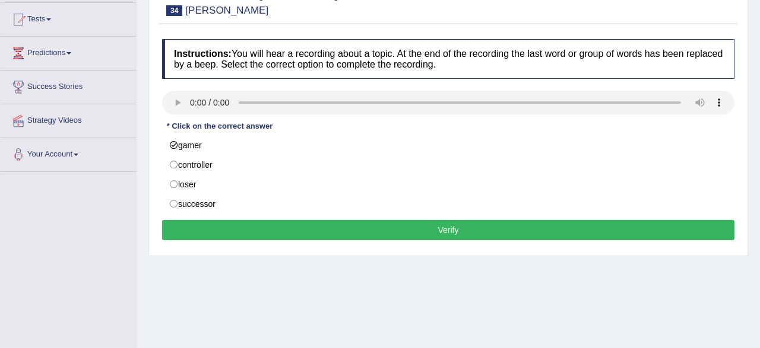
click at [264, 231] on button "Verify" at bounding box center [448, 230] width 572 height 20
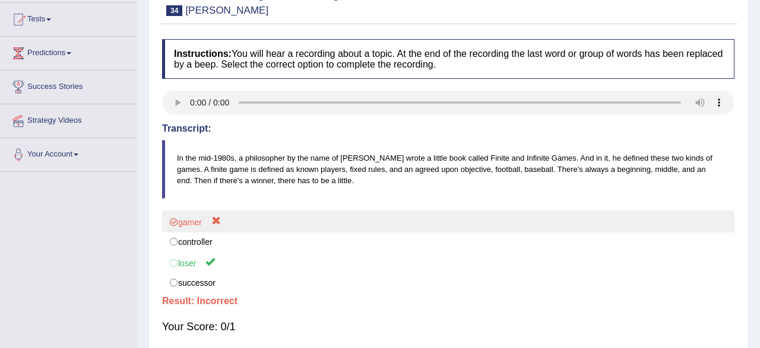
scroll to position [0, 0]
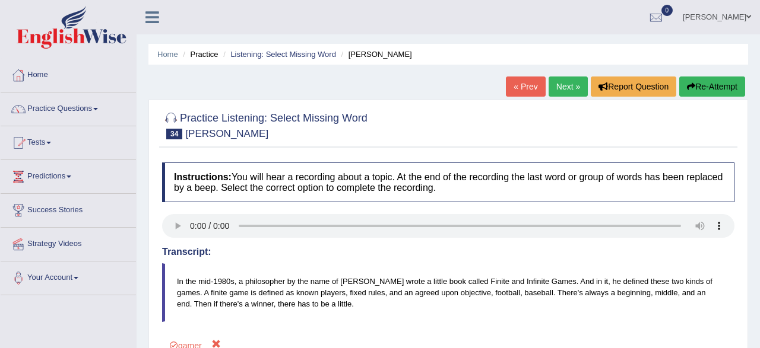
click at [521, 94] on link "« Prev" at bounding box center [525, 87] width 39 height 20
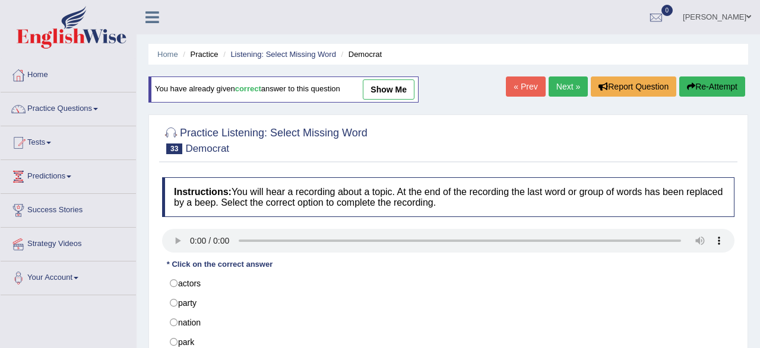
click at [556, 90] on link "Next »" at bounding box center [567, 87] width 39 height 20
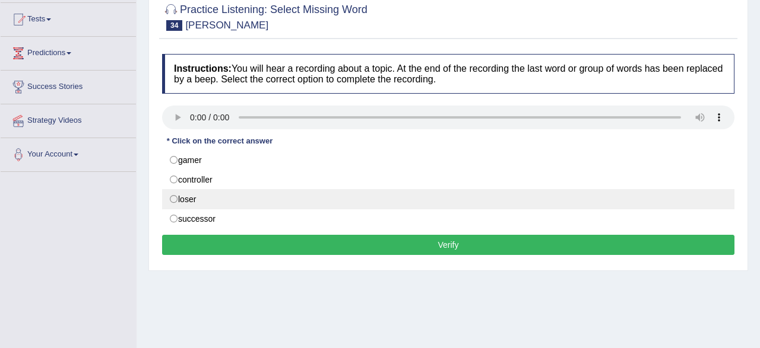
click at [208, 199] on label "loser" at bounding box center [448, 199] width 572 height 20
radio input "true"
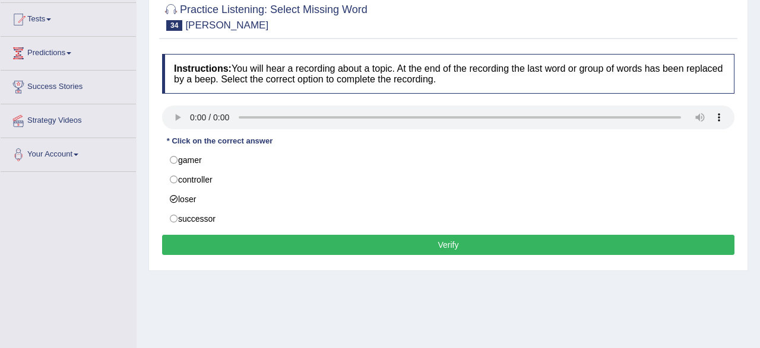
click at [256, 241] on button "Verify" at bounding box center [448, 245] width 572 height 20
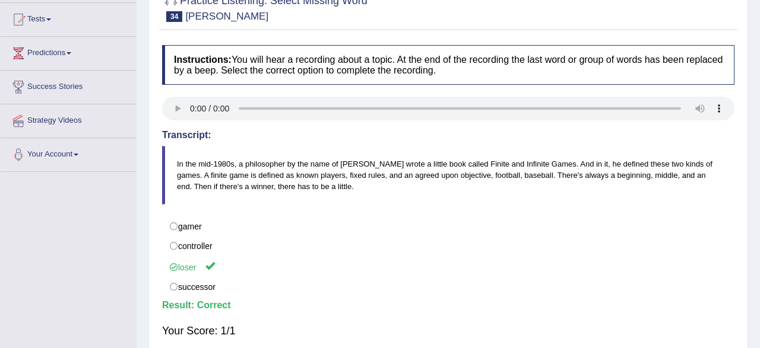
scroll to position [0, 0]
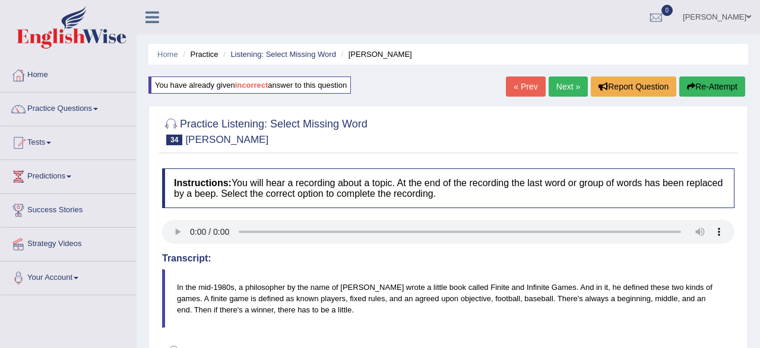
click at [561, 85] on link "Next »" at bounding box center [567, 87] width 39 height 20
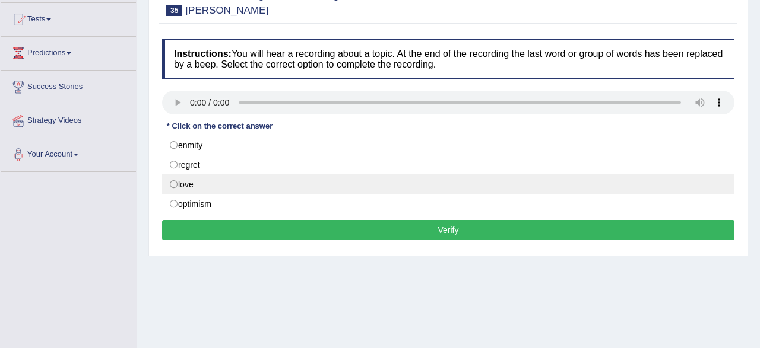
scroll to position [123, 0]
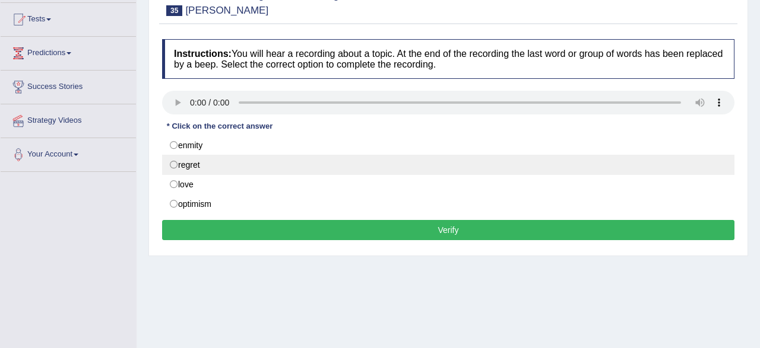
click at [193, 165] on label "regret" at bounding box center [448, 165] width 572 height 20
radio input "true"
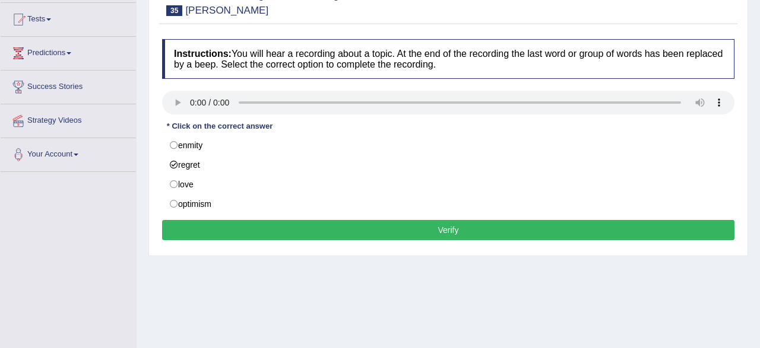
click at [304, 231] on button "Verify" at bounding box center [448, 230] width 572 height 20
click at [304, 231] on div "Home Practice Listening: Select Missing Word Darren Brown « Prev Next » Report …" at bounding box center [448, 174] width 623 height 594
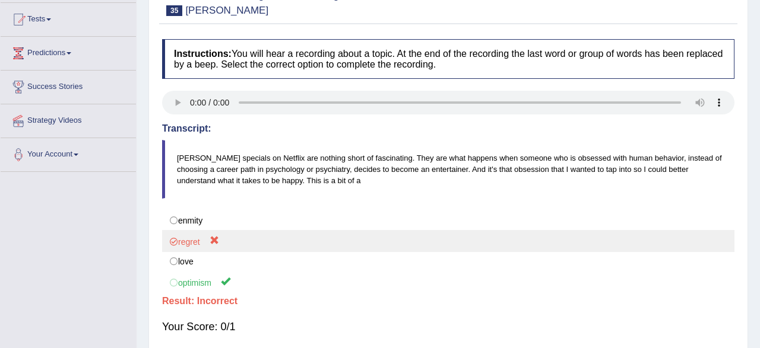
scroll to position [0, 0]
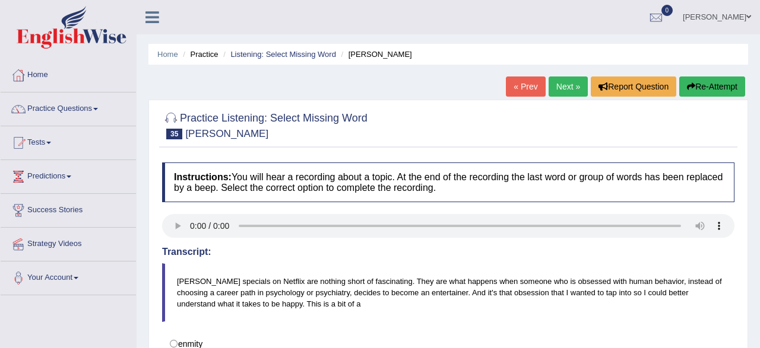
click at [525, 93] on link "« Prev" at bounding box center [525, 87] width 39 height 20
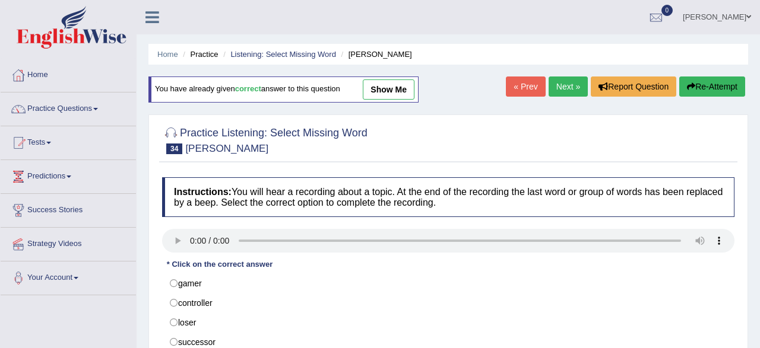
click at [559, 92] on link "Next »" at bounding box center [567, 87] width 39 height 20
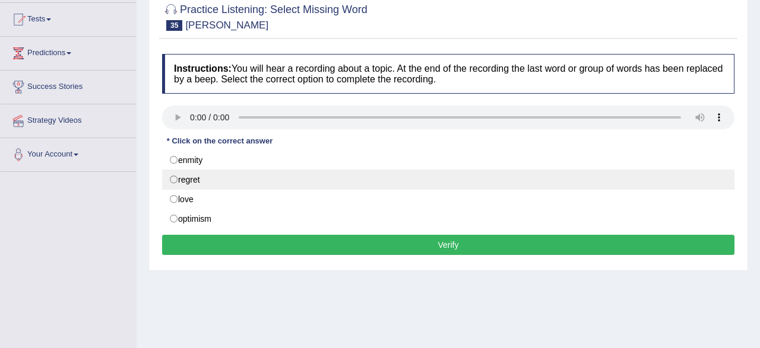
scroll to position [123, 0]
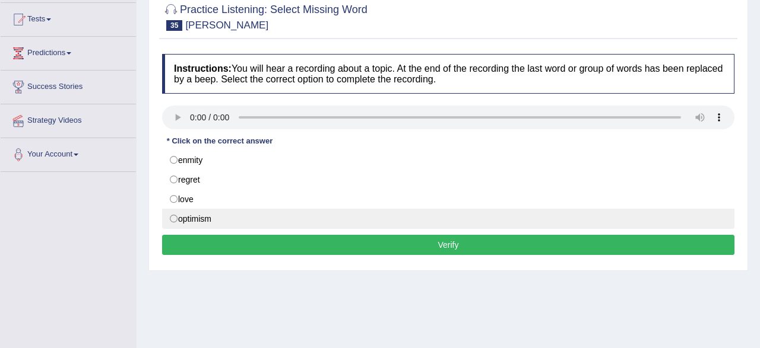
click at [205, 221] on label "optimism" at bounding box center [448, 219] width 572 height 20
radio input "true"
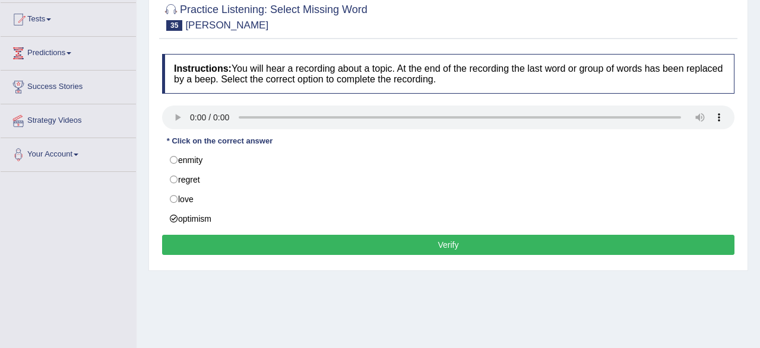
click at [234, 240] on button "Verify" at bounding box center [448, 245] width 572 height 20
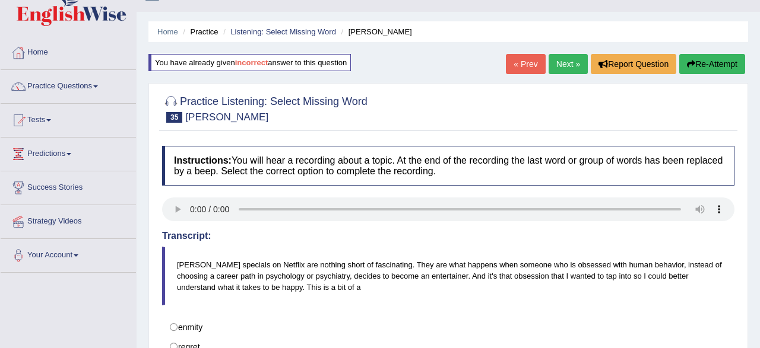
scroll to position [0, 0]
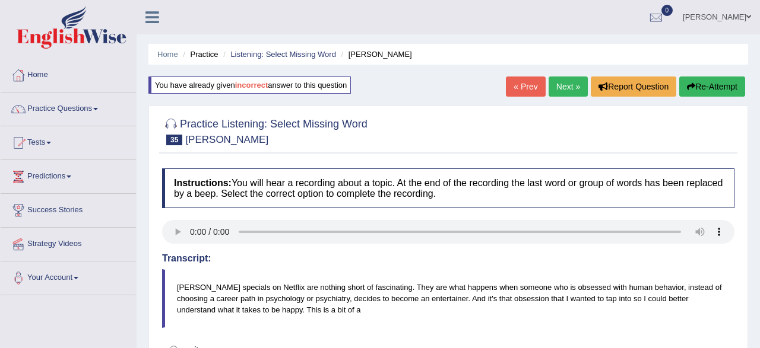
click at [557, 97] on div "« Prev Next » Report Question Re-Attempt" at bounding box center [627, 88] width 242 height 23
click at [560, 90] on link "Next »" at bounding box center [567, 87] width 39 height 20
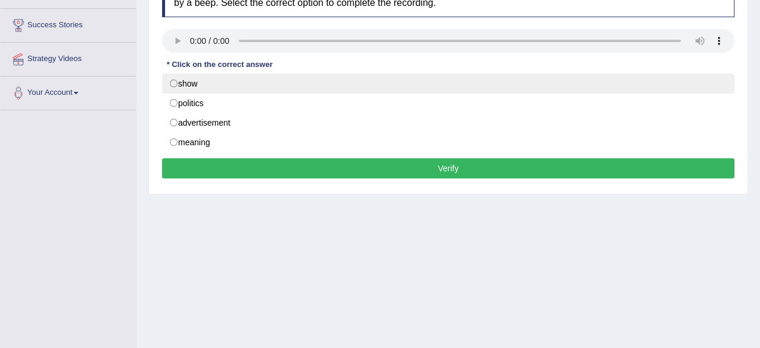
scroll to position [185, 0]
click at [188, 79] on label "show" at bounding box center [448, 84] width 572 height 20
radio input "true"
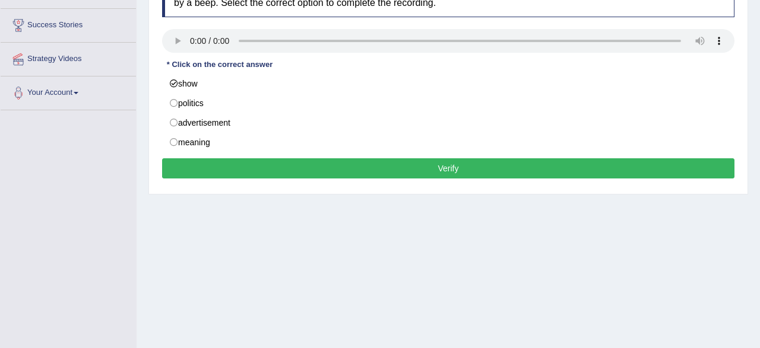
click at [230, 172] on button "Verify" at bounding box center [448, 168] width 572 height 20
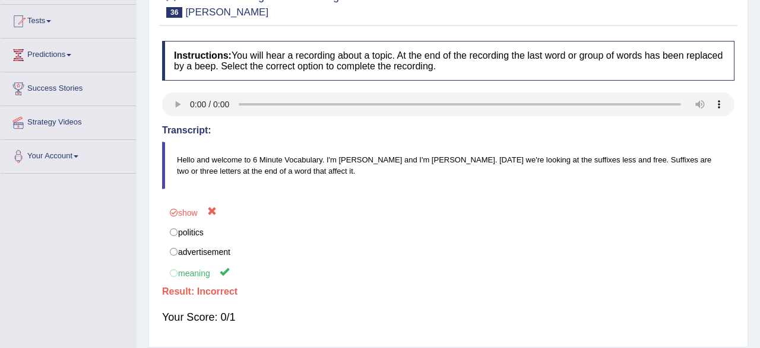
scroll to position [62, 0]
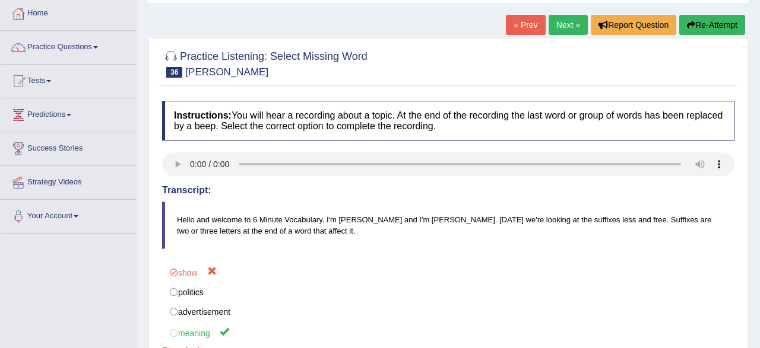
click at [517, 25] on link "« Prev" at bounding box center [525, 25] width 39 height 20
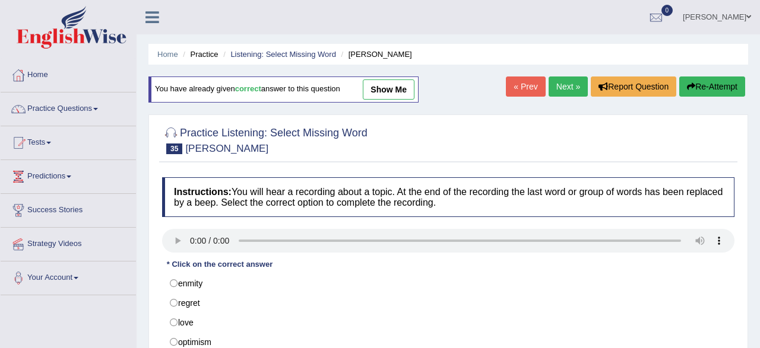
click at [561, 96] on link "Next »" at bounding box center [567, 87] width 39 height 20
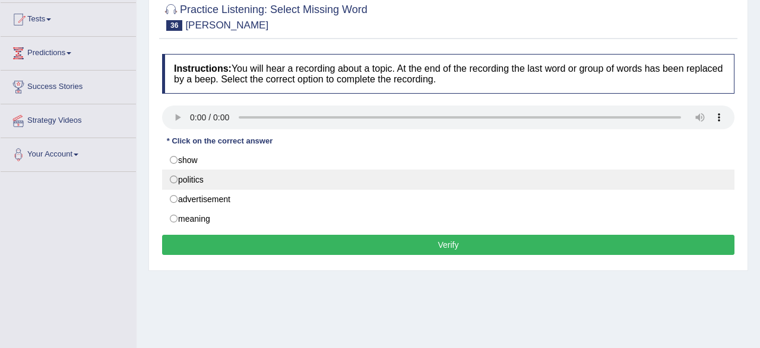
scroll to position [123, 0]
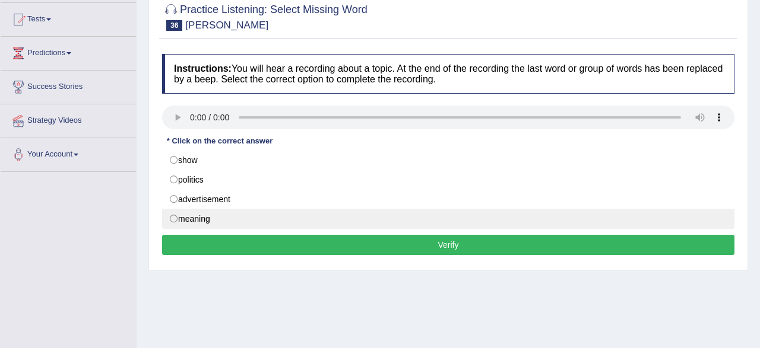
click at [192, 214] on label "meaning" at bounding box center [448, 219] width 572 height 20
radio input "true"
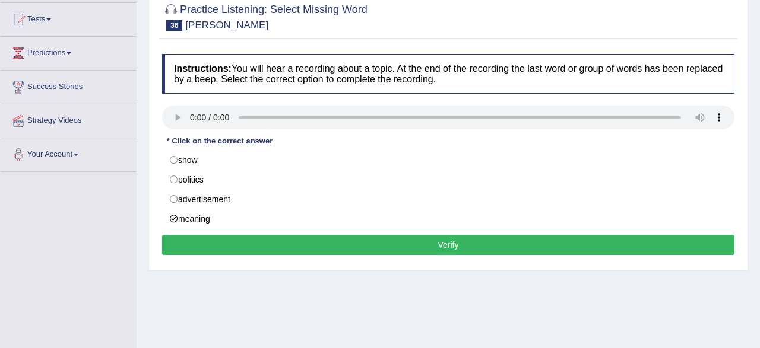
click at [226, 236] on button "Verify" at bounding box center [448, 245] width 572 height 20
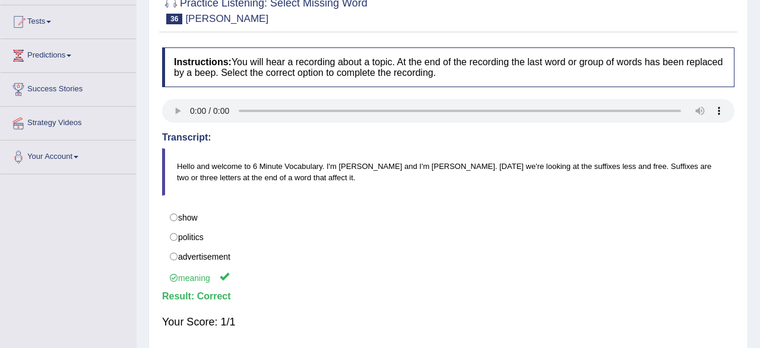
scroll to position [0, 0]
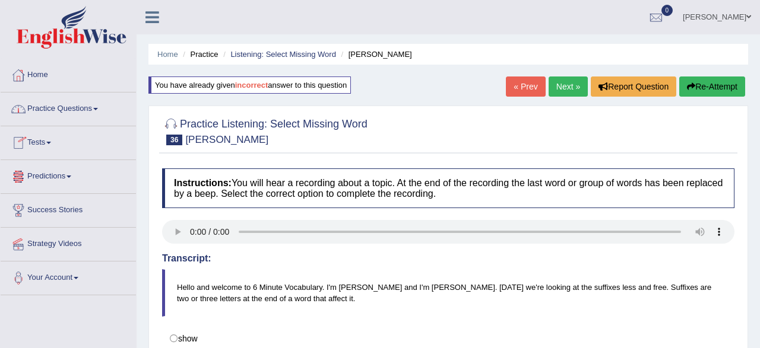
click at [79, 109] on link "Practice Questions" at bounding box center [68, 108] width 135 height 30
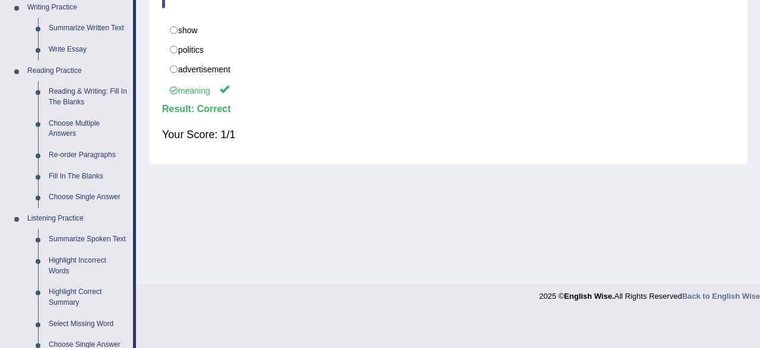
scroll to position [494, 0]
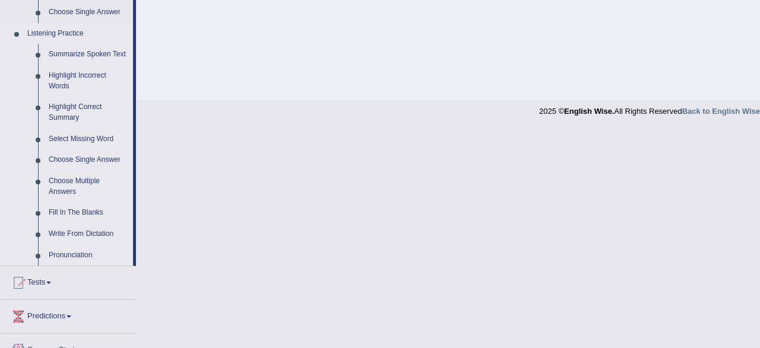
click at [78, 135] on link "Select Missing Word" at bounding box center [88, 139] width 90 height 21
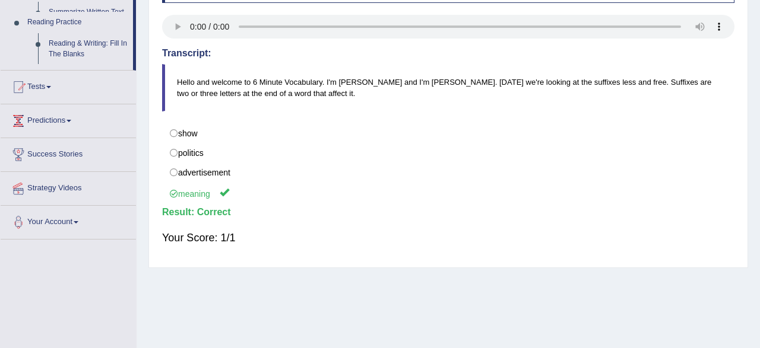
scroll to position [0, 0]
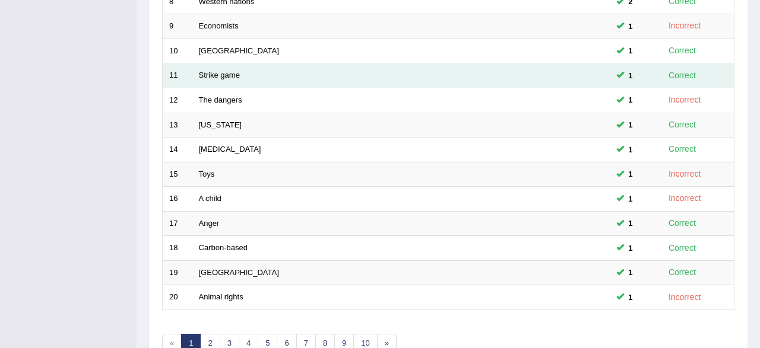
scroll to position [432, 0]
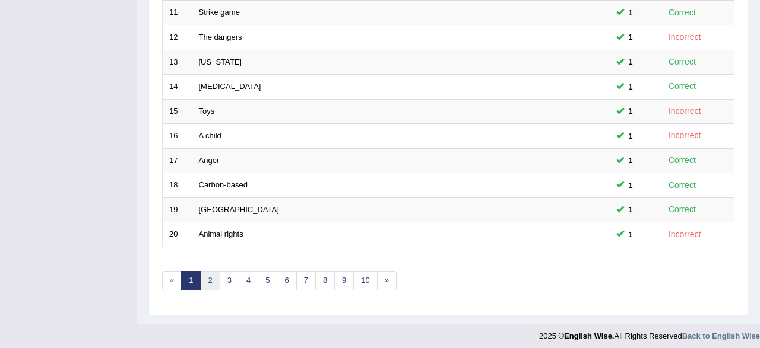
click at [209, 282] on link "2" at bounding box center [210, 281] width 20 height 20
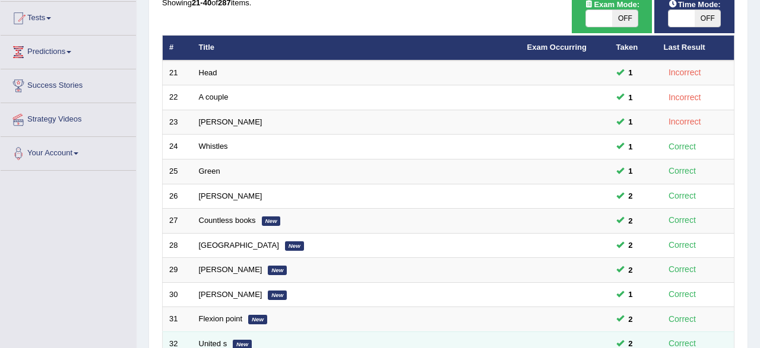
scroll to position [61, 0]
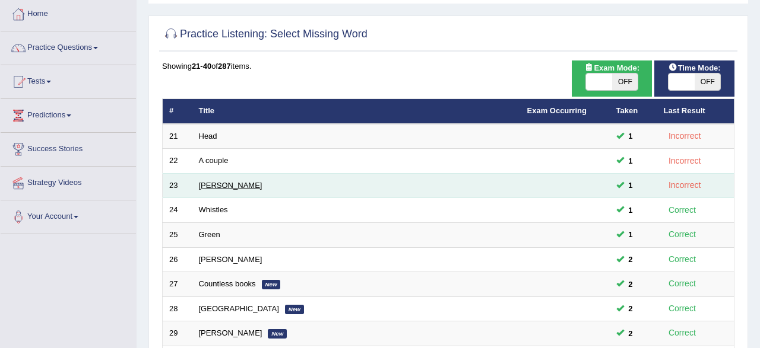
click at [209, 187] on link "[PERSON_NAME]" at bounding box center [231, 185] width 64 height 9
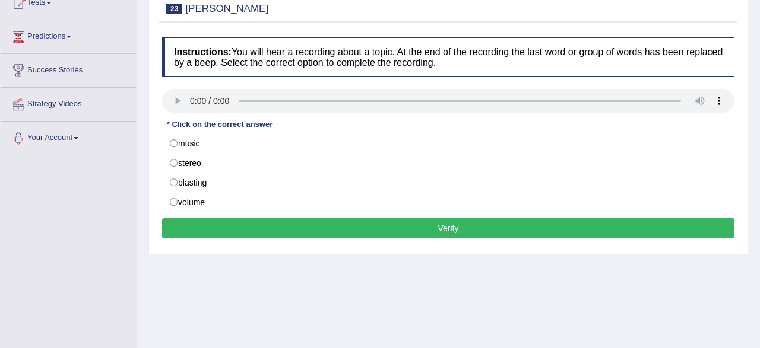
scroll to position [123, 0]
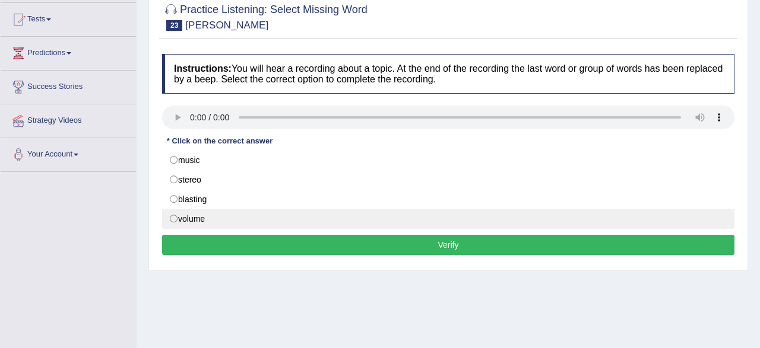
click at [189, 220] on label "volume" at bounding box center [448, 219] width 572 height 20
radio input "true"
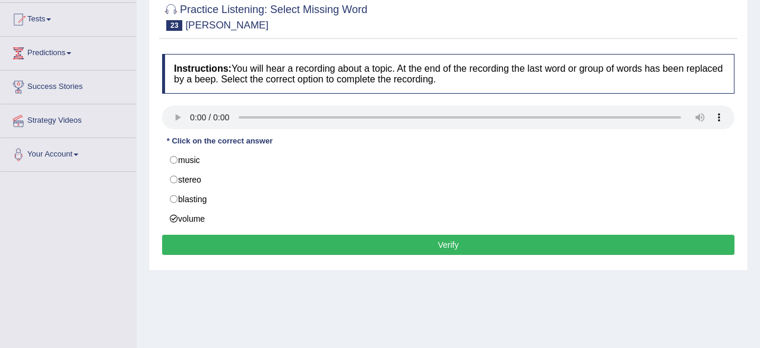
click at [222, 248] on button "Verify" at bounding box center [448, 245] width 572 height 20
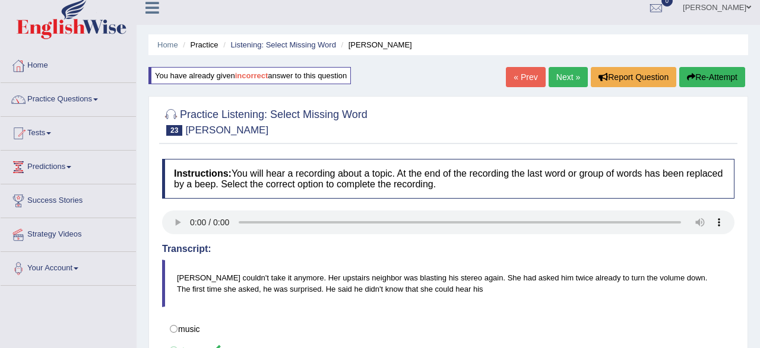
scroll to position [0, 0]
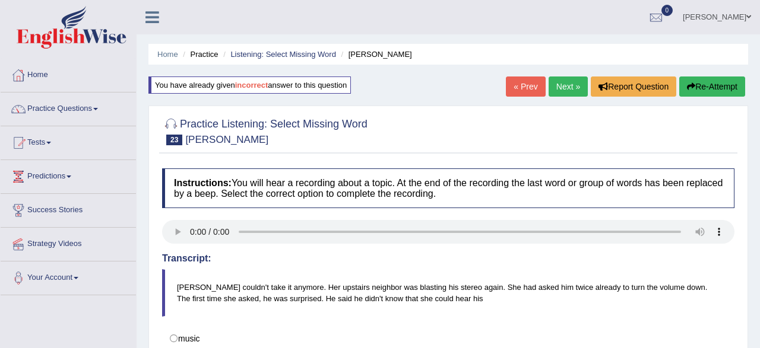
click at [531, 93] on link "« Prev" at bounding box center [525, 87] width 39 height 20
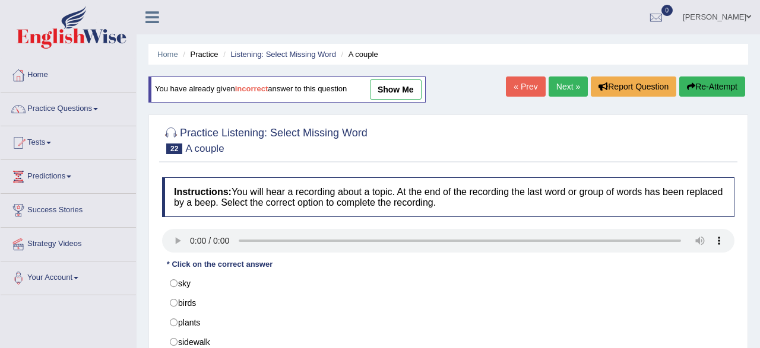
click at [567, 87] on link "Next »" at bounding box center [567, 87] width 39 height 20
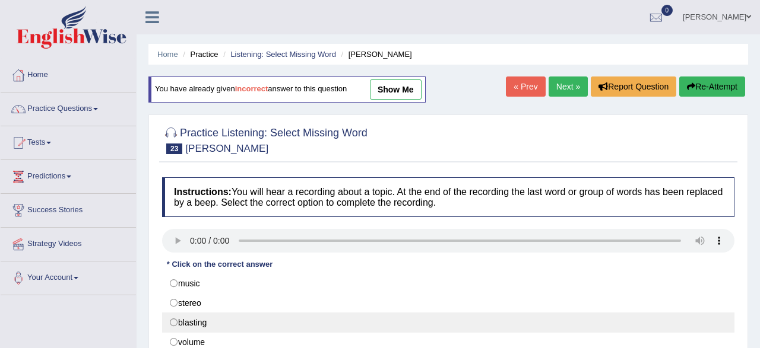
scroll to position [185, 0]
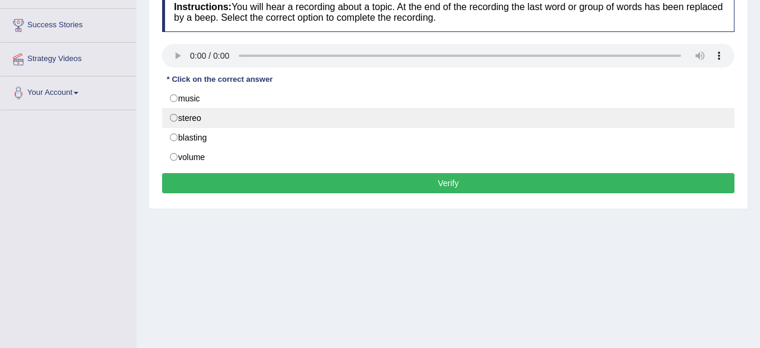
click at [187, 119] on label "stereo" at bounding box center [448, 118] width 572 height 20
radio input "true"
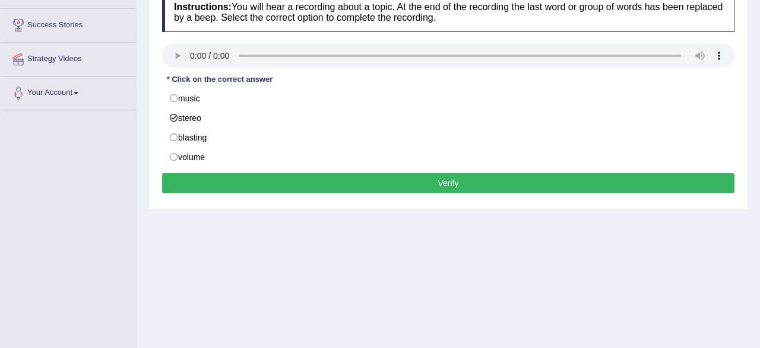
click at [224, 184] on button "Verify" at bounding box center [448, 183] width 572 height 20
click at [224, 184] on div "Home Practice Listening: Select Missing Word Barbara You have already given inc…" at bounding box center [448, 112] width 623 height 594
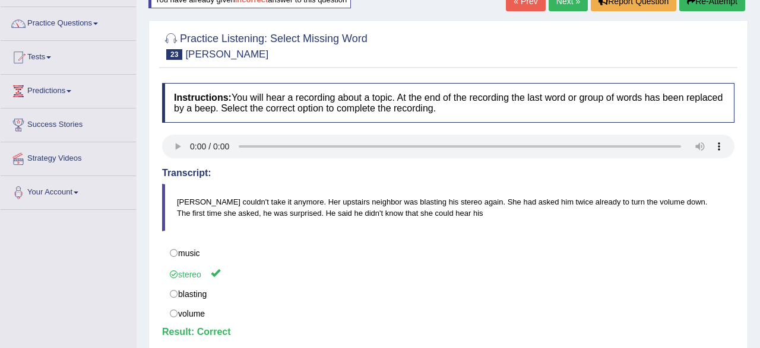
scroll to position [0, 0]
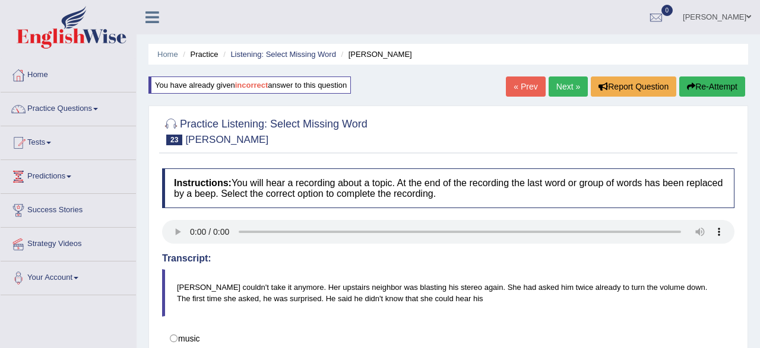
click at [523, 86] on link "« Prev" at bounding box center [525, 87] width 39 height 20
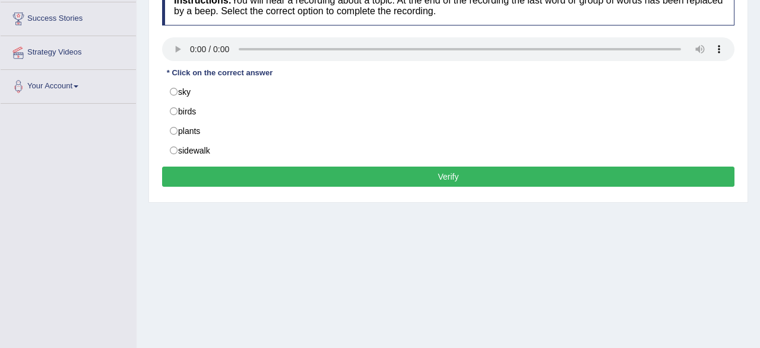
scroll to position [185, 0]
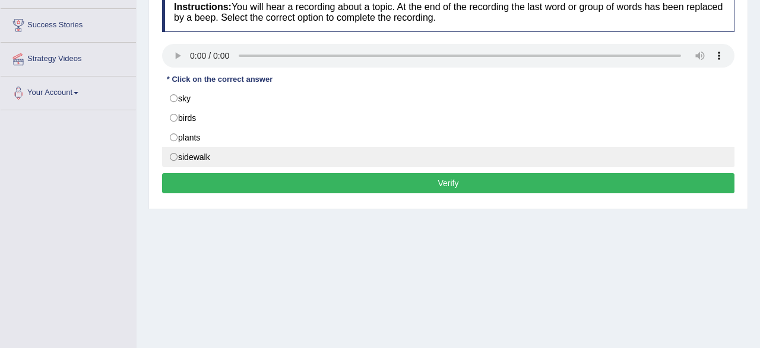
click at [214, 154] on label "sidewalk" at bounding box center [448, 157] width 572 height 20
radio input "true"
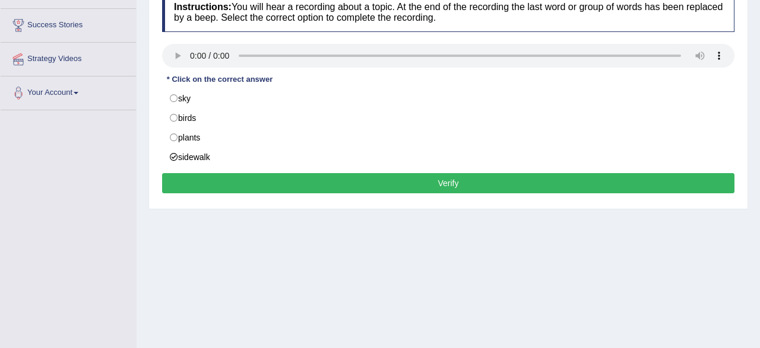
click at [207, 176] on button "Verify" at bounding box center [448, 183] width 572 height 20
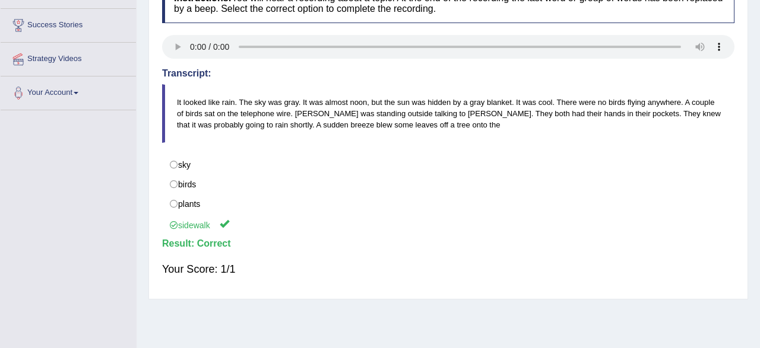
scroll to position [0, 0]
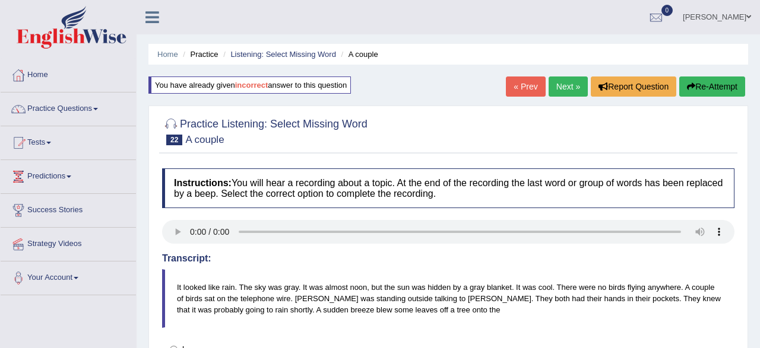
click at [517, 92] on link "« Prev" at bounding box center [525, 87] width 39 height 20
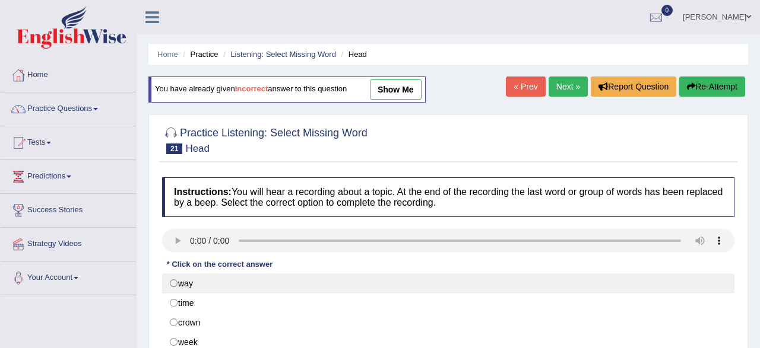
scroll to position [185, 0]
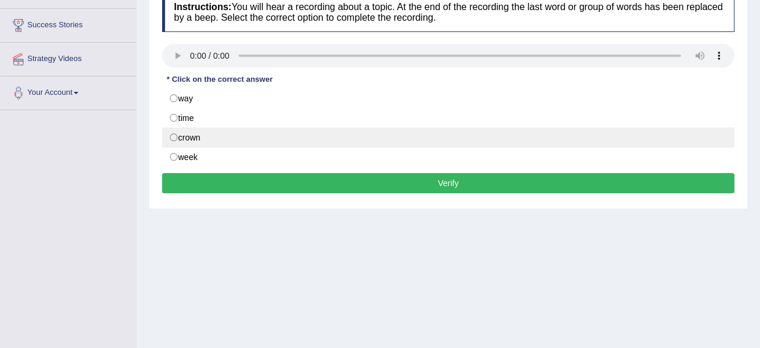
click at [223, 138] on label "crown" at bounding box center [448, 138] width 572 height 20
radio input "true"
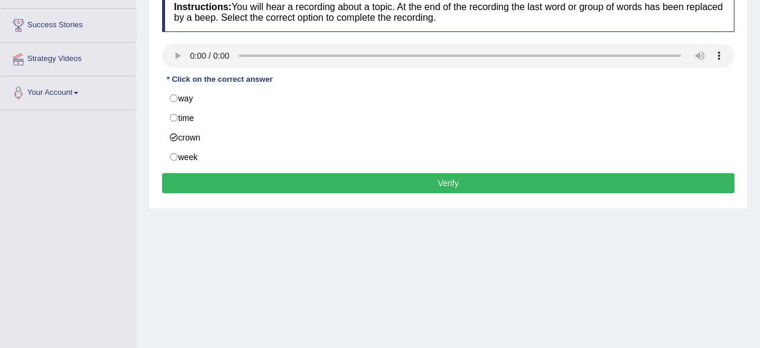
click at [258, 185] on button "Verify" at bounding box center [448, 183] width 572 height 20
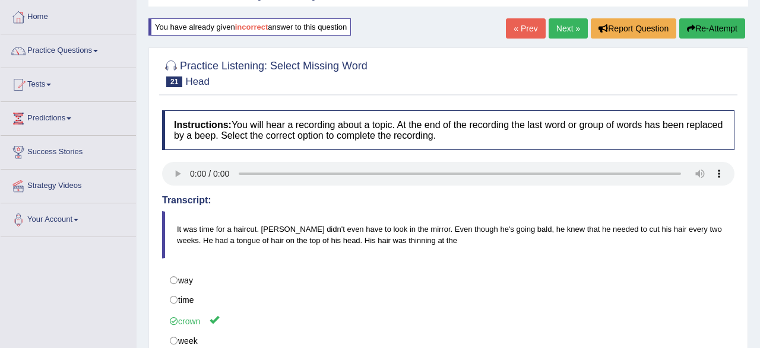
scroll to position [0, 0]
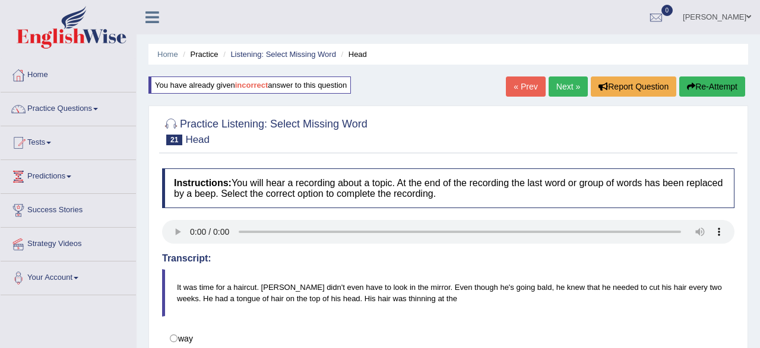
click at [516, 88] on link "« Prev" at bounding box center [525, 87] width 39 height 20
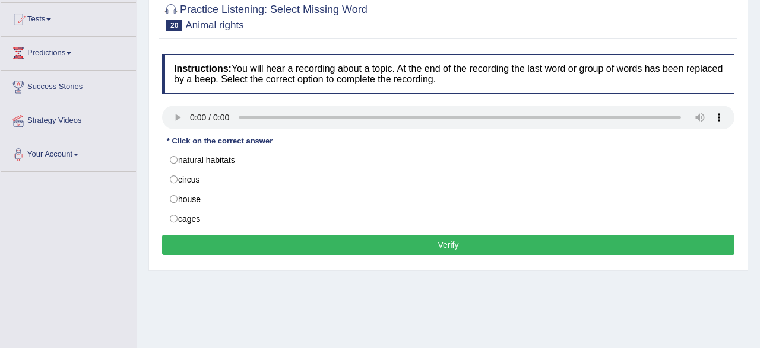
scroll to position [123, 0]
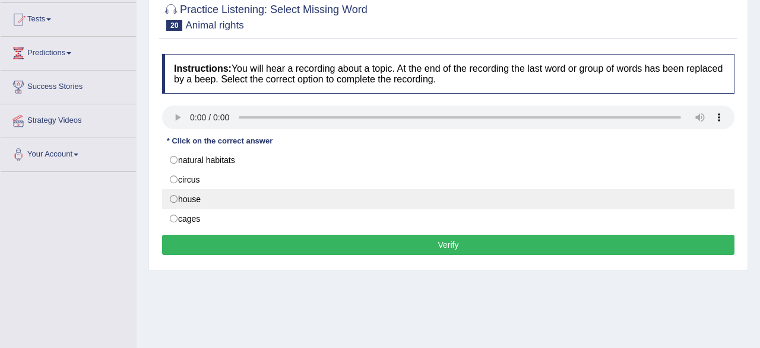
click at [204, 204] on label "house" at bounding box center [448, 199] width 572 height 20
radio input "true"
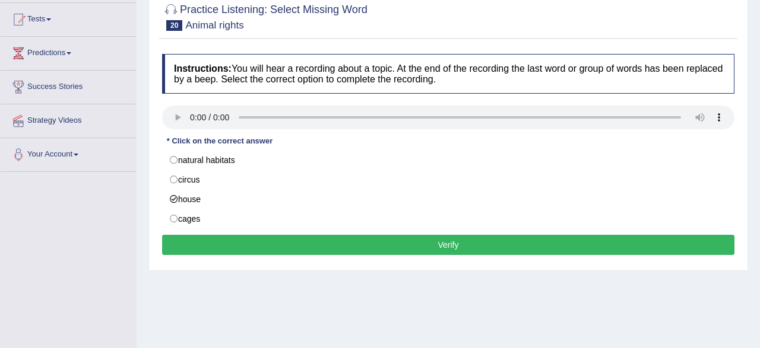
click at [256, 253] on div "Instructions: You will hear a recording about a topic. At the end of the record…" at bounding box center [448, 156] width 578 height 217
click at [255, 245] on button "Verify" at bounding box center [448, 245] width 572 height 20
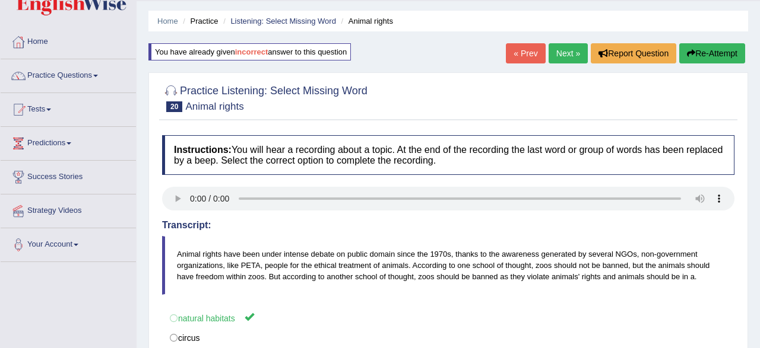
scroll to position [0, 0]
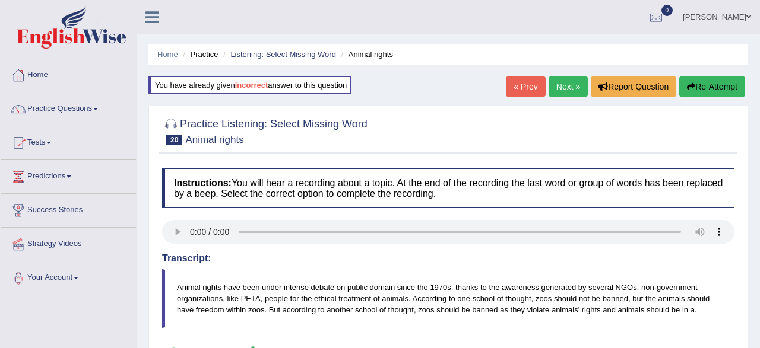
click at [522, 82] on link "« Prev" at bounding box center [525, 87] width 39 height 20
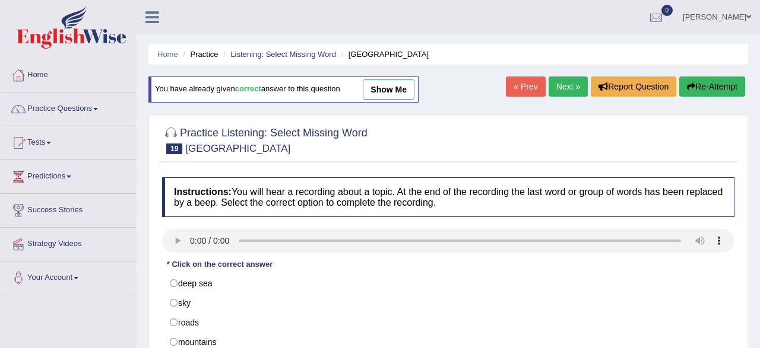
click at [562, 84] on link "Next »" at bounding box center [567, 87] width 39 height 20
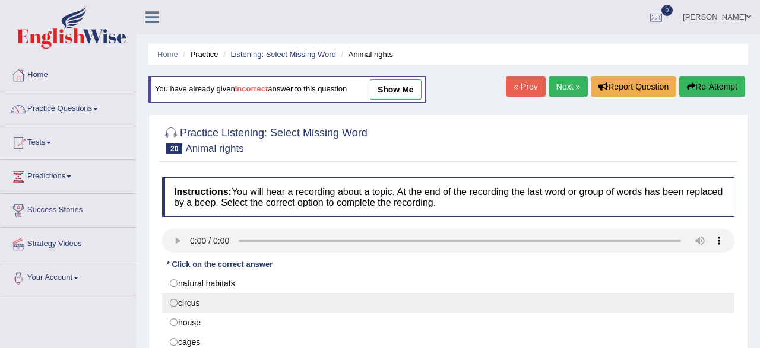
scroll to position [247, 0]
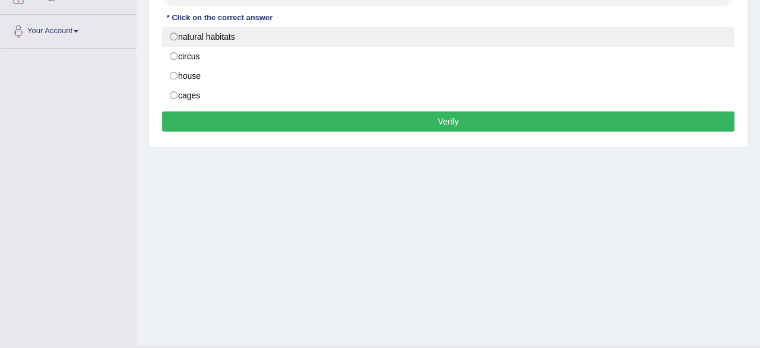
click at [205, 36] on label "natural habitats" at bounding box center [448, 37] width 572 height 20
radio input "true"
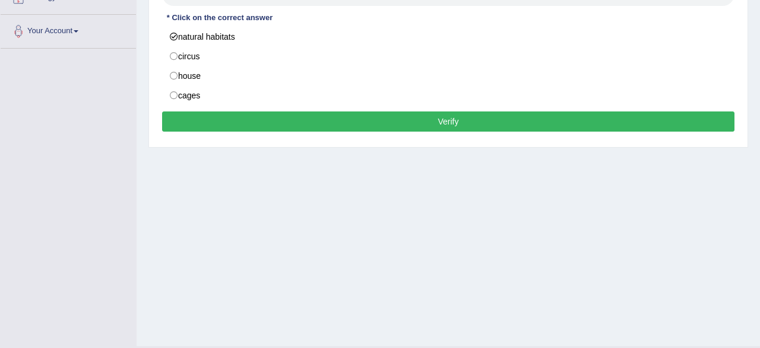
click at [234, 120] on button "Verify" at bounding box center [448, 122] width 572 height 20
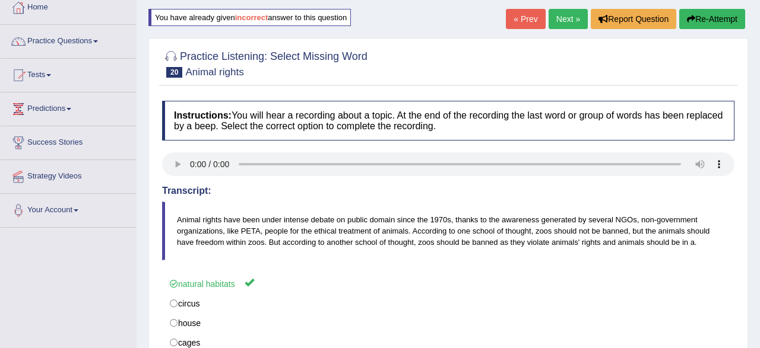
scroll to position [62, 0]
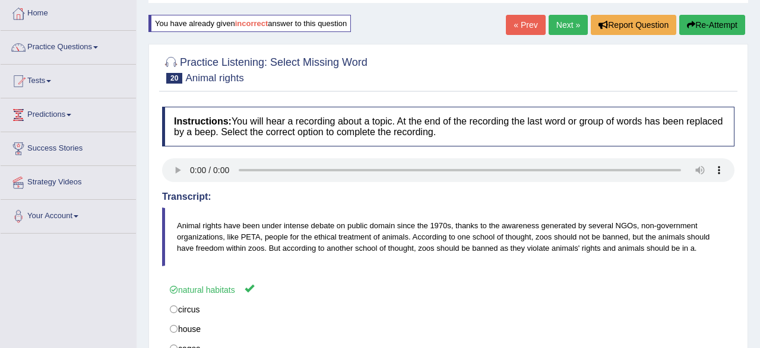
click at [525, 27] on link "« Prev" at bounding box center [525, 25] width 39 height 20
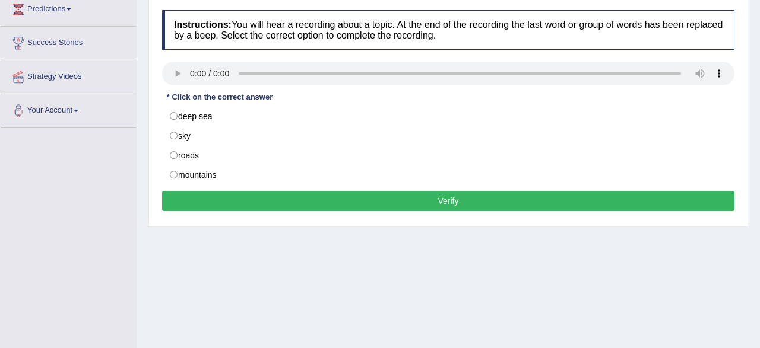
scroll to position [185, 0]
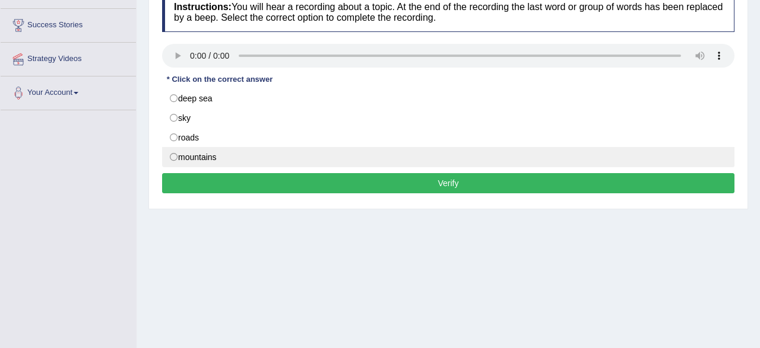
click at [191, 154] on label "mountains" at bounding box center [448, 157] width 572 height 20
radio input "true"
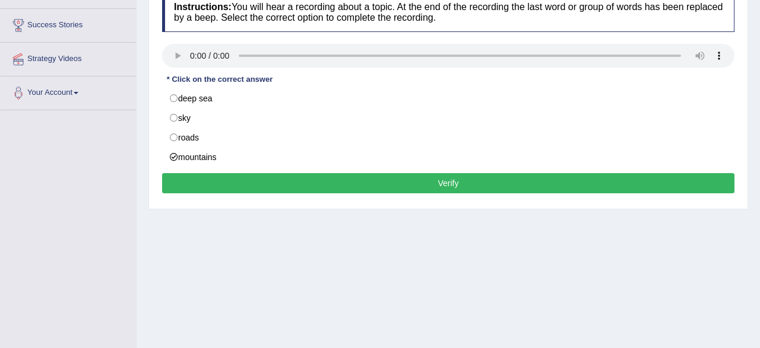
click at [208, 183] on button "Verify" at bounding box center [448, 183] width 572 height 20
click at [208, 183] on div "Home Practice Listening: Select Missing Word Pakistan You have already given co…" at bounding box center [448, 112] width 623 height 594
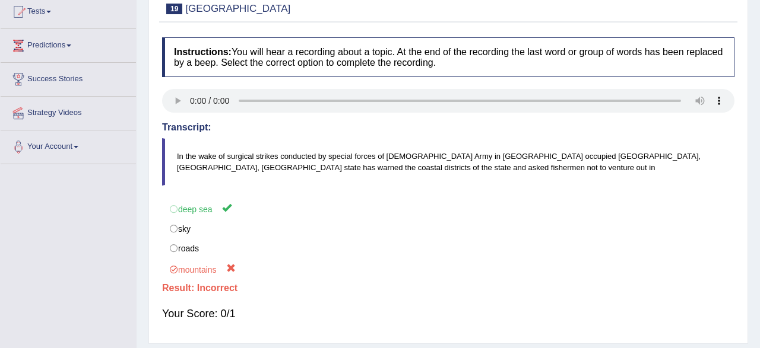
scroll to position [62, 0]
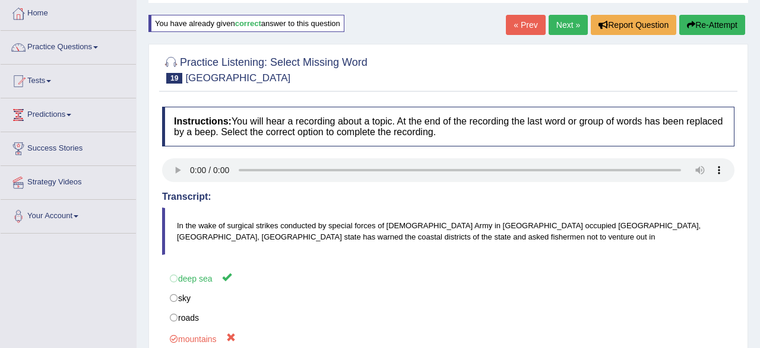
click at [560, 28] on link "Next »" at bounding box center [567, 25] width 39 height 20
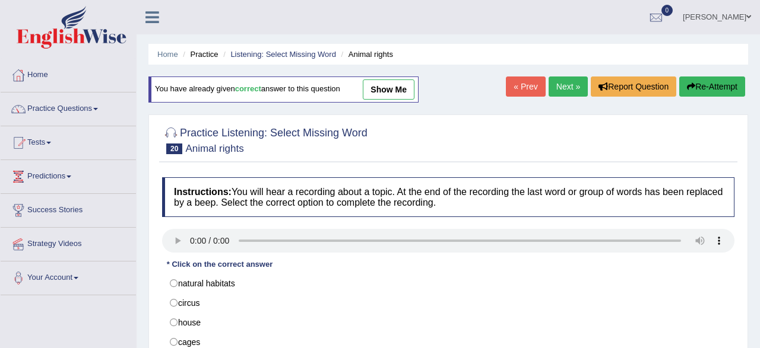
click at [516, 86] on link "« Prev" at bounding box center [525, 87] width 39 height 20
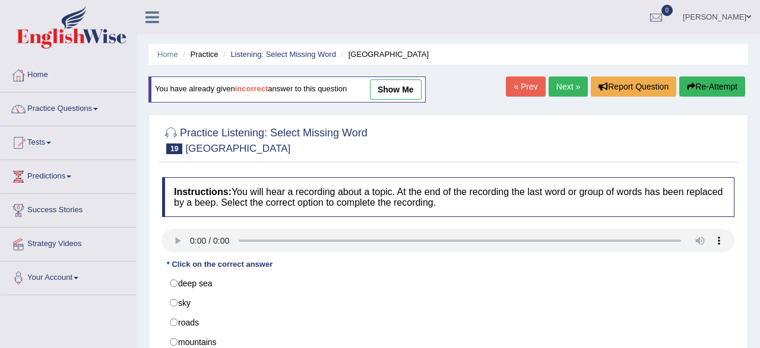
scroll to position [123, 0]
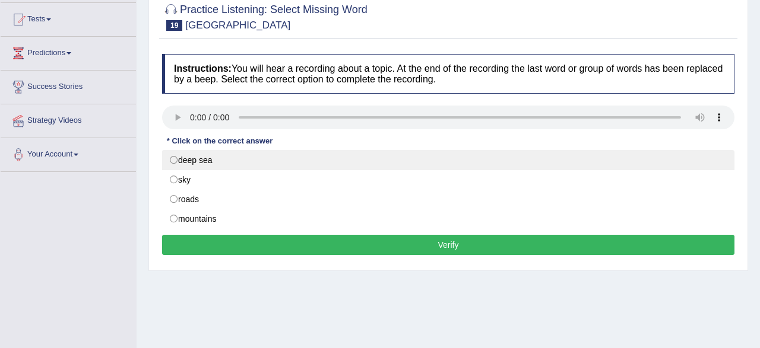
click at [215, 162] on label "deep sea" at bounding box center [448, 160] width 572 height 20
radio input "true"
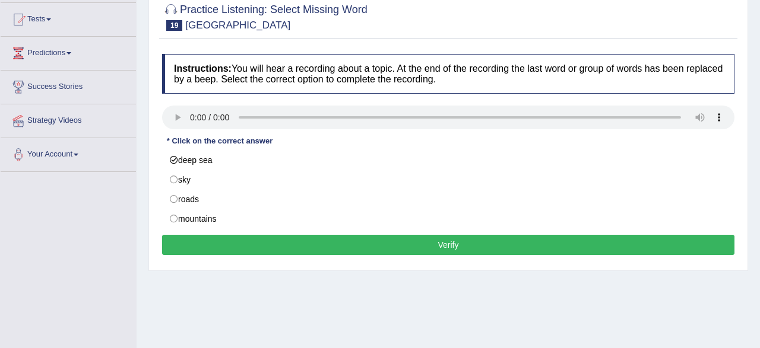
click at [259, 235] on button "Verify" at bounding box center [448, 245] width 572 height 20
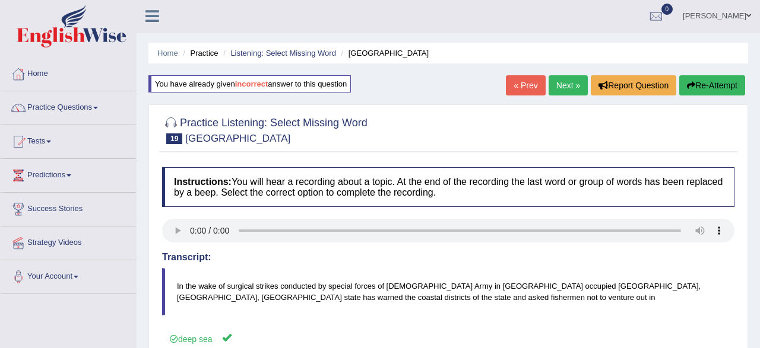
scroll to position [0, 0]
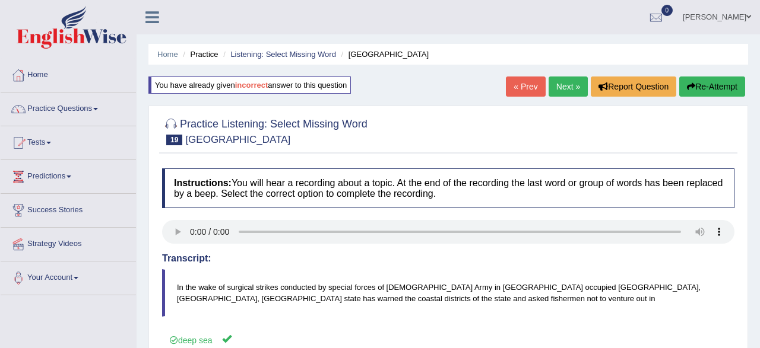
click at [87, 111] on link "Practice Questions" at bounding box center [68, 108] width 135 height 30
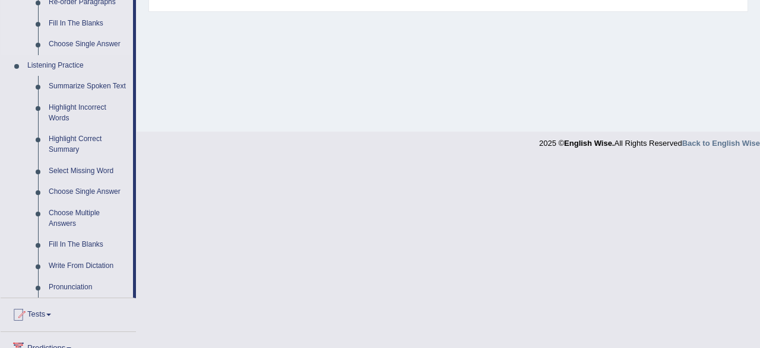
scroll to position [456, 0]
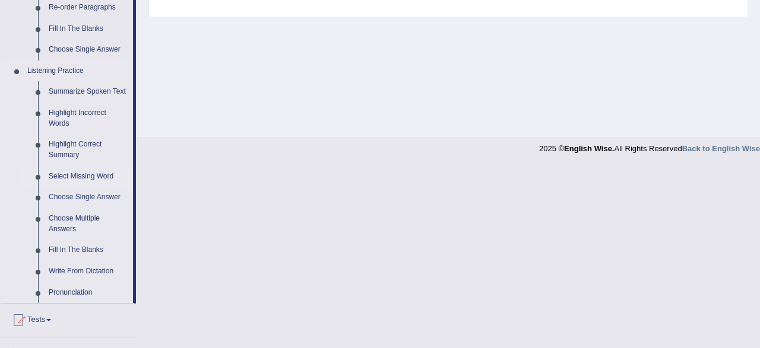
click at [65, 179] on link "Select Missing Word" at bounding box center [88, 176] width 90 height 21
click at [65, 179] on link "Select Missing Word" at bounding box center [88, 175] width 90 height 21
click at [65, 179] on ul "Summarize Spoken Text Highlight Incorrect Words Highlight Correct Summary Selec…" at bounding box center [77, 190] width 111 height 221
click at [65, 186] on link "Choose Single Answer" at bounding box center [88, 196] width 90 height 21
click at [65, 179] on ul "Summarize Spoken Text Highlight Incorrect Words Highlight Correct Summary Selec…" at bounding box center [77, 190] width 111 height 221
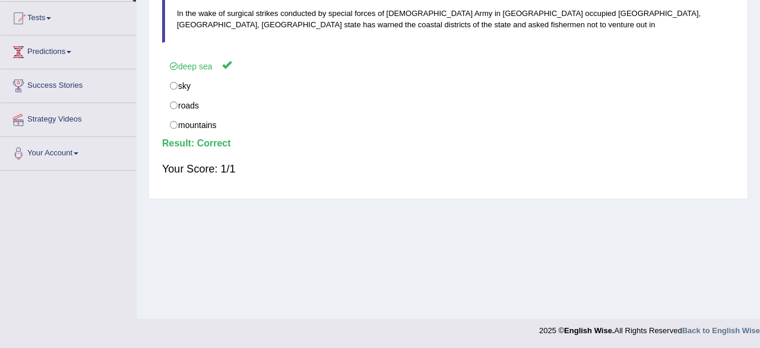
scroll to position [0, 0]
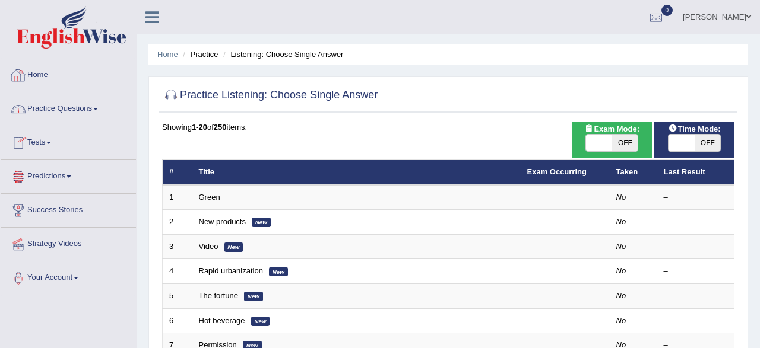
click at [42, 106] on link "Practice Questions" at bounding box center [68, 108] width 135 height 30
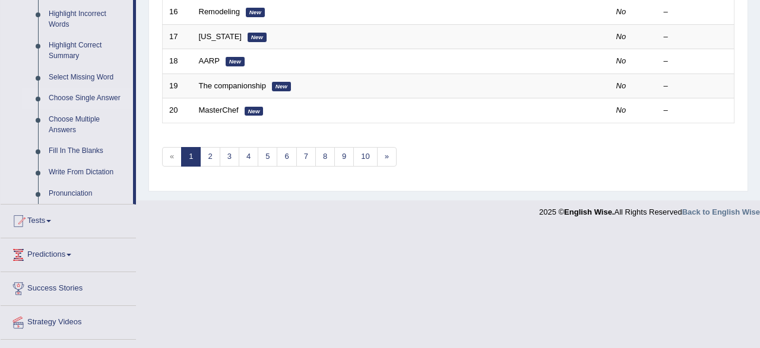
scroll to position [494, 0]
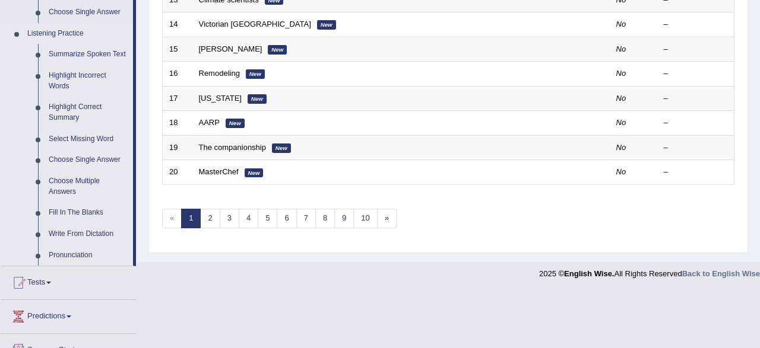
click at [80, 141] on link "Select Missing Word" at bounding box center [88, 139] width 90 height 21
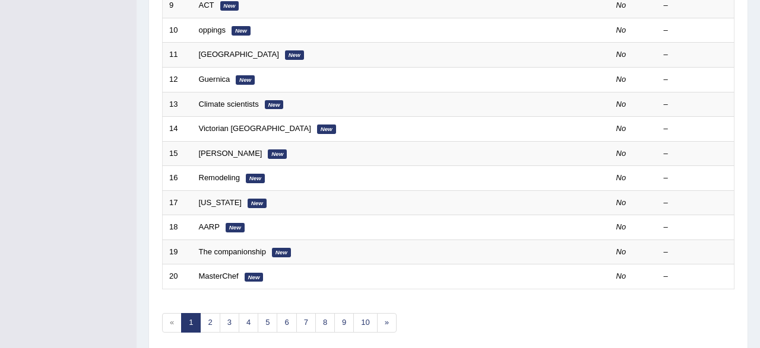
scroll to position [432, 0]
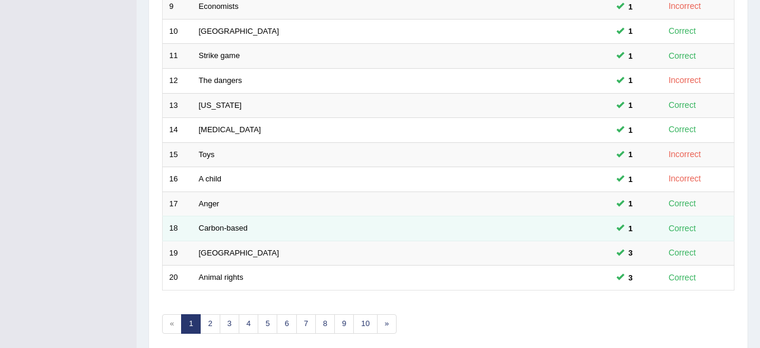
scroll to position [432, 0]
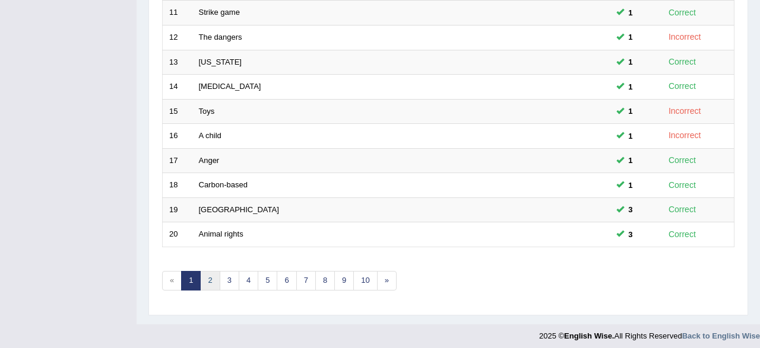
click at [212, 278] on link "2" at bounding box center [210, 281] width 20 height 20
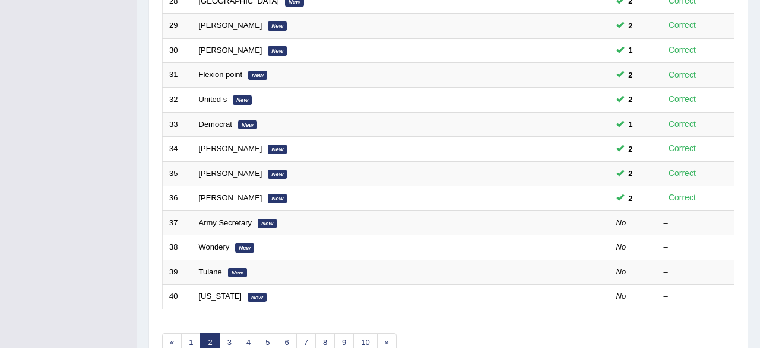
scroll to position [432, 0]
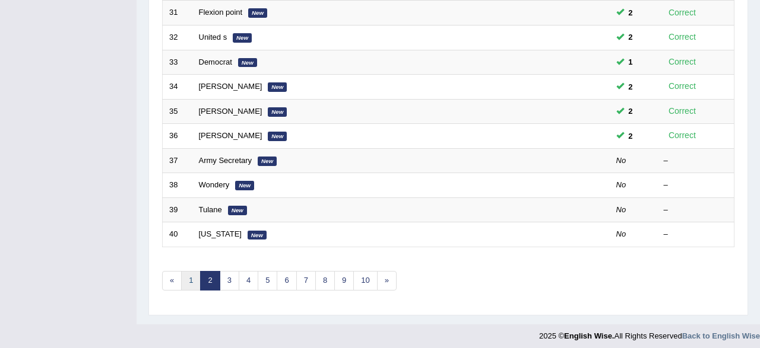
click at [191, 284] on link "1" at bounding box center [191, 281] width 20 height 20
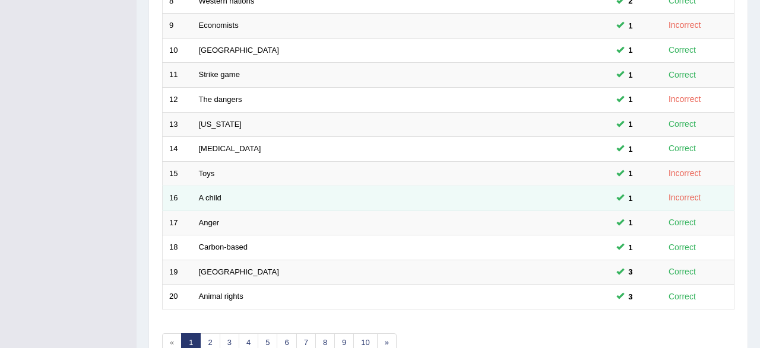
scroll to position [432, 0]
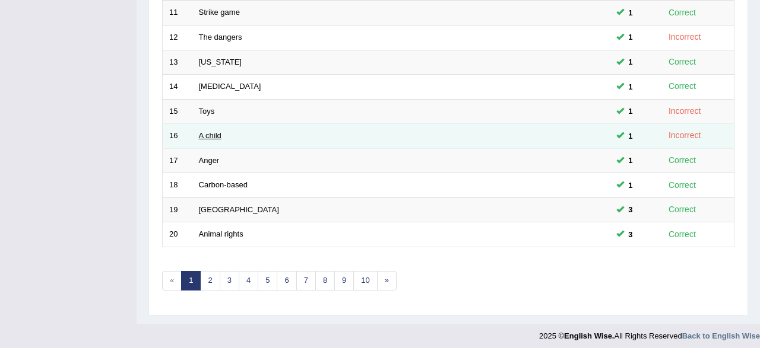
click at [204, 131] on link "A child" at bounding box center [210, 135] width 23 height 9
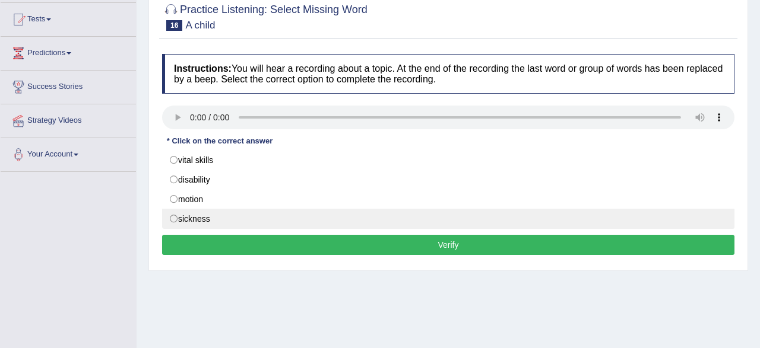
scroll to position [185, 0]
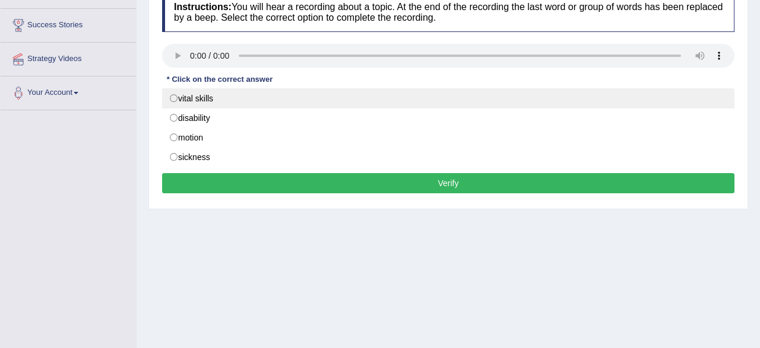
click at [198, 101] on label "vital skills" at bounding box center [448, 98] width 572 height 20
radio input "true"
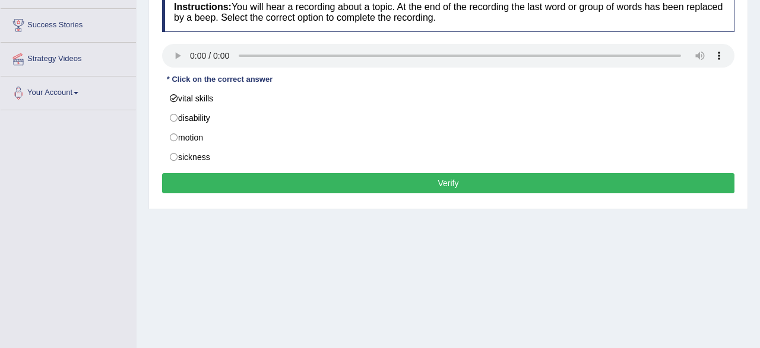
click at [257, 188] on button "Verify" at bounding box center [448, 183] width 572 height 20
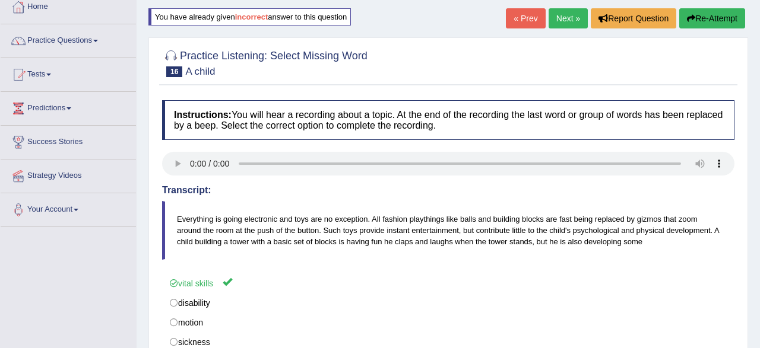
scroll to position [62, 0]
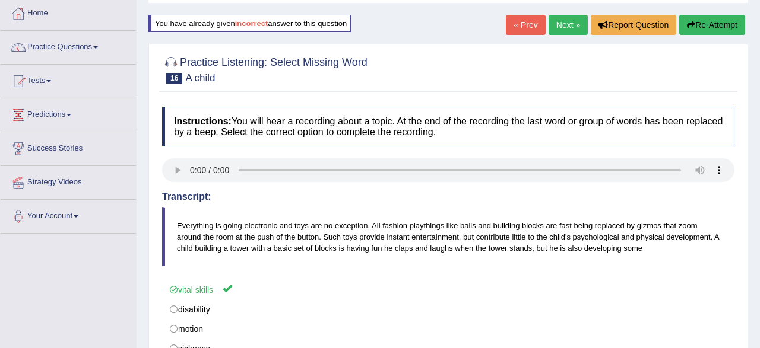
click at [521, 21] on link "« Prev" at bounding box center [525, 25] width 39 height 20
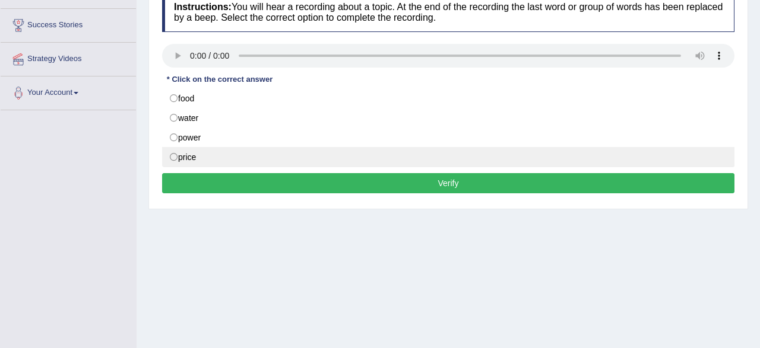
scroll to position [185, 0]
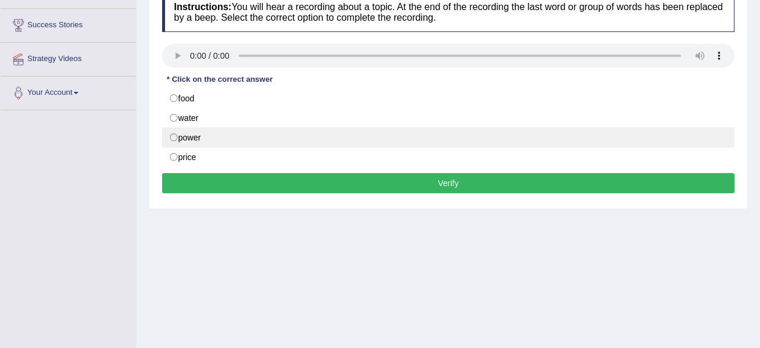
click at [182, 139] on label "power" at bounding box center [448, 138] width 572 height 20
radio input "true"
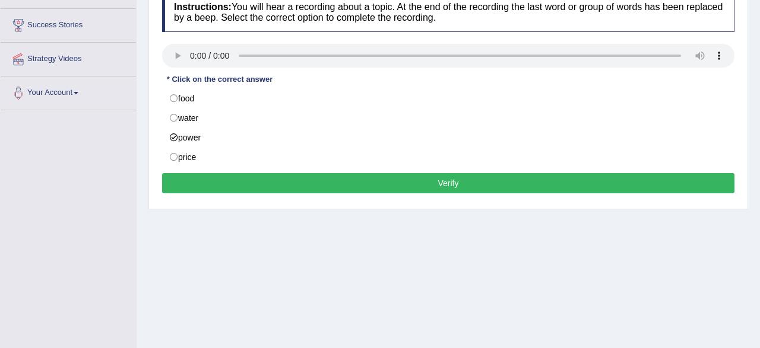
click at [280, 186] on button "Verify" at bounding box center [448, 183] width 572 height 20
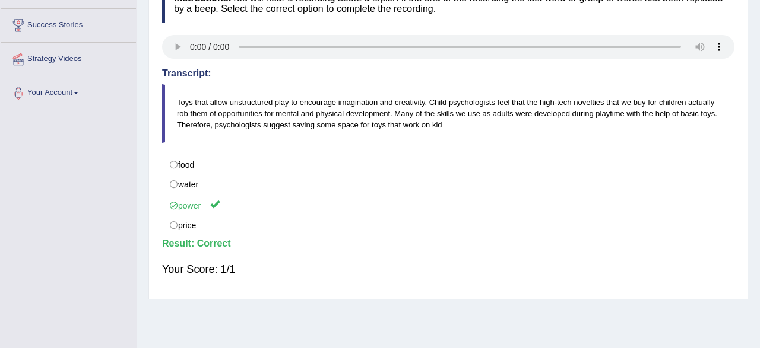
scroll to position [62, 0]
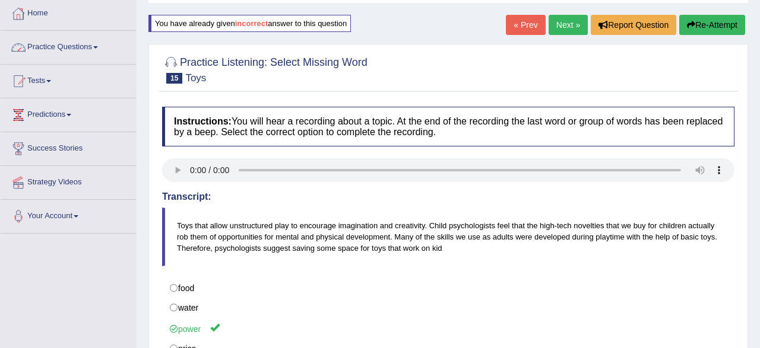
click at [59, 47] on link "Practice Questions" at bounding box center [68, 46] width 135 height 30
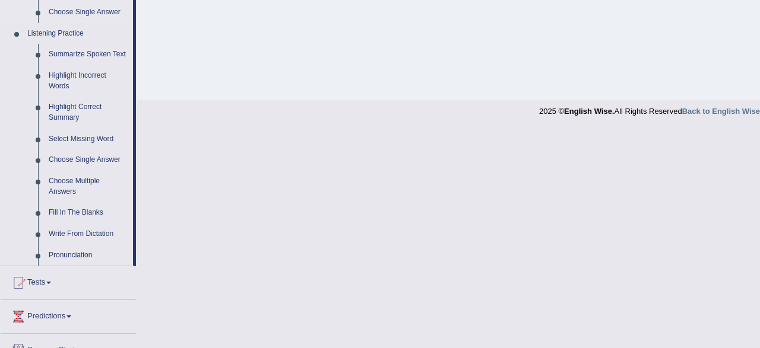
scroll to position [556, 0]
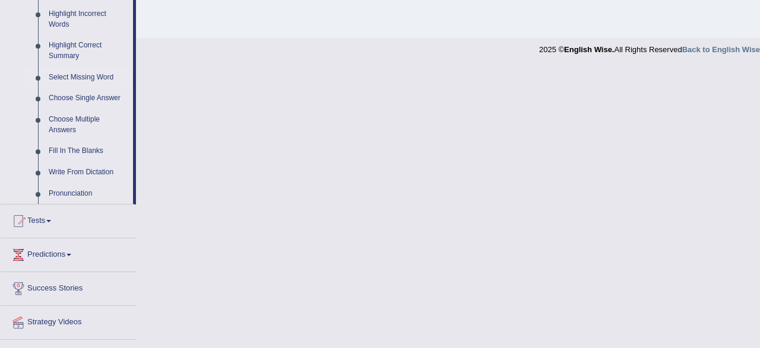
click at [84, 81] on link "Select Missing Word" at bounding box center [88, 77] width 90 height 21
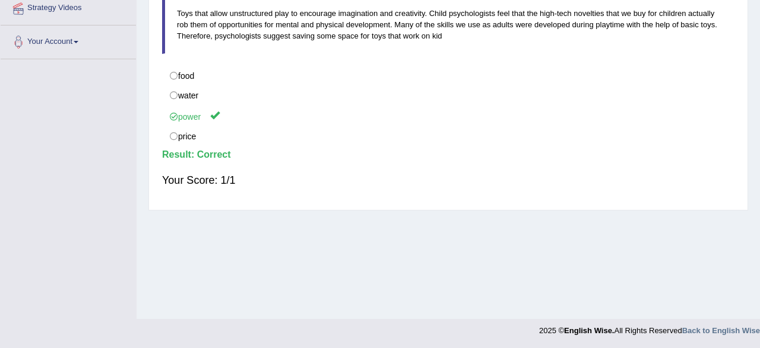
scroll to position [157, 0]
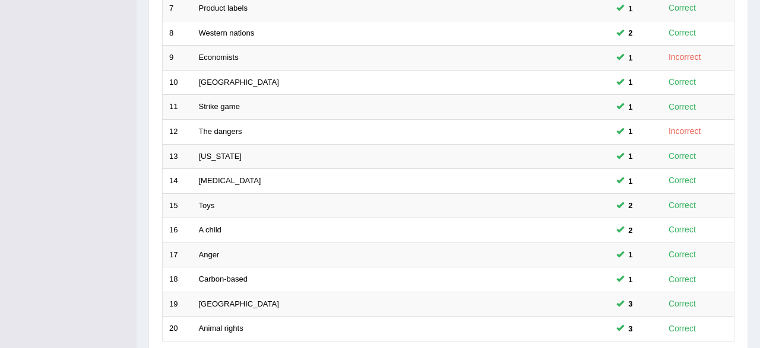
scroll to position [308, 0]
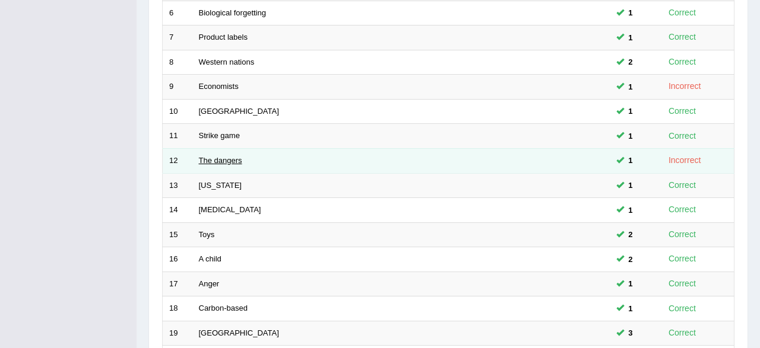
click at [211, 159] on link "The dangers" at bounding box center [220, 160] width 43 height 9
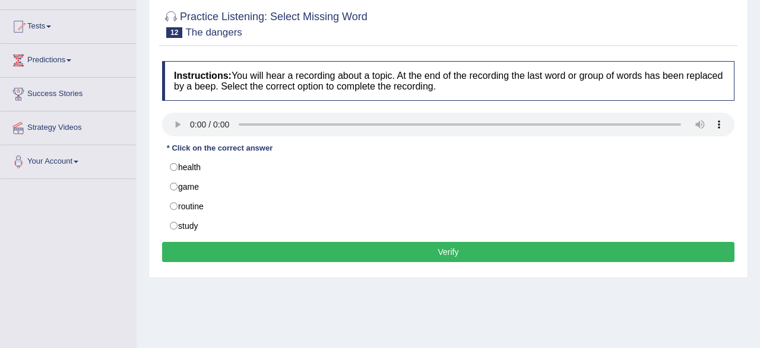
scroll to position [123, 0]
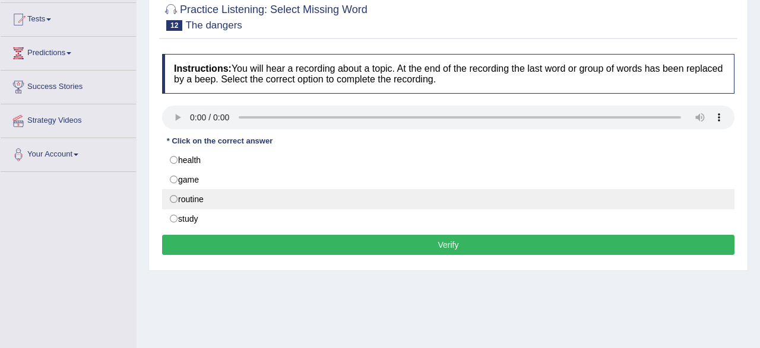
click at [169, 201] on label "routine" at bounding box center [448, 199] width 572 height 20
radio input "true"
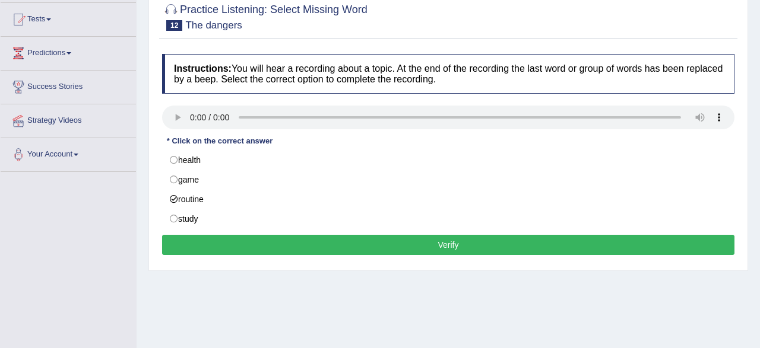
click at [239, 248] on button "Verify" at bounding box center [448, 245] width 572 height 20
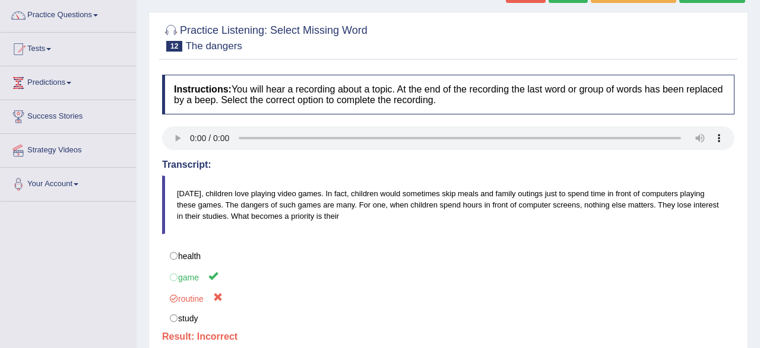
scroll to position [62, 0]
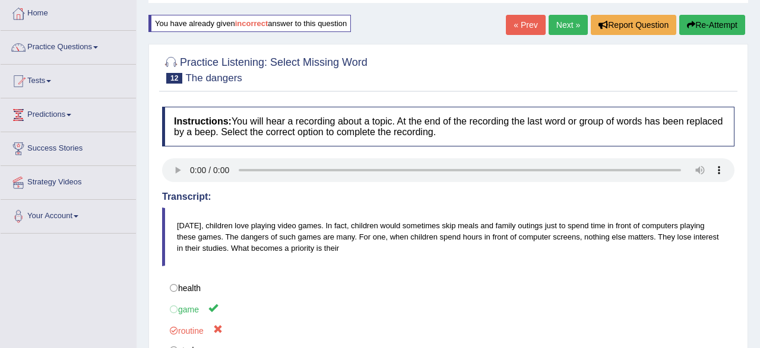
click at [518, 31] on link "« Prev" at bounding box center [525, 25] width 39 height 20
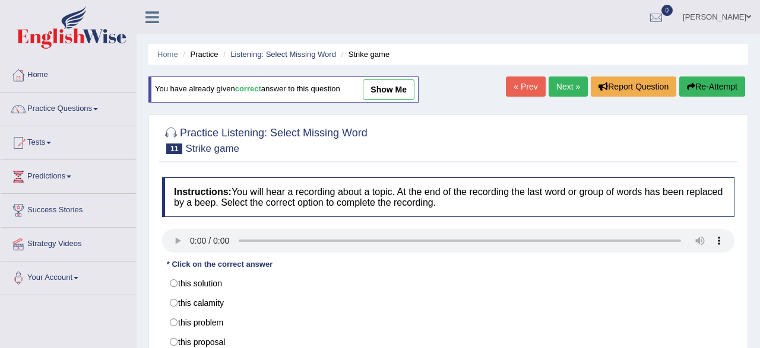
click at [571, 93] on link "Next »" at bounding box center [567, 87] width 39 height 20
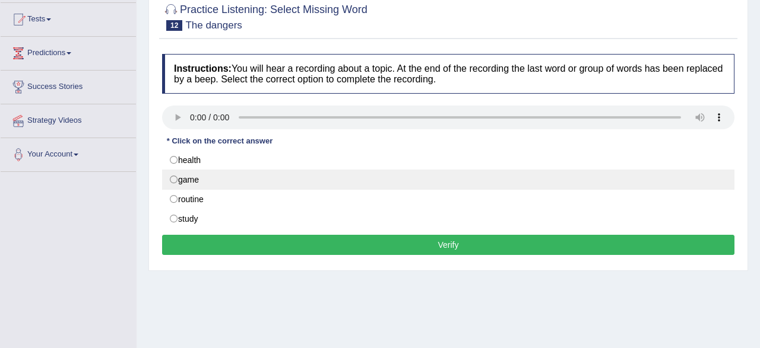
click at [181, 177] on label "game" at bounding box center [448, 180] width 572 height 20
radio input "true"
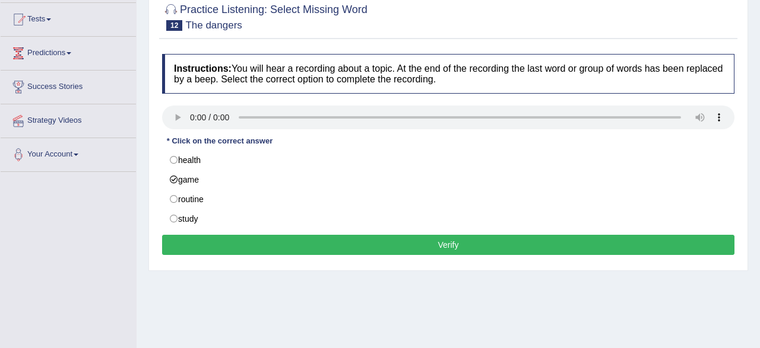
click at [240, 248] on button "Verify" at bounding box center [448, 245] width 572 height 20
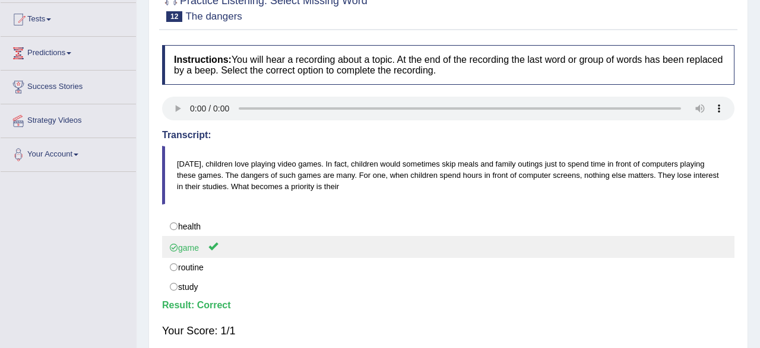
scroll to position [0, 0]
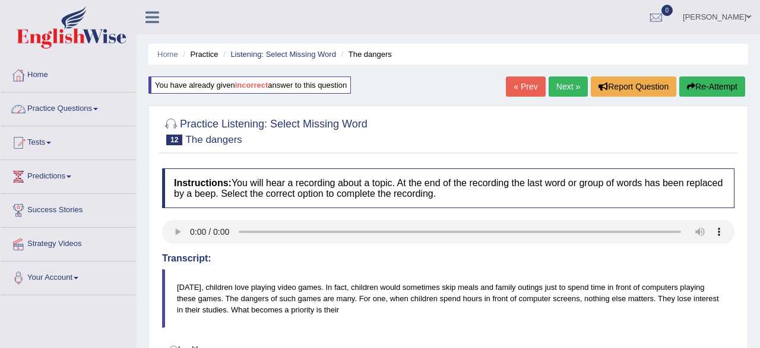
click at [73, 103] on link "Practice Questions" at bounding box center [68, 108] width 135 height 30
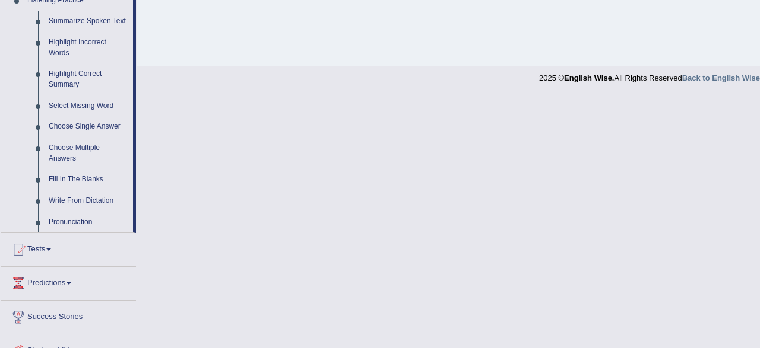
scroll to position [556, 0]
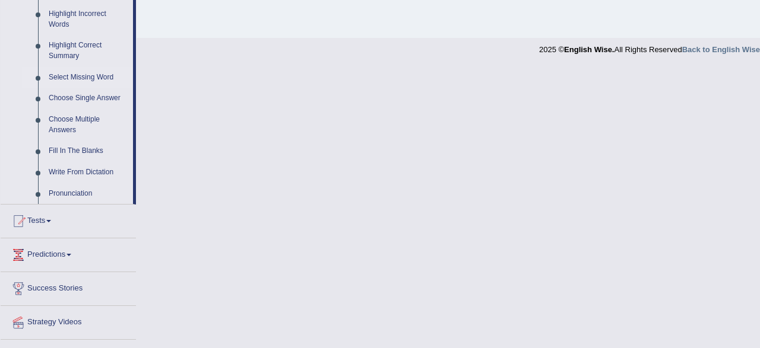
click at [84, 79] on link "Select Missing Word" at bounding box center [88, 77] width 90 height 21
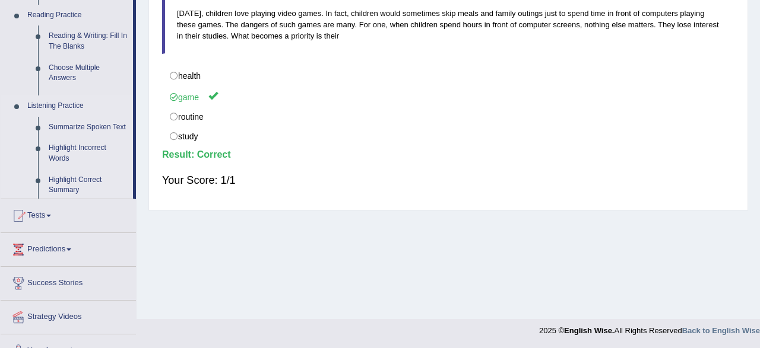
scroll to position [0, 0]
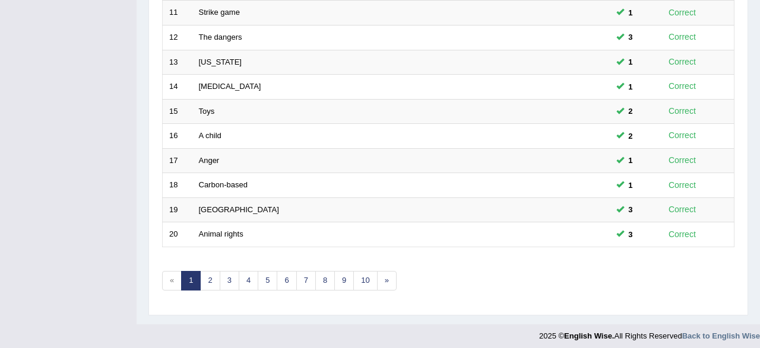
scroll to position [246, 0]
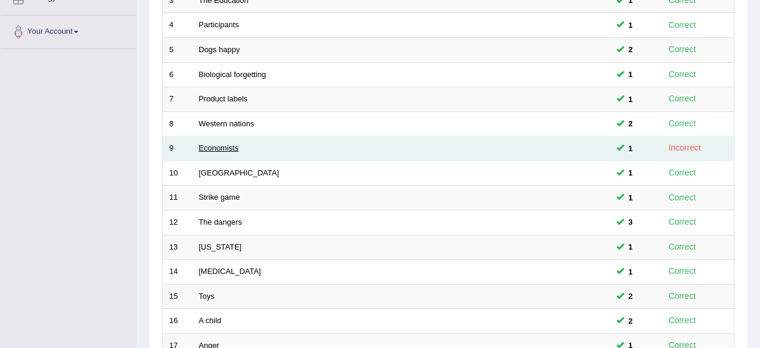
click at [224, 147] on link "Economists" at bounding box center [219, 148] width 40 height 9
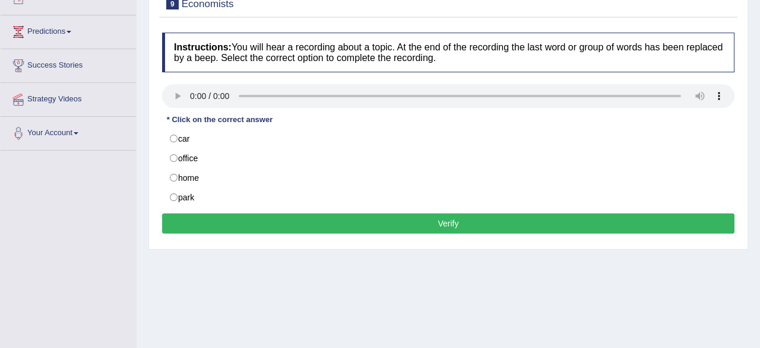
scroll to position [123, 0]
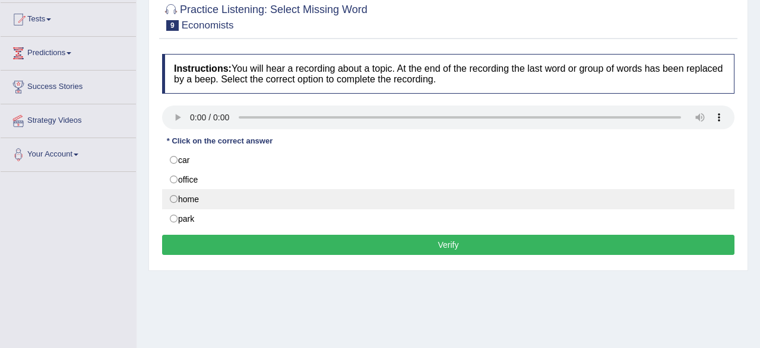
click at [199, 199] on label "home" at bounding box center [448, 199] width 572 height 20
radio input "true"
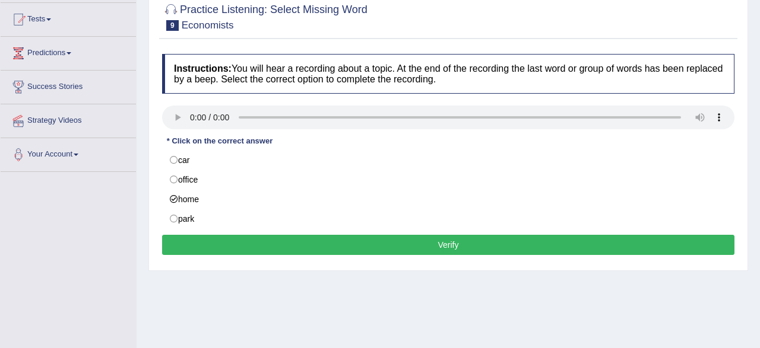
click at [231, 250] on button "Verify" at bounding box center [448, 245] width 572 height 20
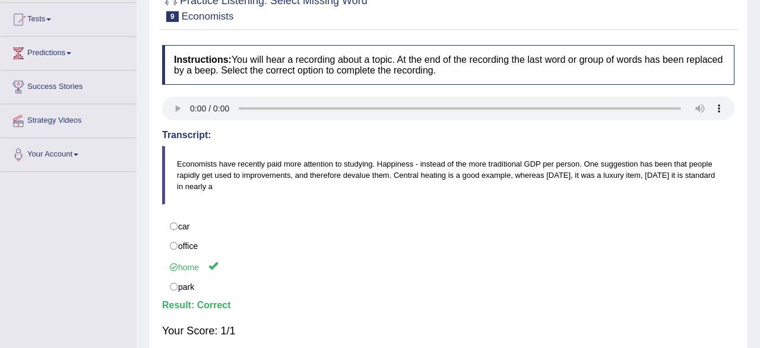
scroll to position [0, 0]
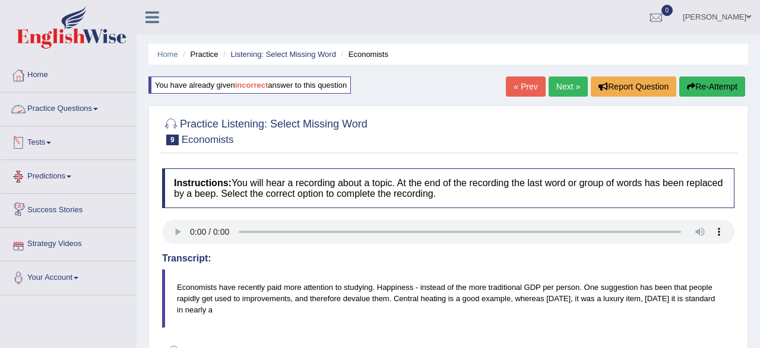
click at [78, 113] on link "Practice Questions" at bounding box center [68, 108] width 135 height 30
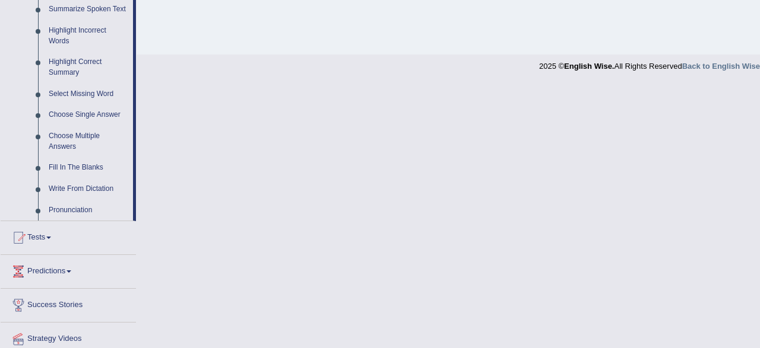
scroll to position [556, 0]
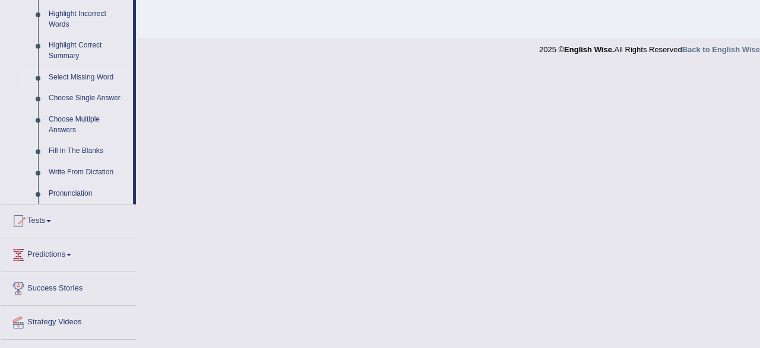
click at [83, 81] on link "Select Missing Word" at bounding box center [88, 77] width 90 height 21
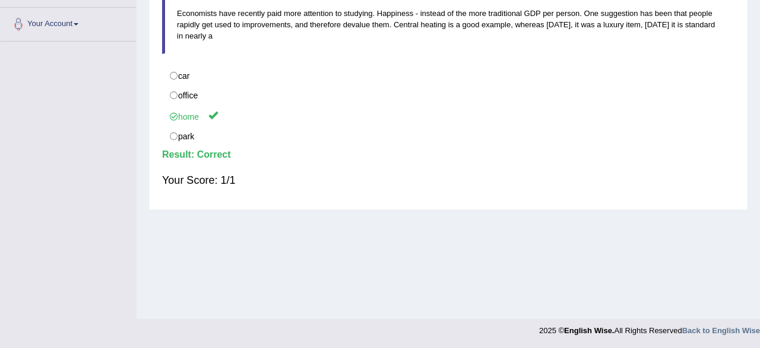
scroll to position [0, 0]
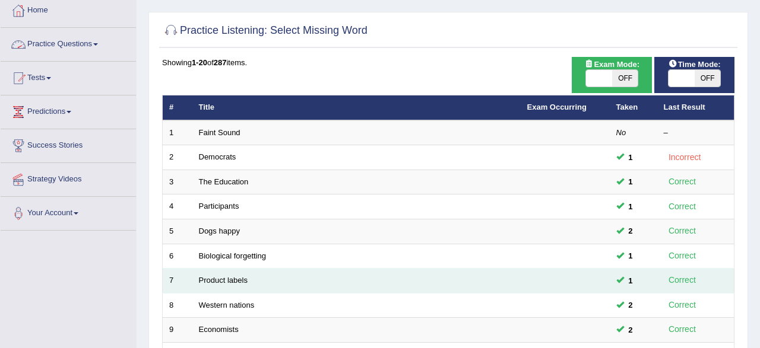
scroll to position [123, 0]
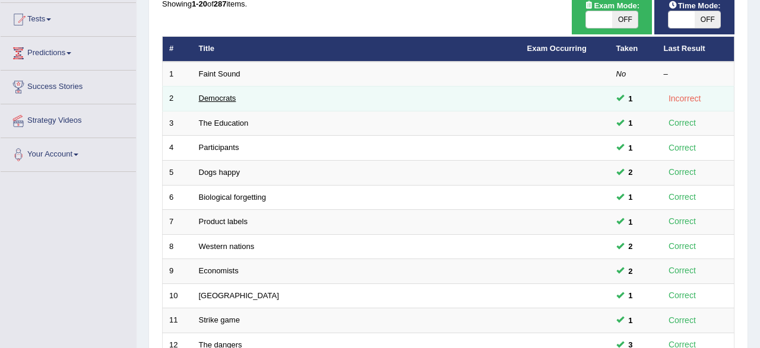
click at [211, 101] on link "Democrats" at bounding box center [217, 98] width 37 height 9
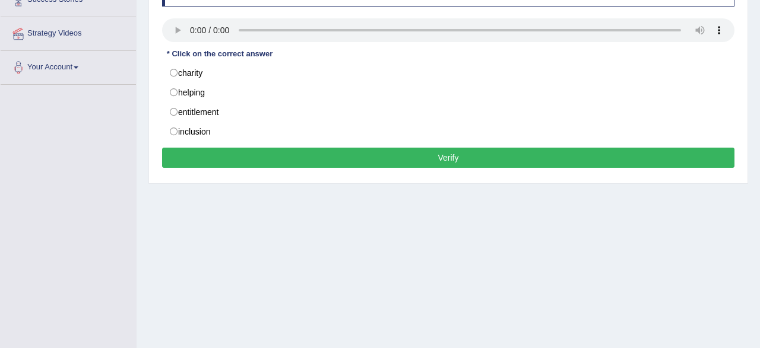
scroll to position [185, 0]
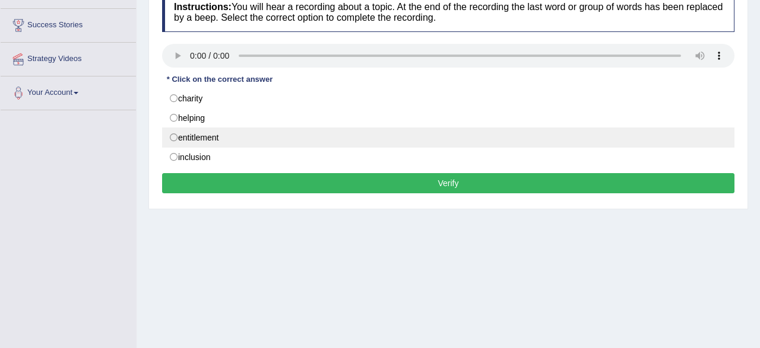
click at [198, 141] on label "entitlement" at bounding box center [448, 138] width 572 height 20
radio input "true"
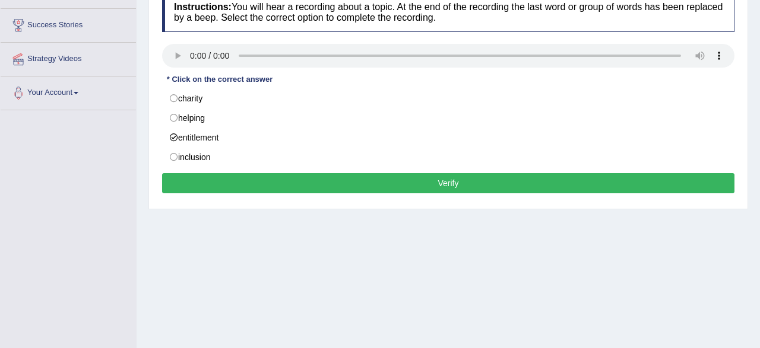
click at [231, 188] on button "Verify" at bounding box center [448, 183] width 572 height 20
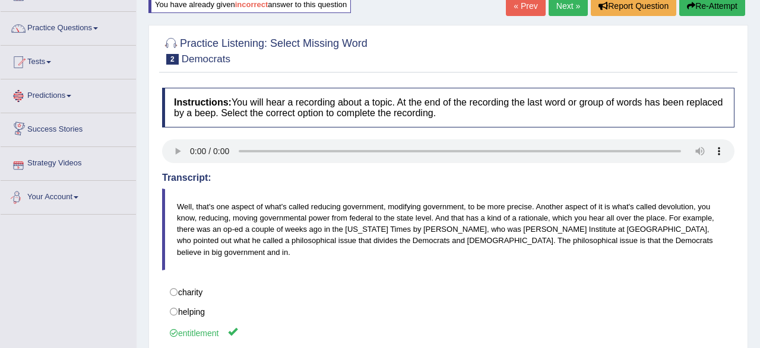
scroll to position [62, 0]
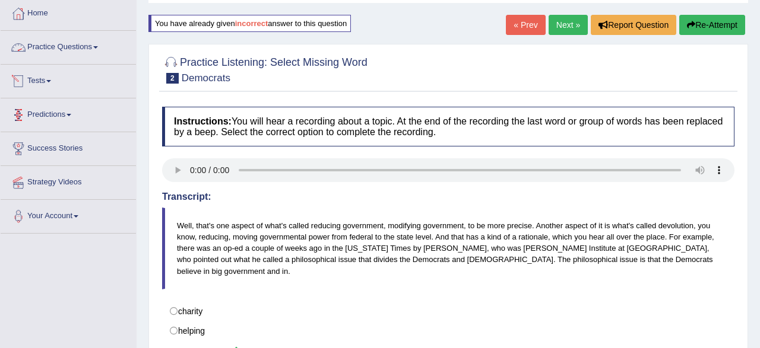
click at [83, 53] on link "Practice Questions" at bounding box center [68, 46] width 135 height 30
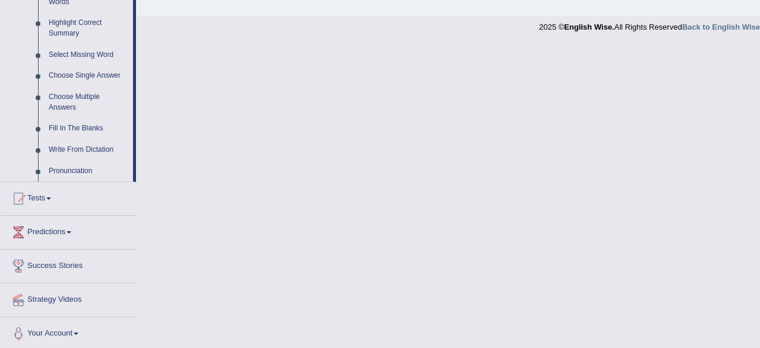
scroll to position [580, 0]
click at [84, 50] on link "Select Missing Word" at bounding box center [88, 53] width 90 height 21
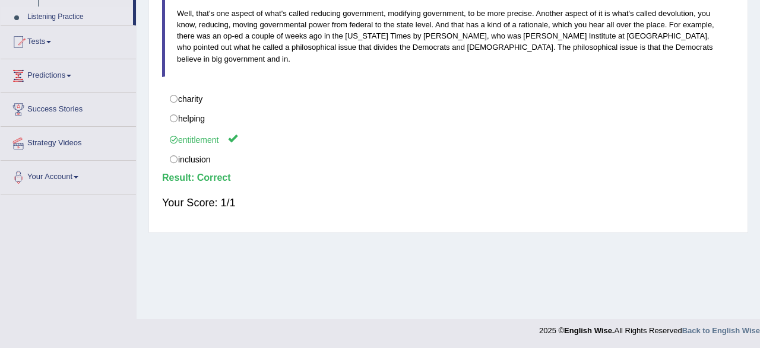
scroll to position [0, 0]
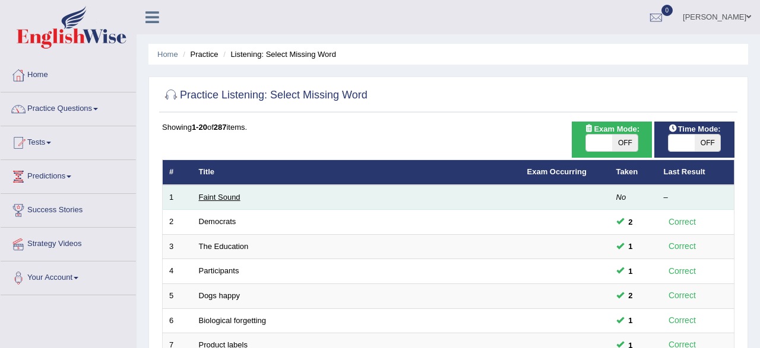
click at [226, 199] on link "Faint Sound" at bounding box center [220, 197] width 42 height 9
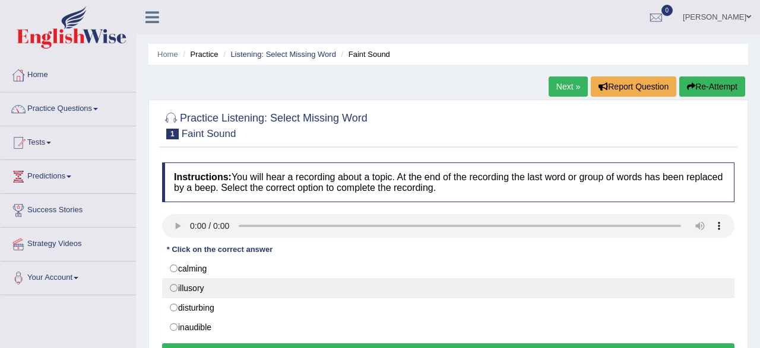
scroll to position [123, 0]
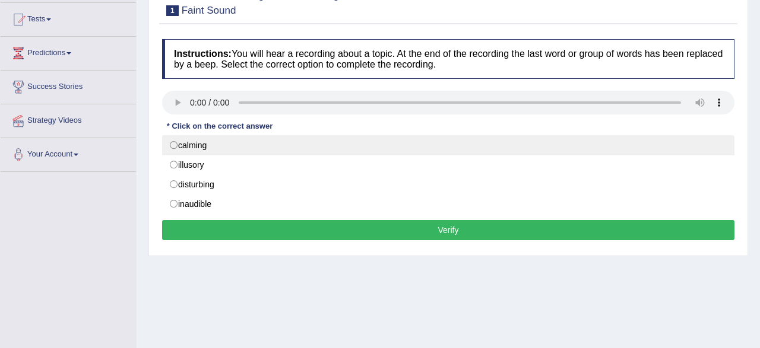
click at [210, 147] on label "calming" at bounding box center [448, 145] width 572 height 20
radio input "true"
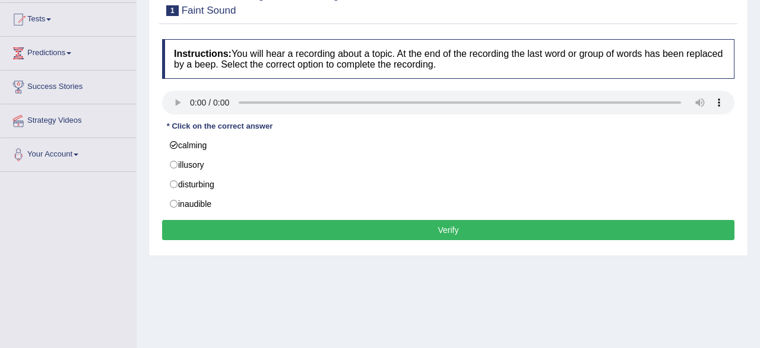
click at [252, 238] on div "Instructions: You will hear a recording about a topic. At the end of the record…" at bounding box center [448, 141] width 578 height 217
click at [254, 232] on button "Verify" at bounding box center [448, 230] width 572 height 20
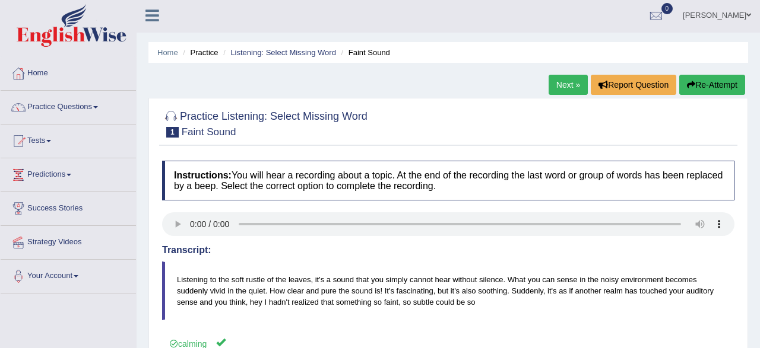
scroll to position [0, 0]
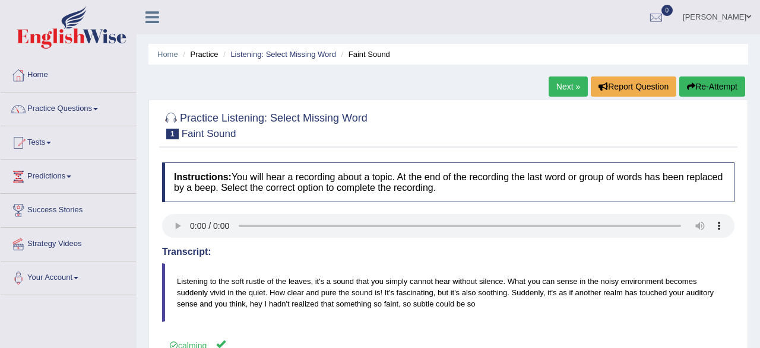
click at [66, 108] on link "Practice Questions" at bounding box center [68, 108] width 135 height 30
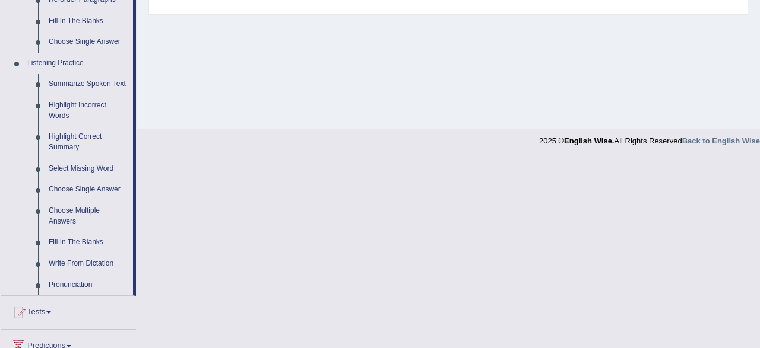
scroll to position [494, 0]
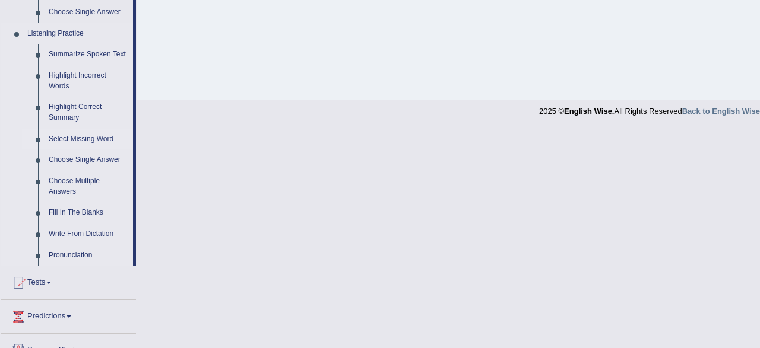
click at [80, 139] on link "Select Missing Word" at bounding box center [88, 139] width 90 height 21
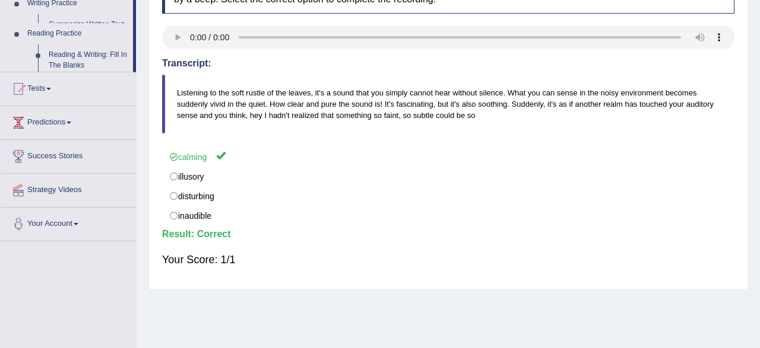
scroll to position [0, 0]
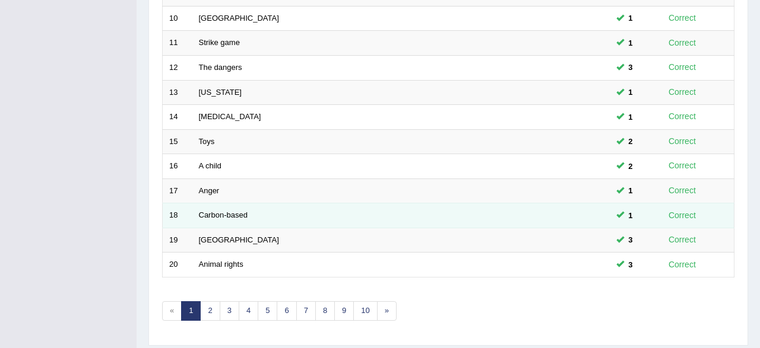
scroll to position [432, 0]
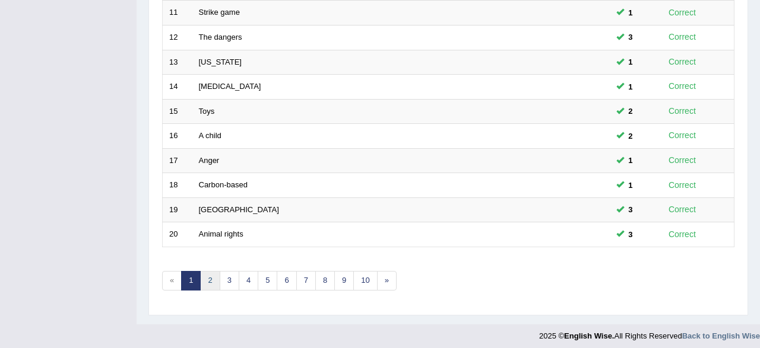
click at [207, 283] on link "2" at bounding box center [210, 281] width 20 height 20
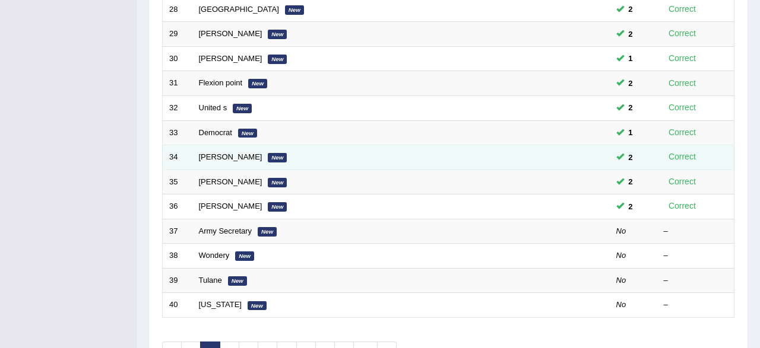
scroll to position [370, 0]
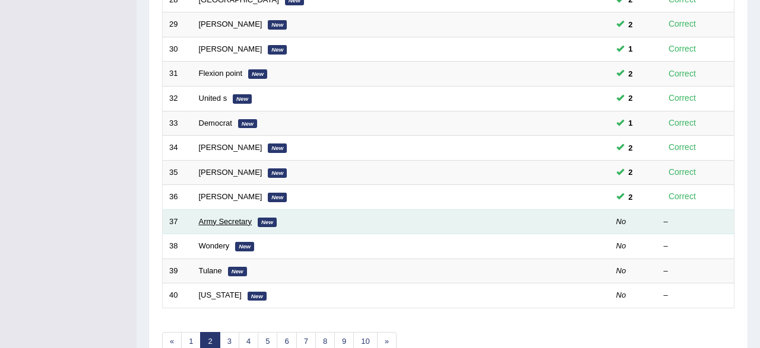
click at [238, 220] on link "Army Secretary" at bounding box center [225, 221] width 53 height 9
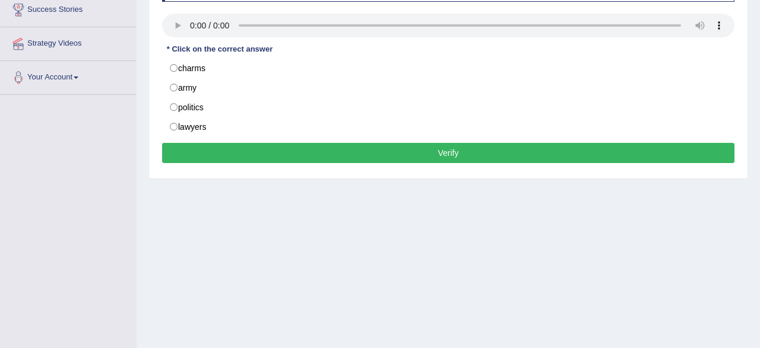
scroll to position [185, 0]
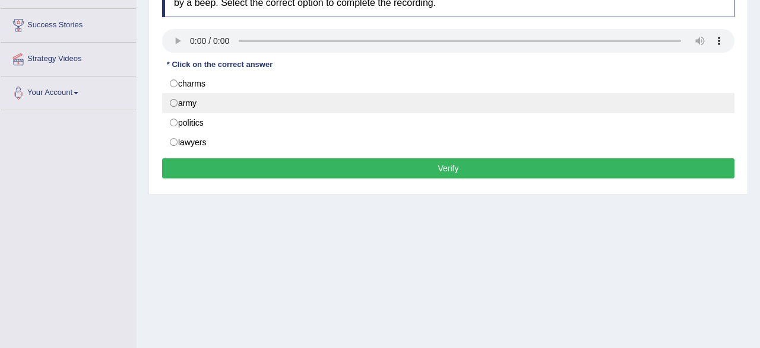
click at [183, 106] on label "army" at bounding box center [448, 103] width 572 height 20
radio input "true"
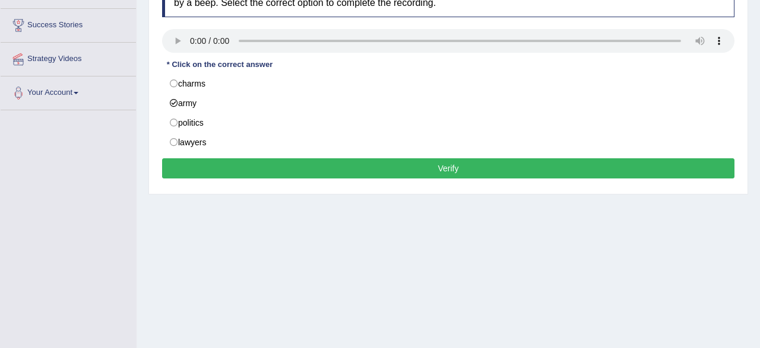
click at [188, 166] on button "Verify" at bounding box center [448, 168] width 572 height 20
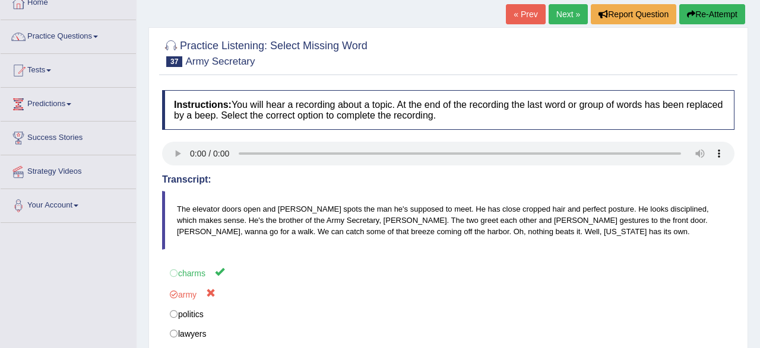
scroll to position [62, 0]
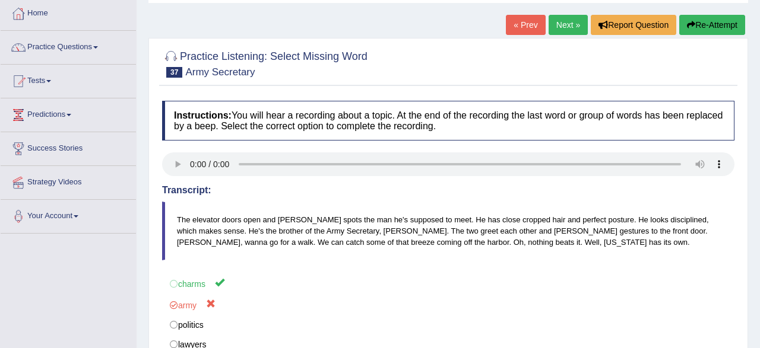
click at [530, 24] on link "« Prev" at bounding box center [525, 25] width 39 height 20
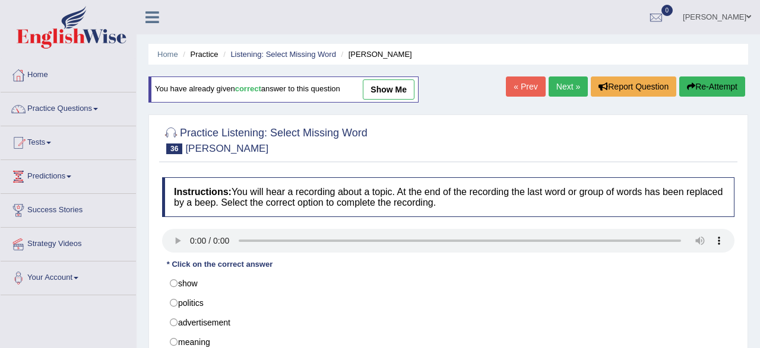
click at [551, 88] on link "Next »" at bounding box center [567, 87] width 39 height 20
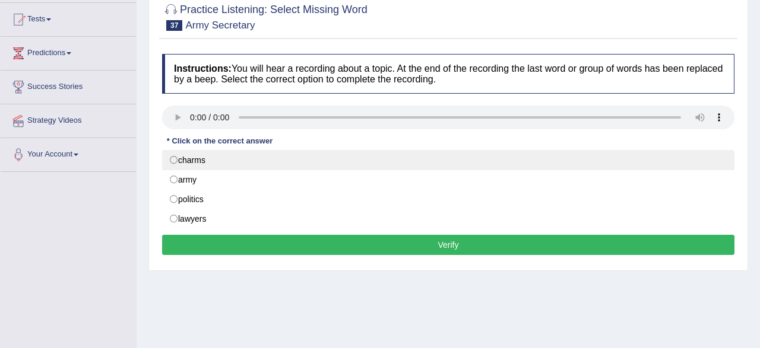
click at [183, 163] on label "charms" at bounding box center [448, 160] width 572 height 20
radio input "true"
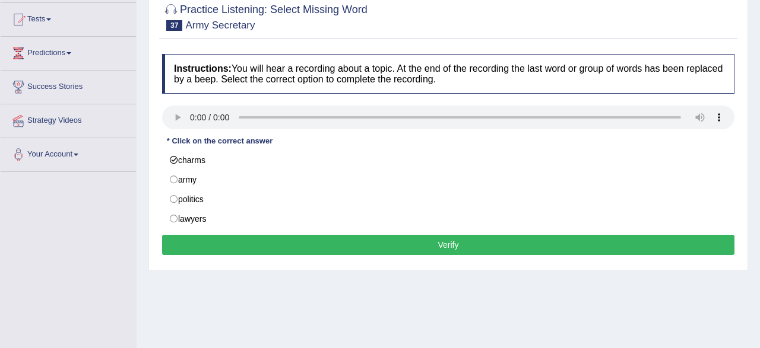
click at [352, 249] on button "Verify" at bounding box center [448, 245] width 572 height 20
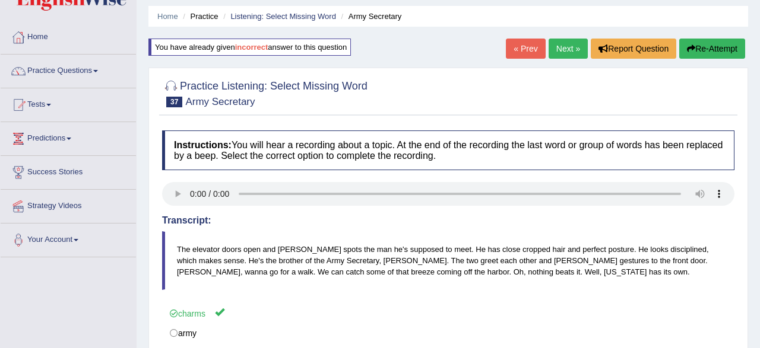
scroll to position [0, 0]
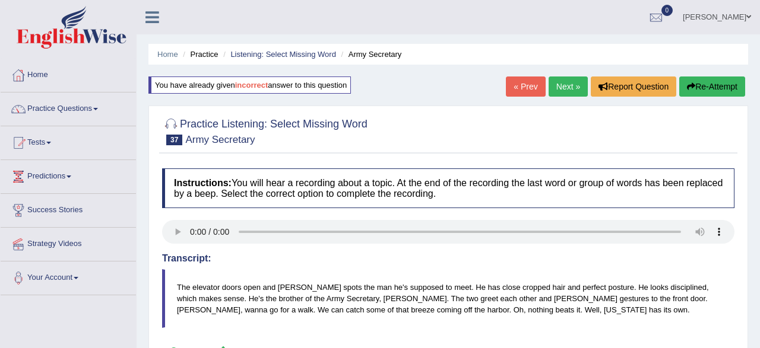
click at [560, 84] on link "Next »" at bounding box center [567, 87] width 39 height 20
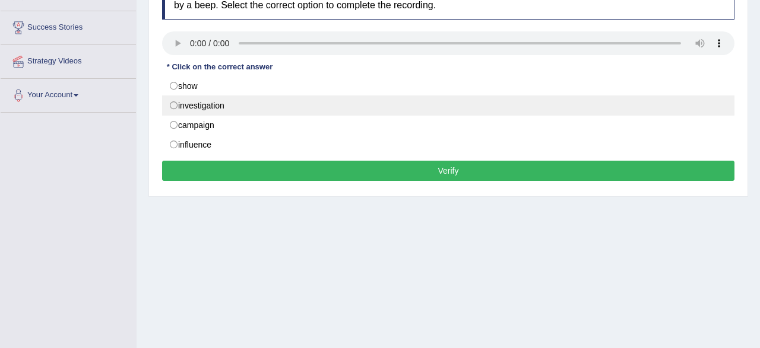
scroll to position [185, 0]
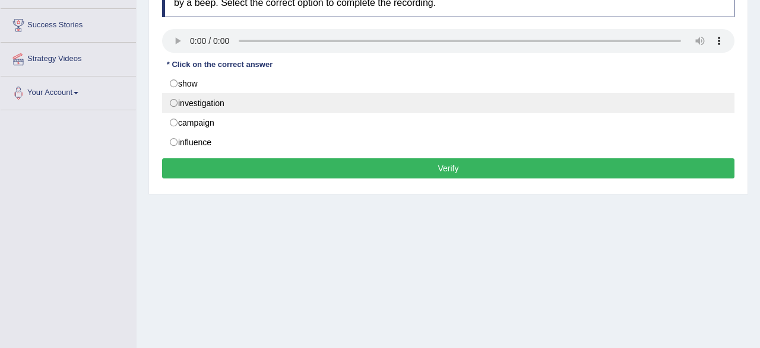
click at [195, 106] on label "investigation" at bounding box center [448, 103] width 572 height 20
radio input "true"
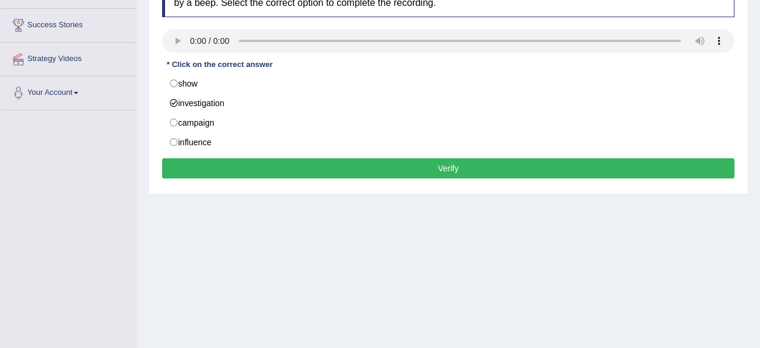
click at [206, 167] on button "Verify" at bounding box center [448, 168] width 572 height 20
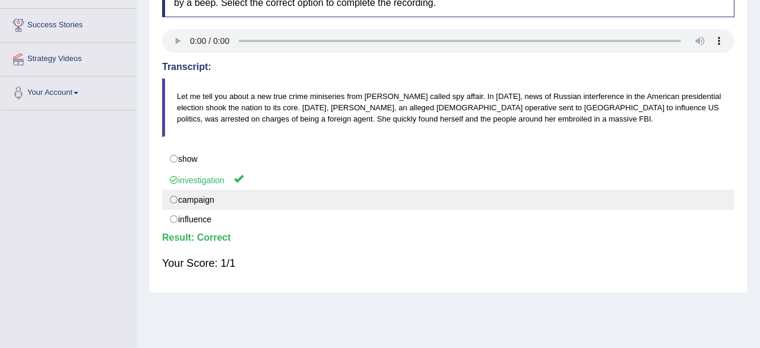
scroll to position [62, 0]
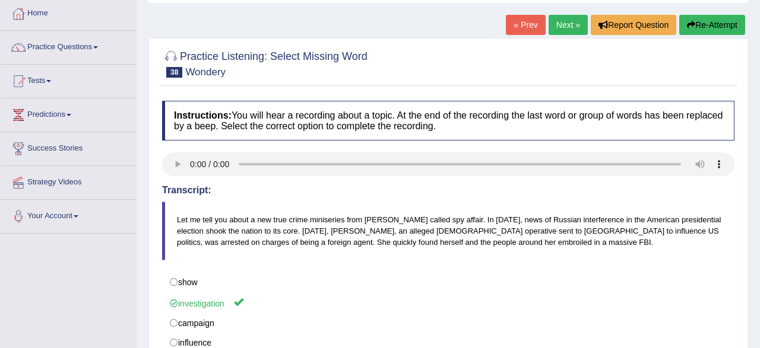
click at [558, 23] on link "Next »" at bounding box center [567, 25] width 39 height 20
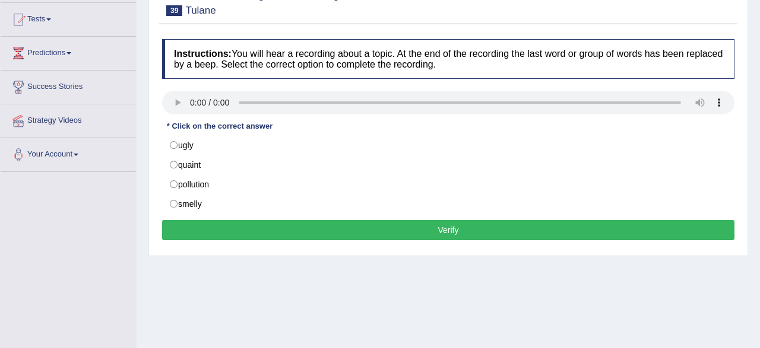
scroll to position [185, 0]
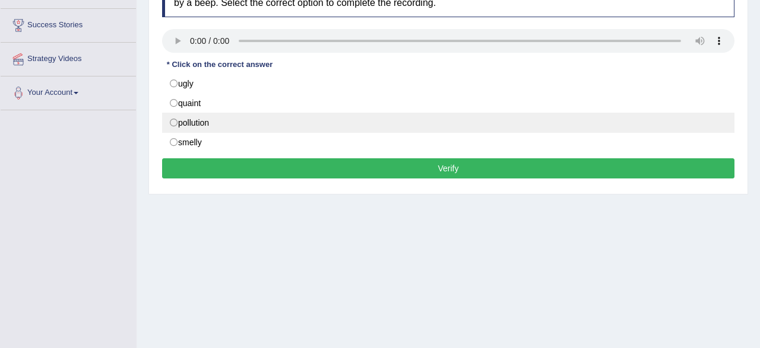
click at [231, 122] on label "pollution" at bounding box center [448, 123] width 572 height 20
radio input "true"
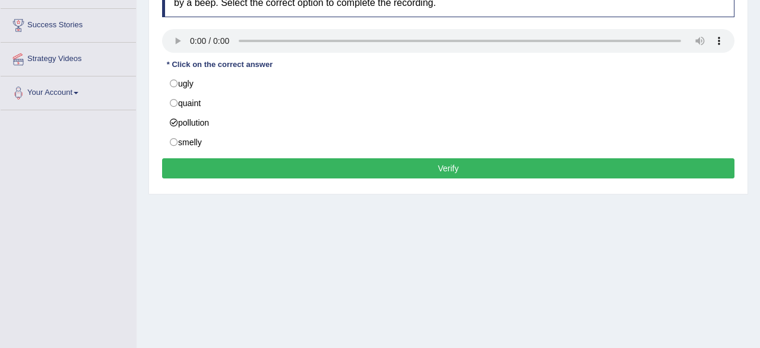
click at [262, 175] on button "Verify" at bounding box center [448, 168] width 572 height 20
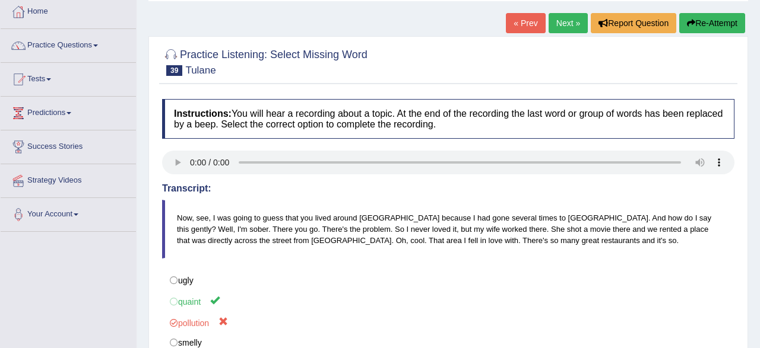
scroll to position [62, 0]
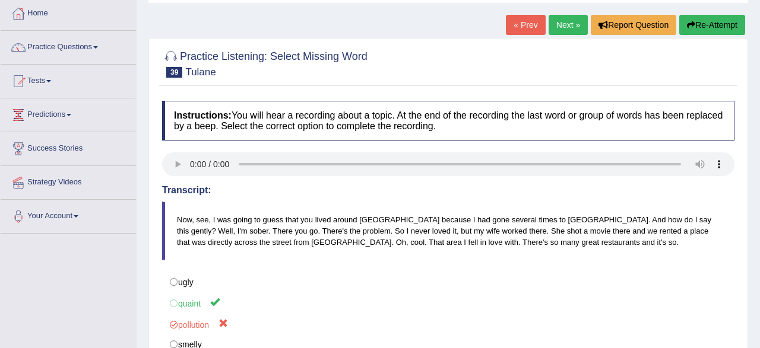
click at [515, 21] on link "« Prev" at bounding box center [525, 25] width 39 height 20
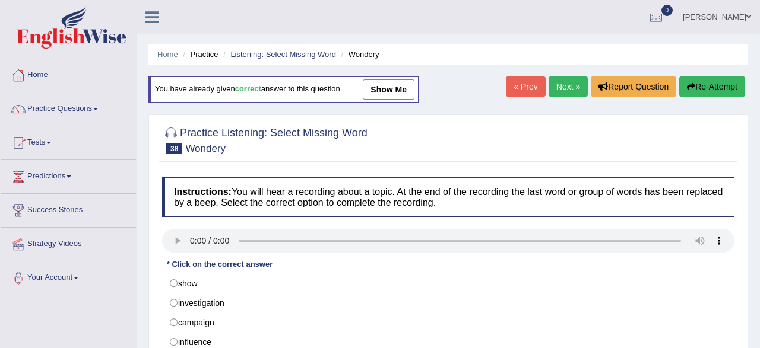
click at [570, 90] on link "Next »" at bounding box center [567, 87] width 39 height 20
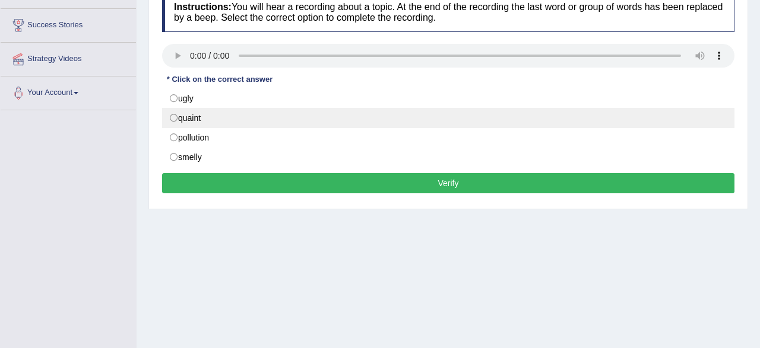
click at [194, 117] on label "quaint" at bounding box center [448, 118] width 572 height 20
radio input "true"
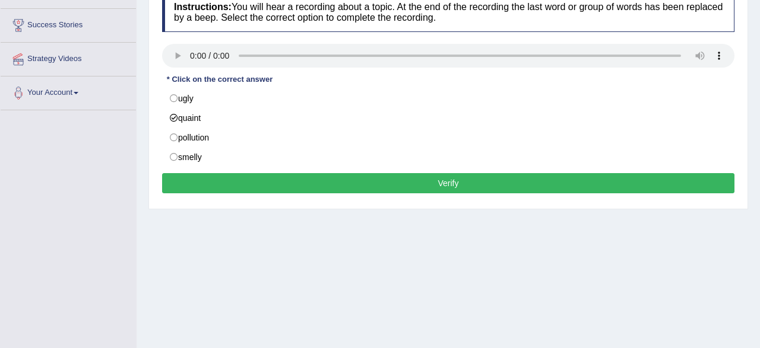
click at [271, 194] on div "Instructions: You will hear a recording about a topic. At the end of the record…" at bounding box center [448, 94] width 578 height 217
click at [272, 181] on button "Verify" at bounding box center [448, 183] width 572 height 20
click at [272, 181] on div "Home Practice Listening: Select Missing Word Tulane You have already given inco…" at bounding box center [448, 112] width 623 height 594
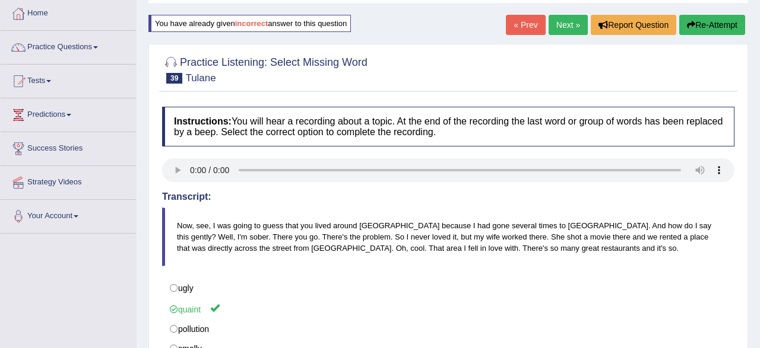
scroll to position [0, 0]
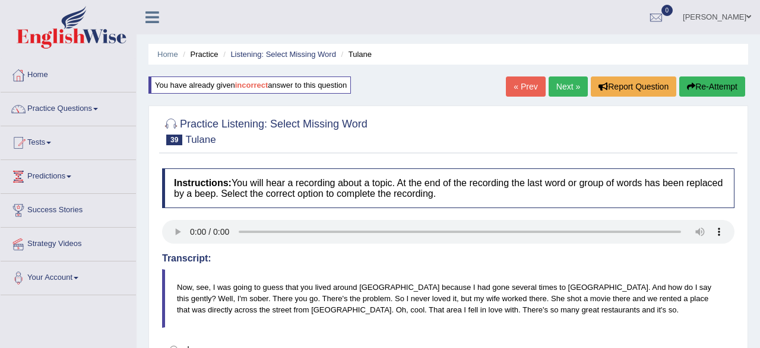
click at [560, 86] on link "Next »" at bounding box center [567, 87] width 39 height 20
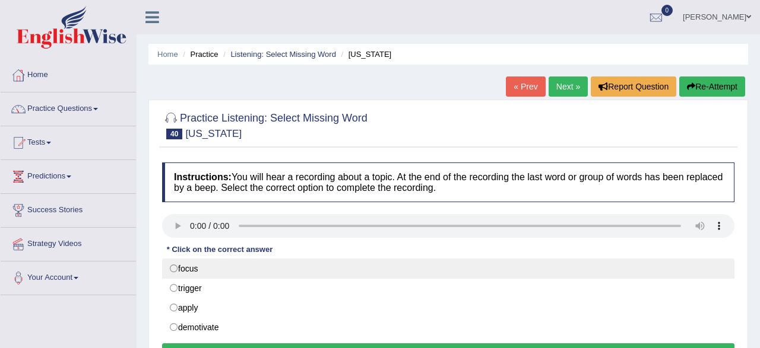
scroll to position [123, 0]
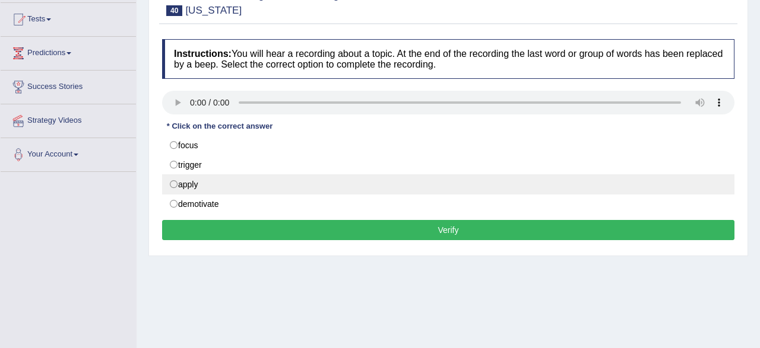
click at [218, 185] on label "apply" at bounding box center [448, 185] width 572 height 20
radio input "true"
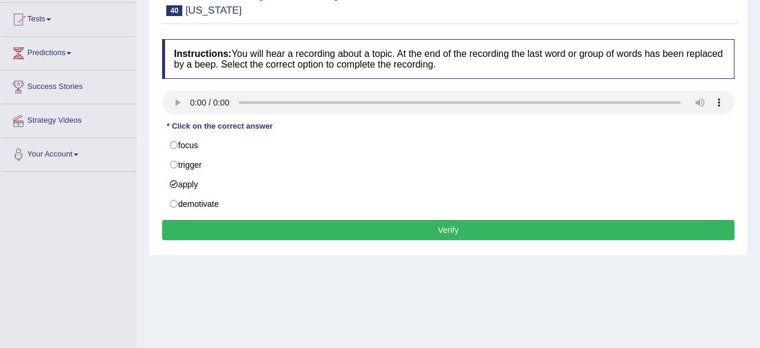
click at [246, 233] on button "Verify" at bounding box center [448, 230] width 572 height 20
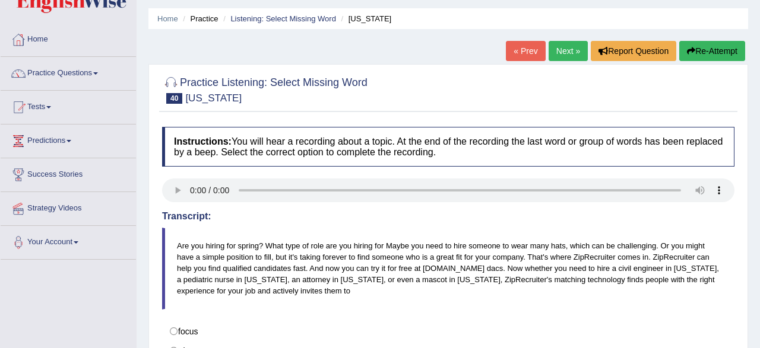
scroll to position [0, 0]
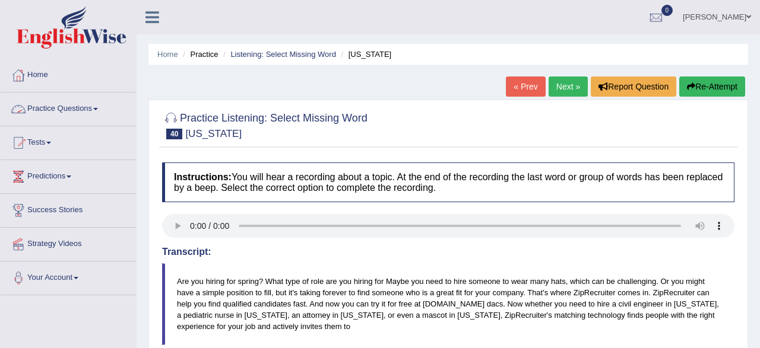
click at [77, 111] on link "Practice Questions" at bounding box center [68, 108] width 135 height 30
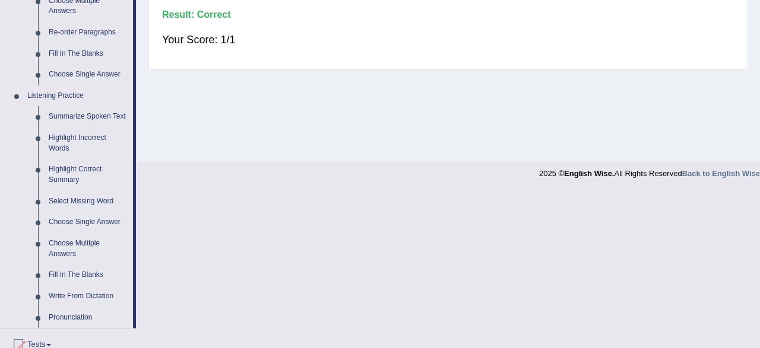
scroll to position [494, 0]
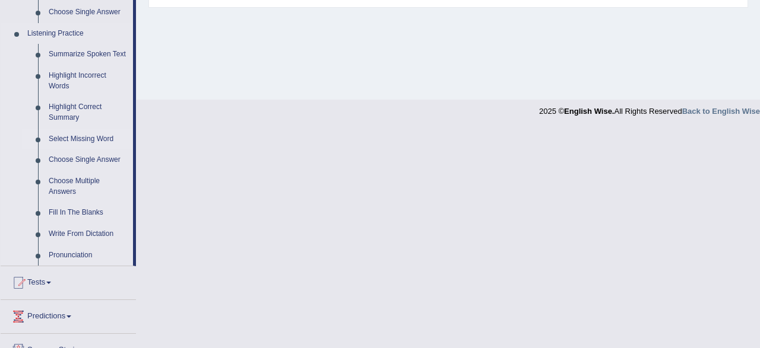
click at [75, 137] on link "Select Missing Word" at bounding box center [88, 139] width 90 height 21
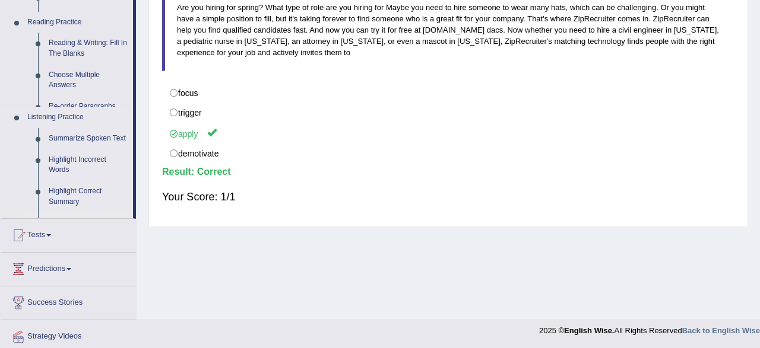
scroll to position [0, 0]
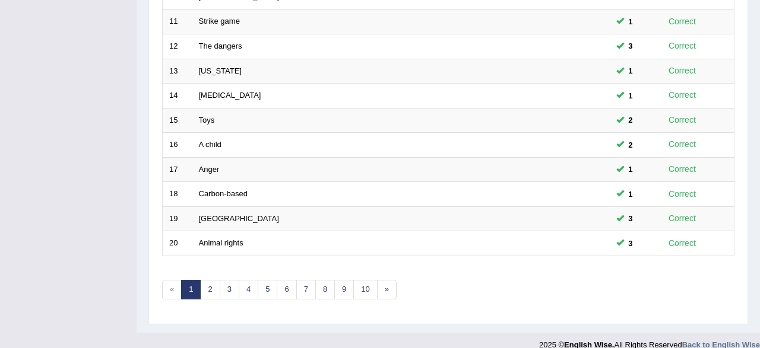
scroll to position [432, 0]
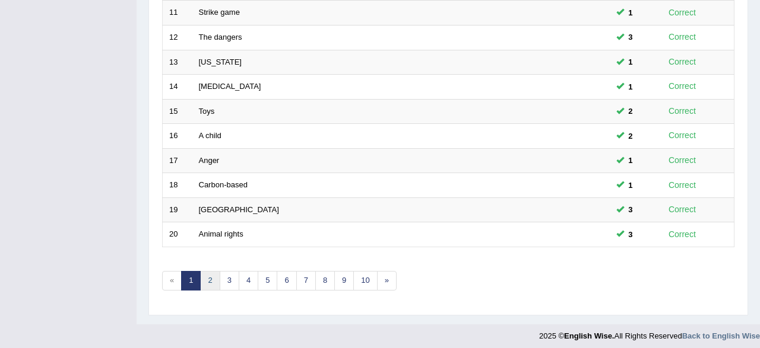
click at [212, 282] on link "2" at bounding box center [210, 281] width 20 height 20
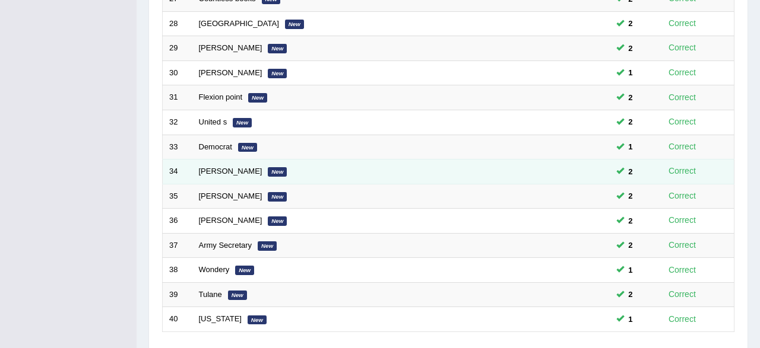
scroll to position [432, 0]
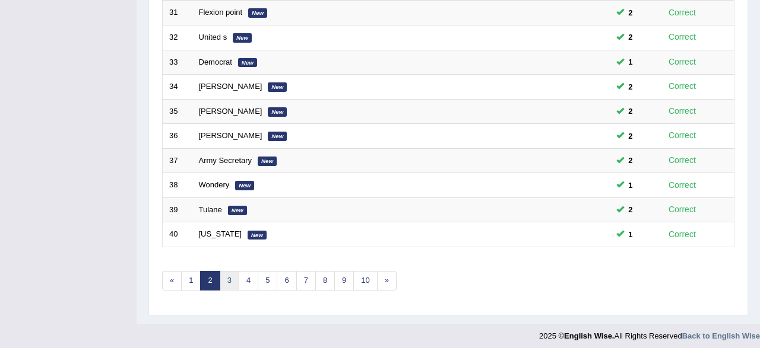
click at [223, 281] on link "3" at bounding box center [230, 281] width 20 height 20
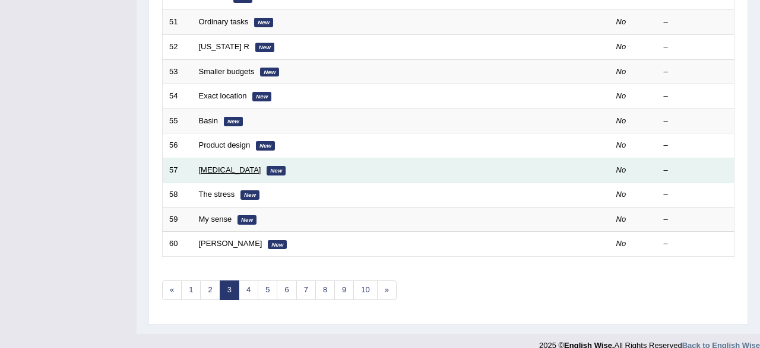
scroll to position [432, 0]
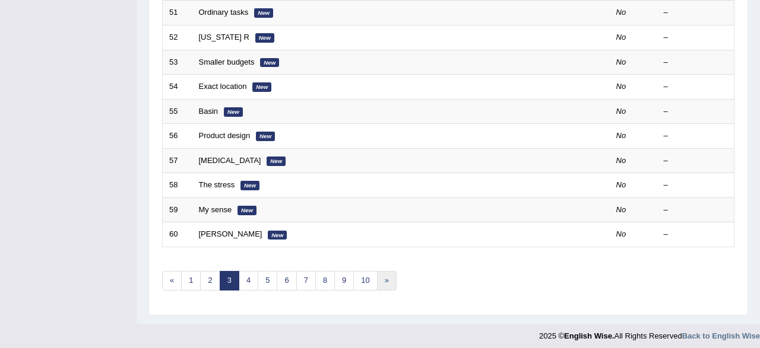
click at [380, 277] on link "»" at bounding box center [387, 281] width 20 height 20
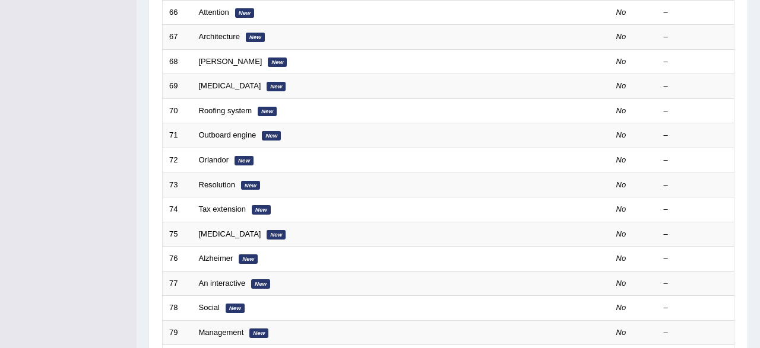
scroll to position [432, 0]
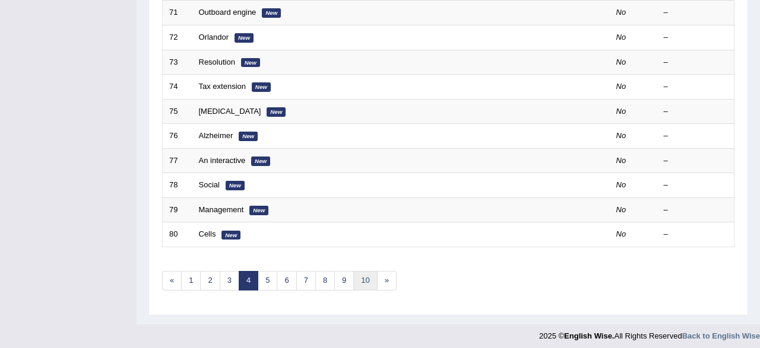
click at [367, 283] on link "10" at bounding box center [365, 281] width 24 height 20
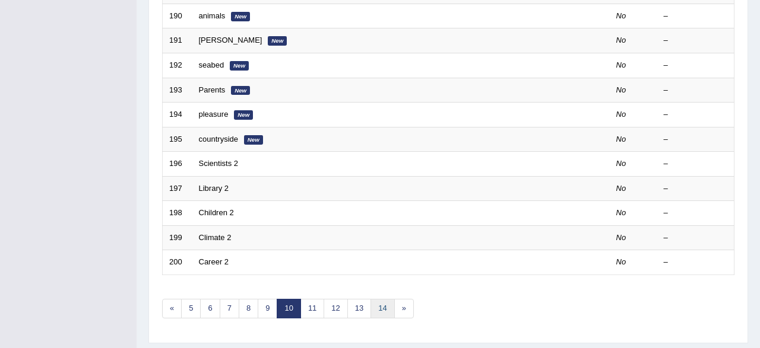
scroll to position [432, 0]
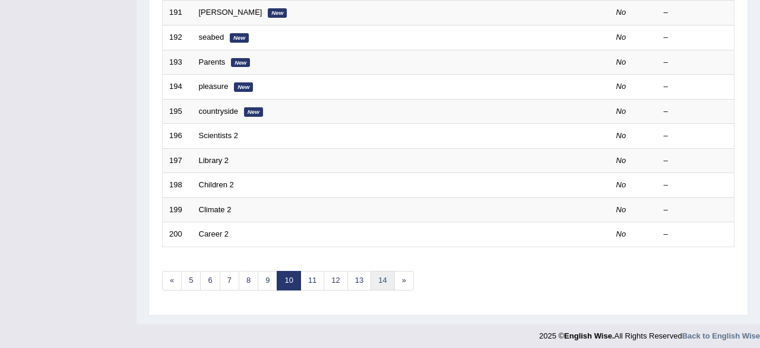
click at [372, 280] on link "14" at bounding box center [382, 281] width 24 height 20
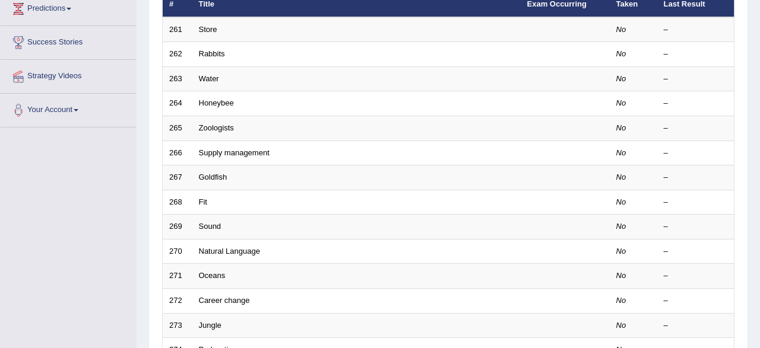
scroll to position [432, 0]
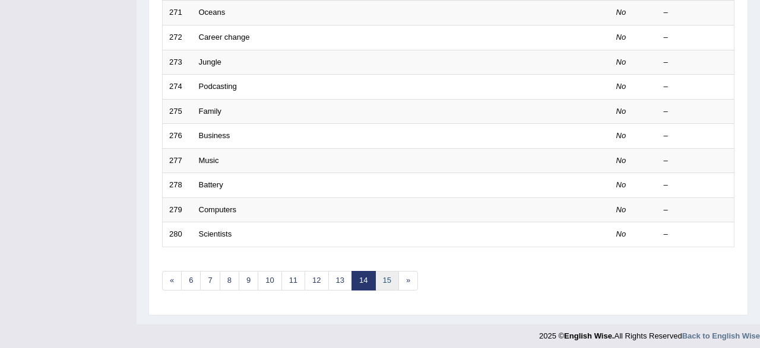
click at [378, 280] on link "15" at bounding box center [387, 281] width 24 height 20
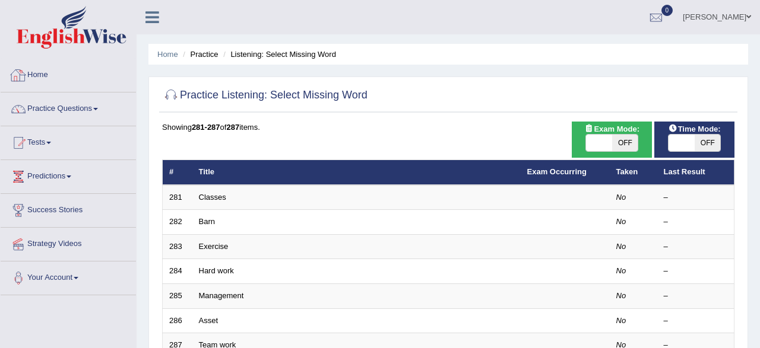
click at [44, 77] on link "Home" at bounding box center [68, 74] width 135 height 30
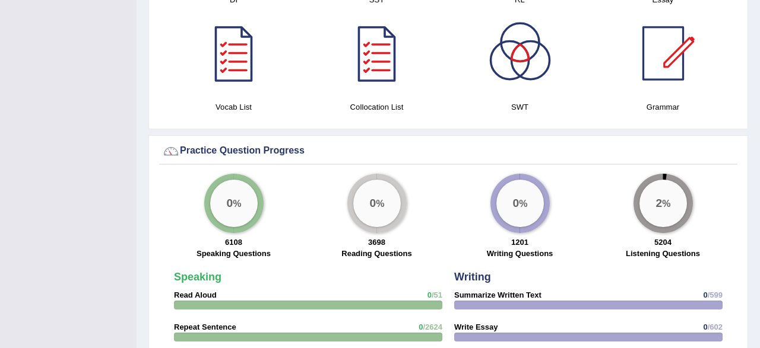
scroll to position [741, 0]
